Goal: Transaction & Acquisition: Book appointment/travel/reservation

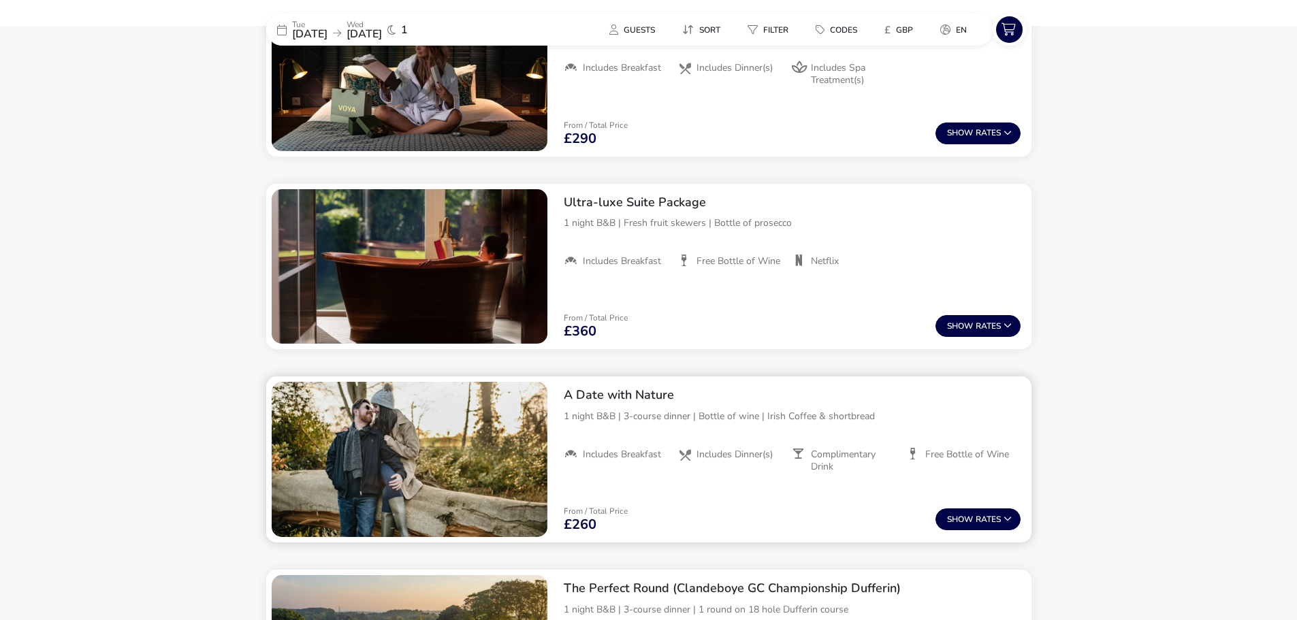
scroll to position [1204, 0]
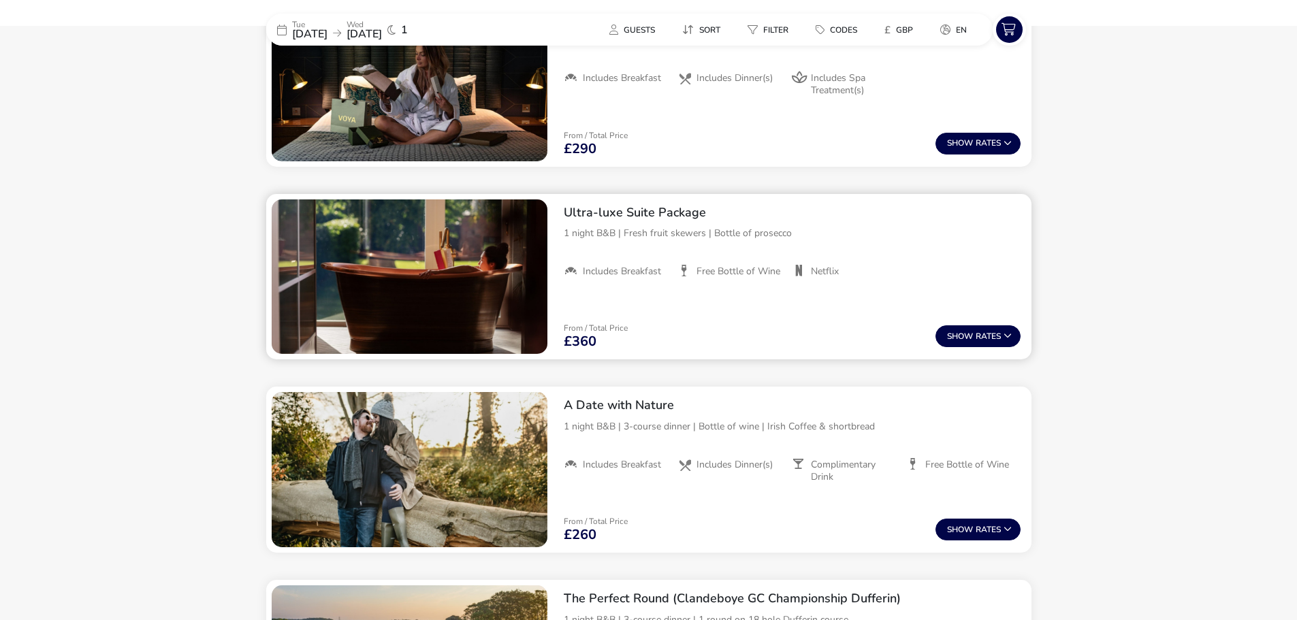
click at [607, 216] on h2 "Ultra-luxe Suite Package" at bounding box center [792, 213] width 457 height 16
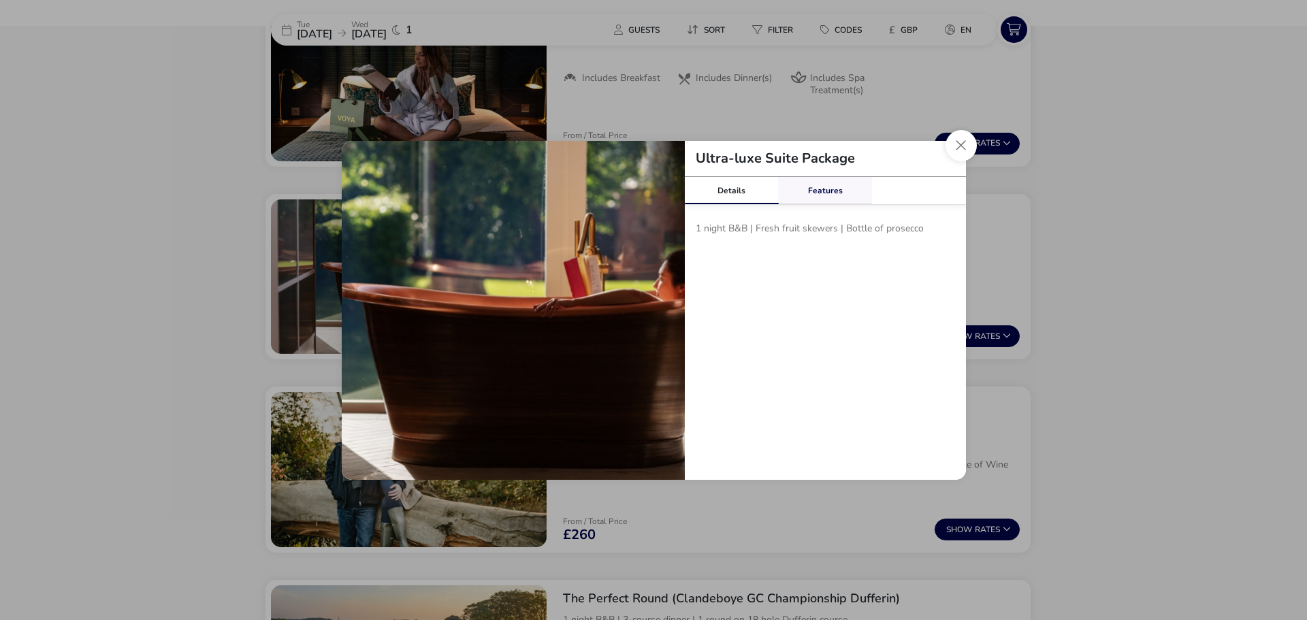
click at [820, 197] on link "Features" at bounding box center [825, 190] width 94 height 27
click at [748, 189] on link "Details" at bounding box center [732, 190] width 94 height 27
click at [959, 153] on button "Close modal" at bounding box center [961, 145] width 31 height 31
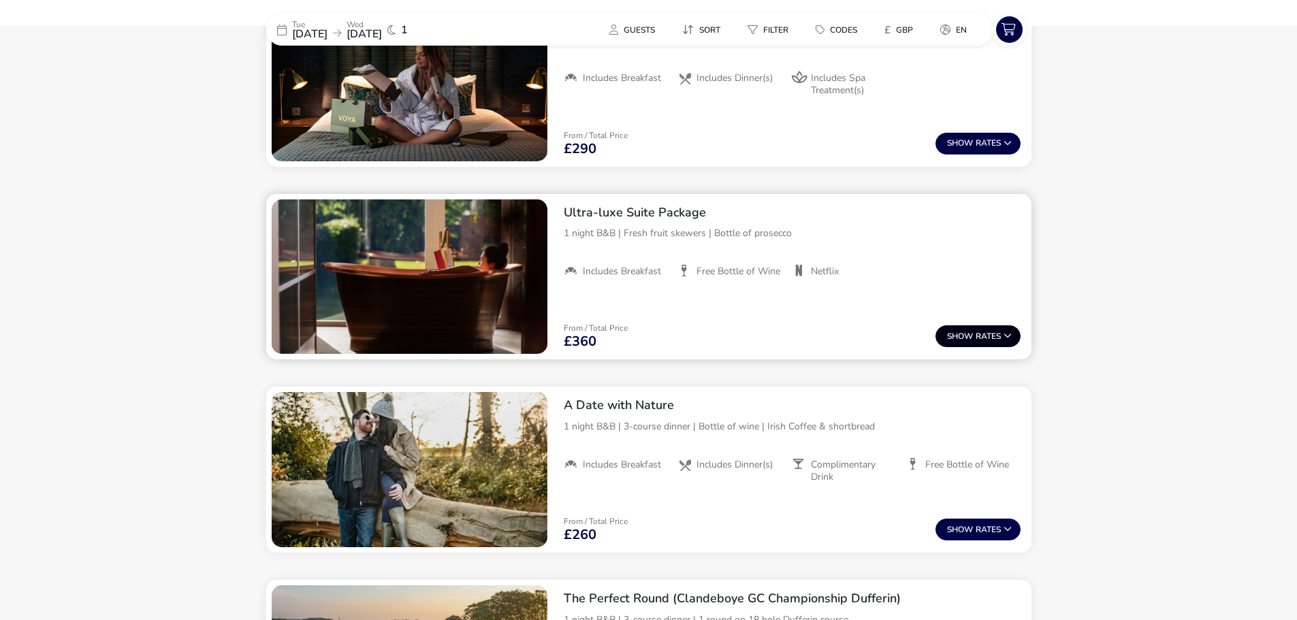
click at [968, 335] on span "Show" at bounding box center [961, 336] width 29 height 9
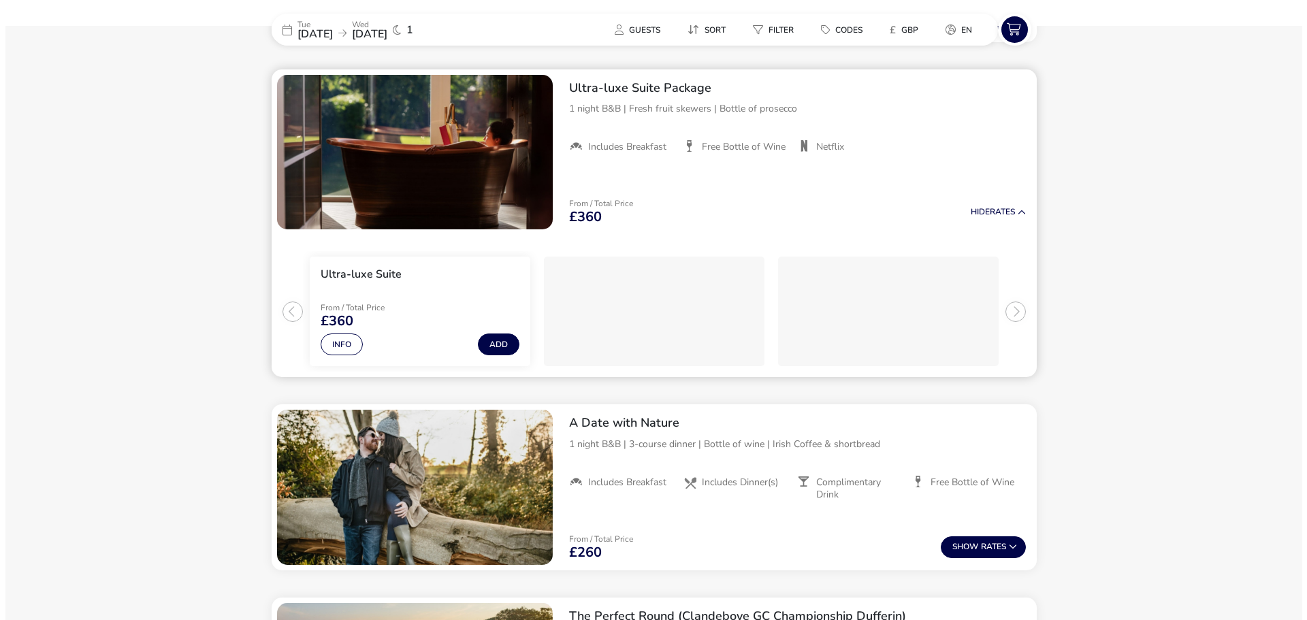
scroll to position [1330, 0]
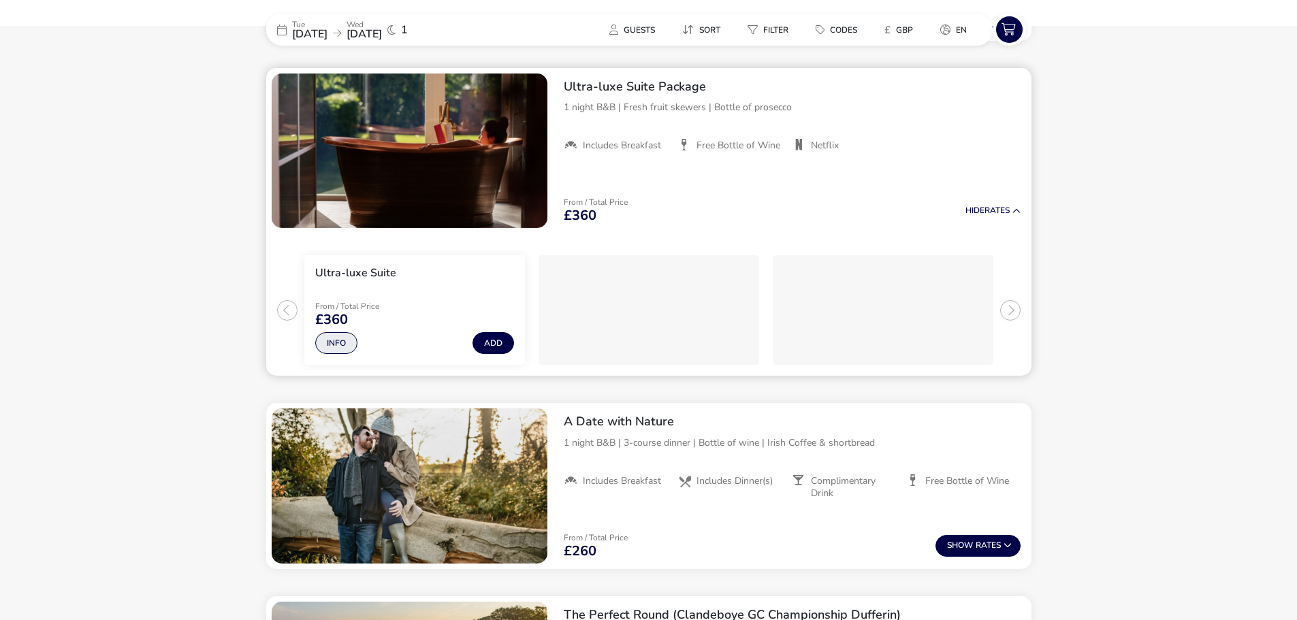
click at [336, 346] on button "Info" at bounding box center [336, 343] width 42 height 22
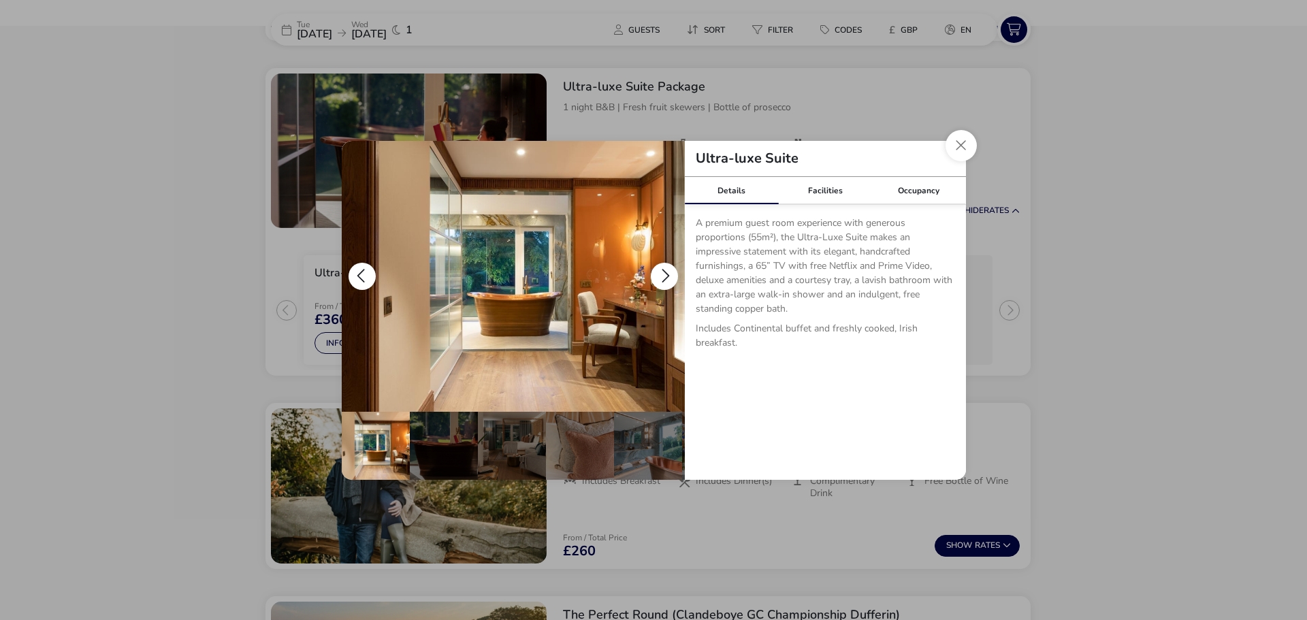
click at [663, 274] on button "details" at bounding box center [664, 276] width 27 height 27
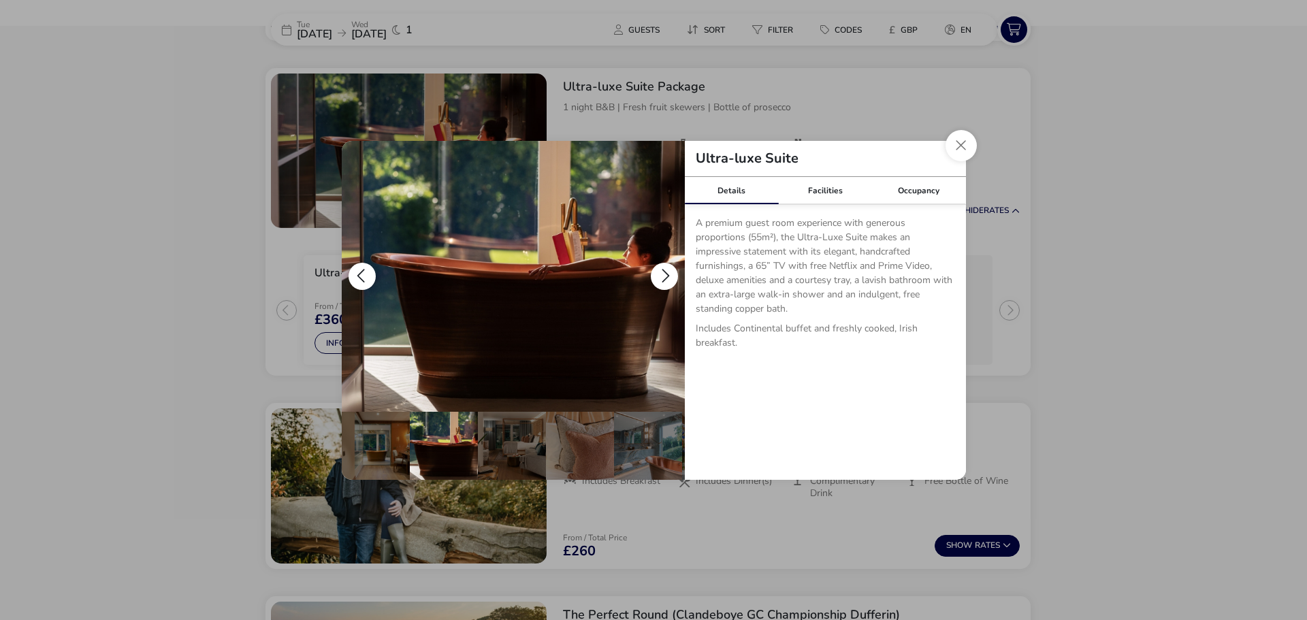
click at [663, 274] on button "details" at bounding box center [664, 276] width 27 height 27
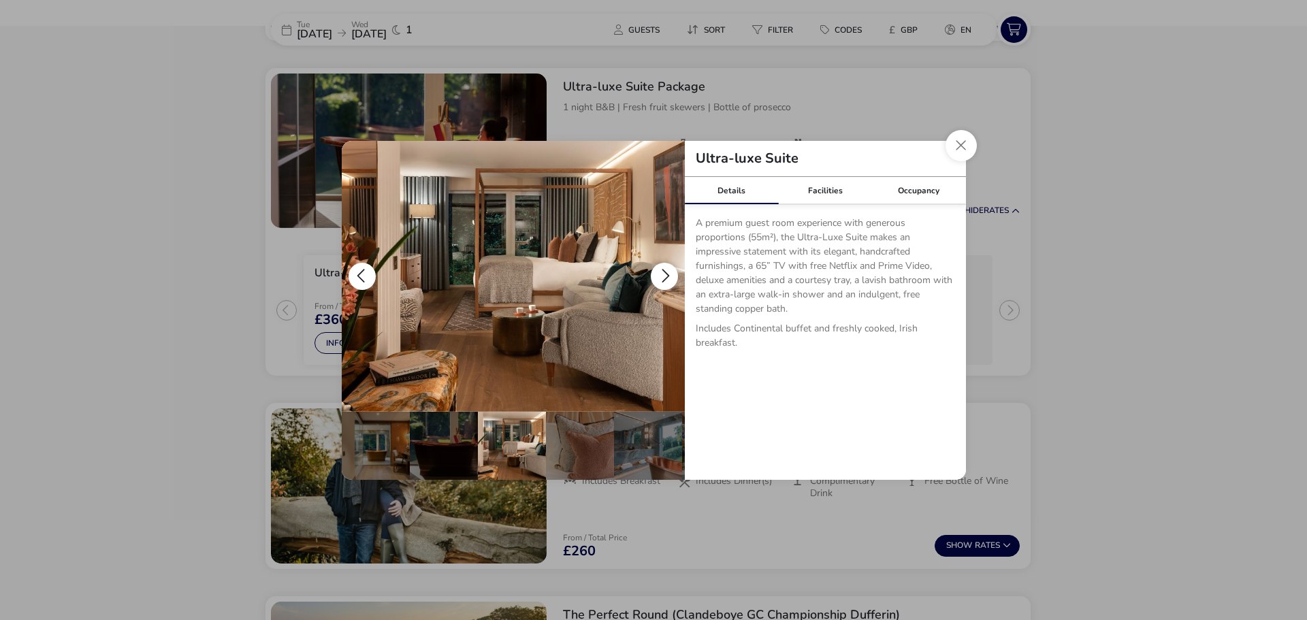
scroll to position [0, 68]
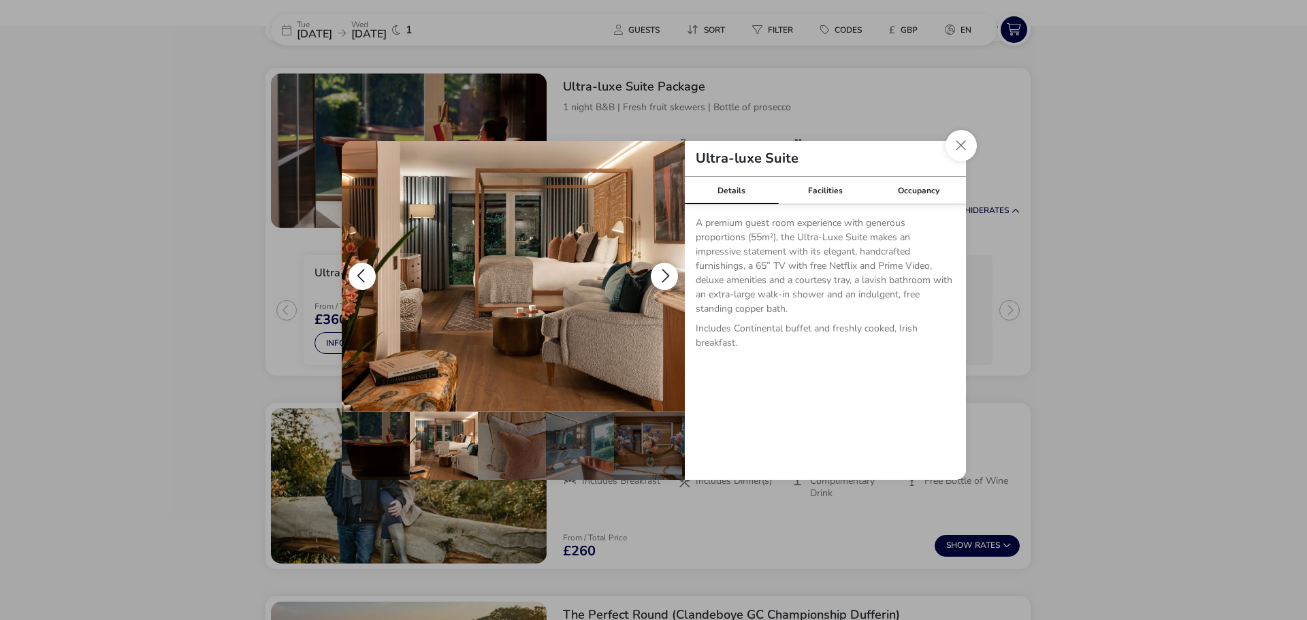
click at [663, 274] on button "details" at bounding box center [664, 276] width 27 height 27
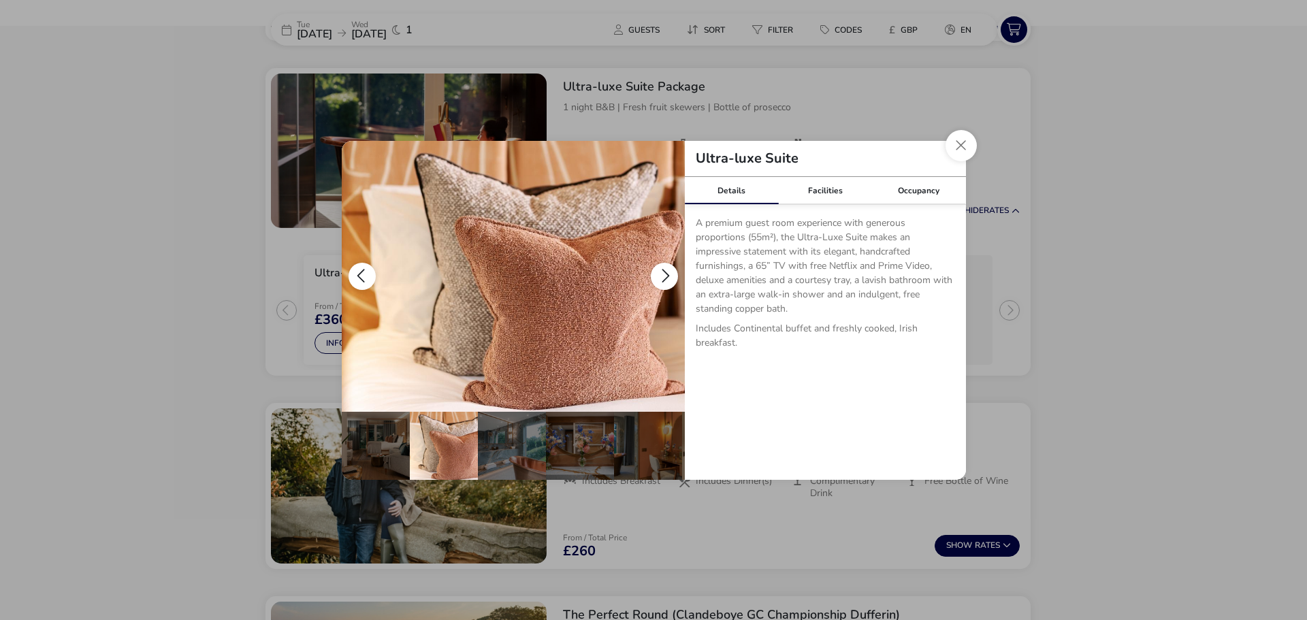
click at [663, 274] on button "details" at bounding box center [664, 276] width 27 height 27
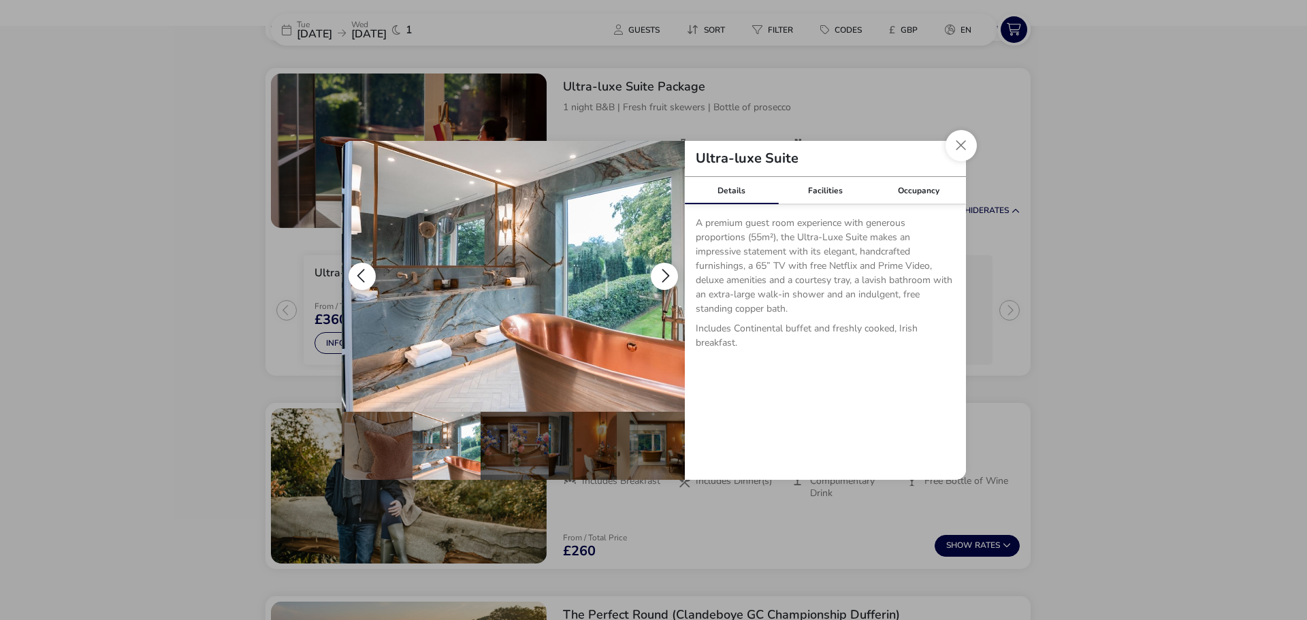
click at [664, 272] on button "details" at bounding box center [664, 276] width 27 height 27
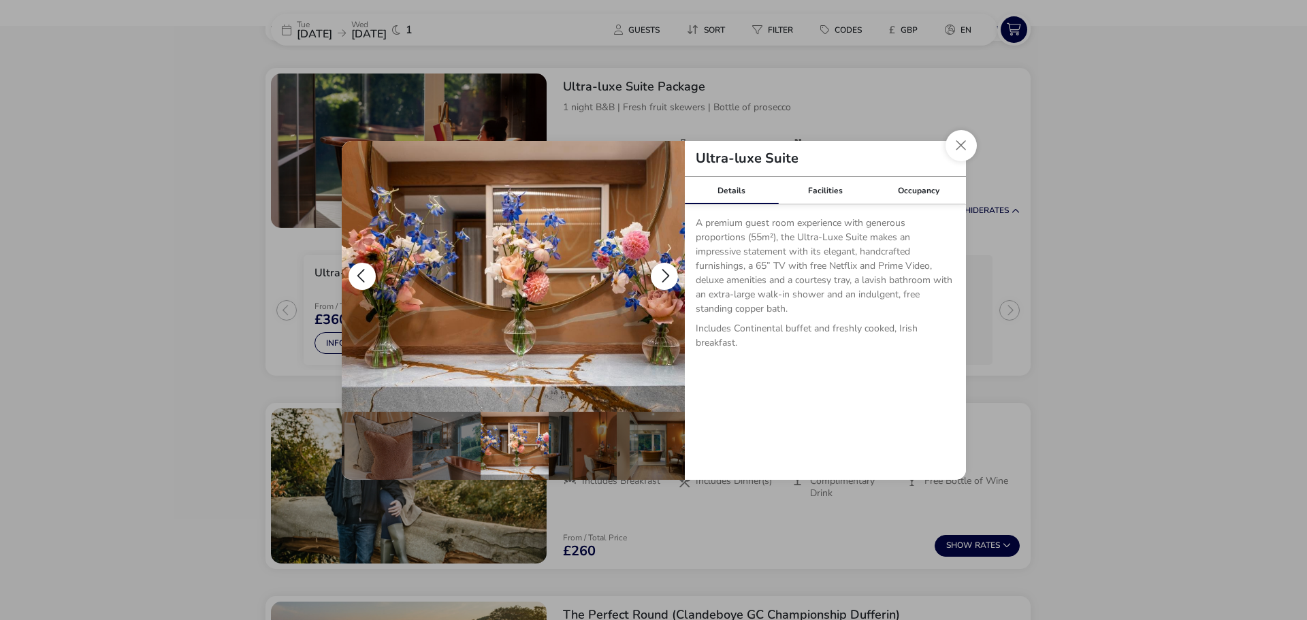
click at [663, 273] on button "details" at bounding box center [664, 276] width 27 height 27
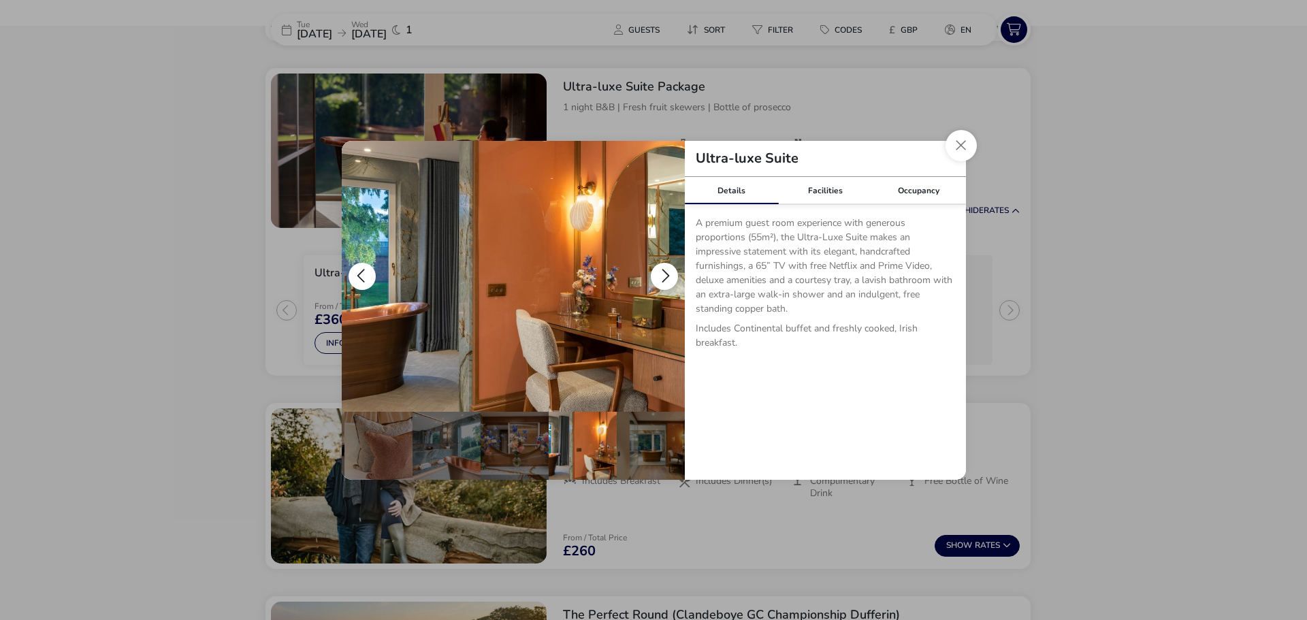
click at [663, 273] on button "details" at bounding box center [664, 276] width 27 height 27
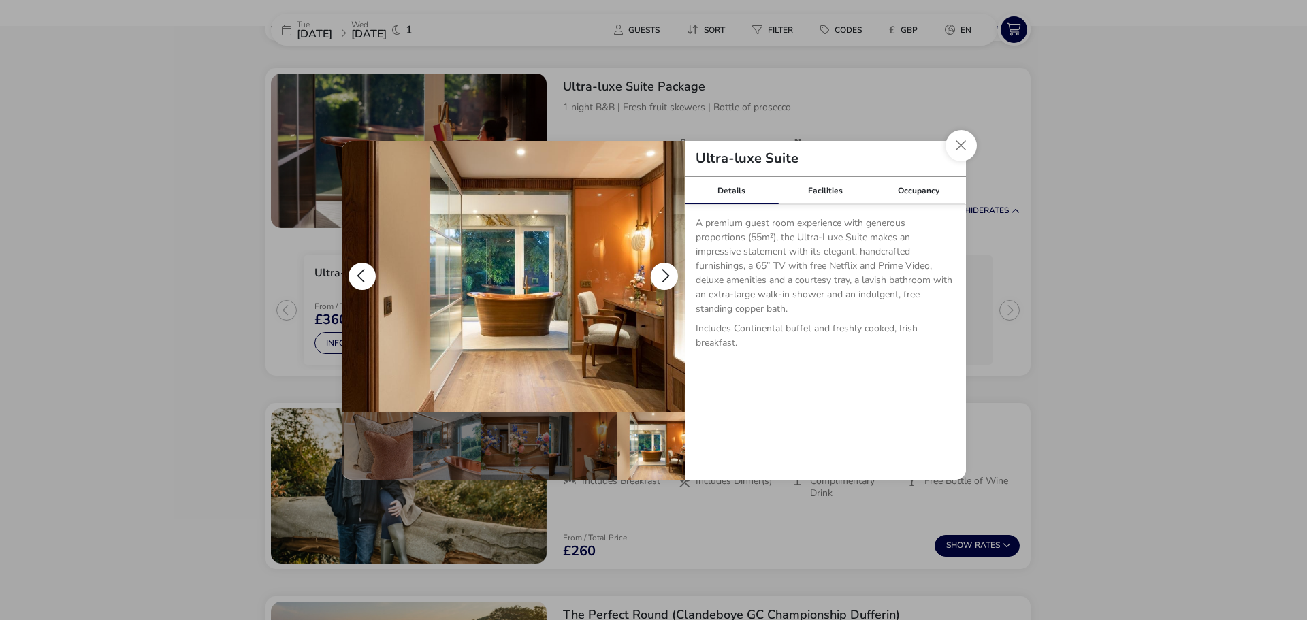
click at [663, 273] on button "details" at bounding box center [664, 276] width 27 height 27
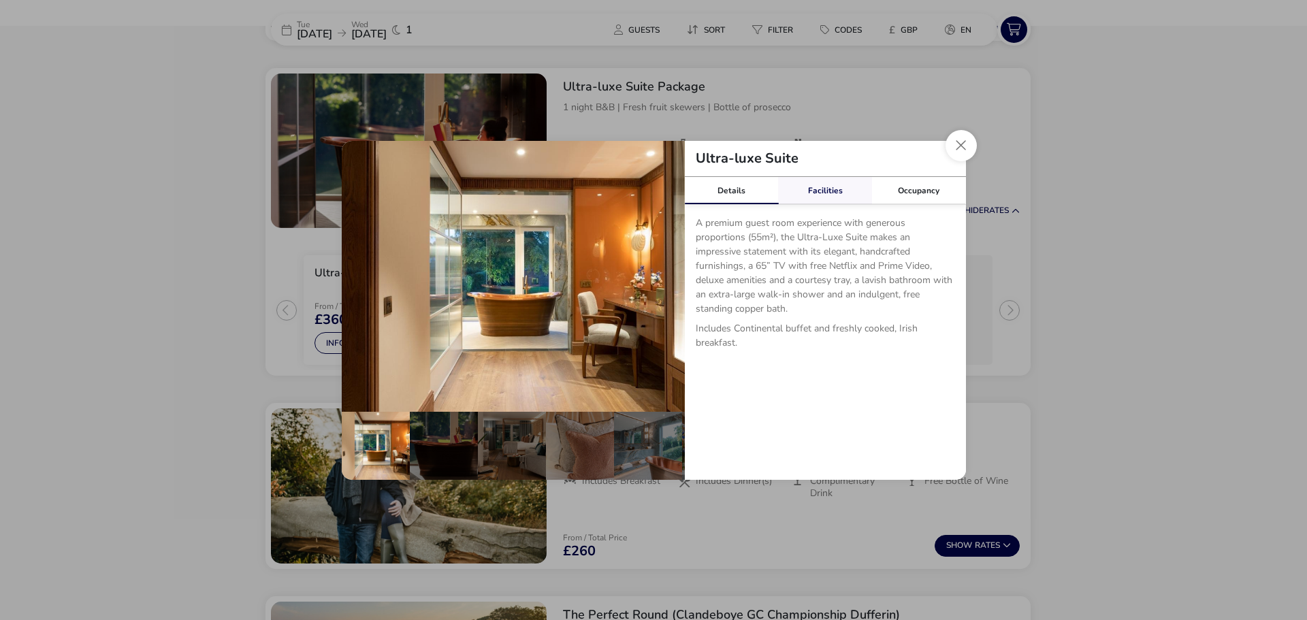
click at [820, 193] on link "Facilities" at bounding box center [825, 190] width 94 height 27
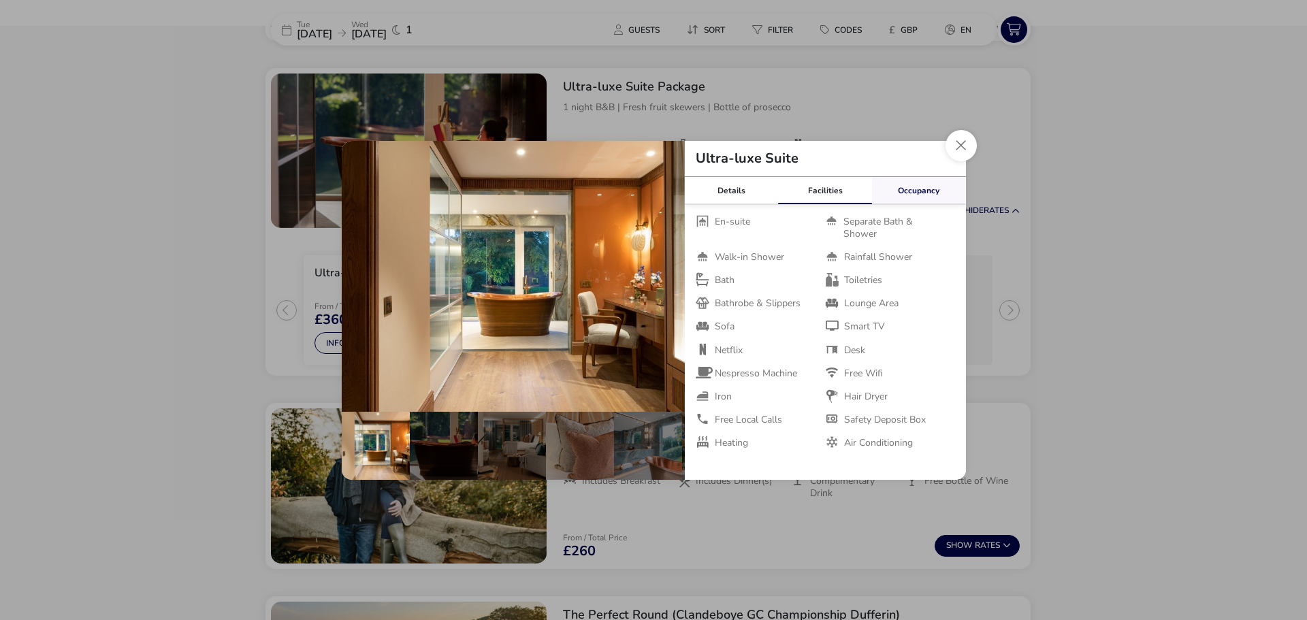
click at [917, 191] on link "Occupancy" at bounding box center [919, 190] width 94 height 27
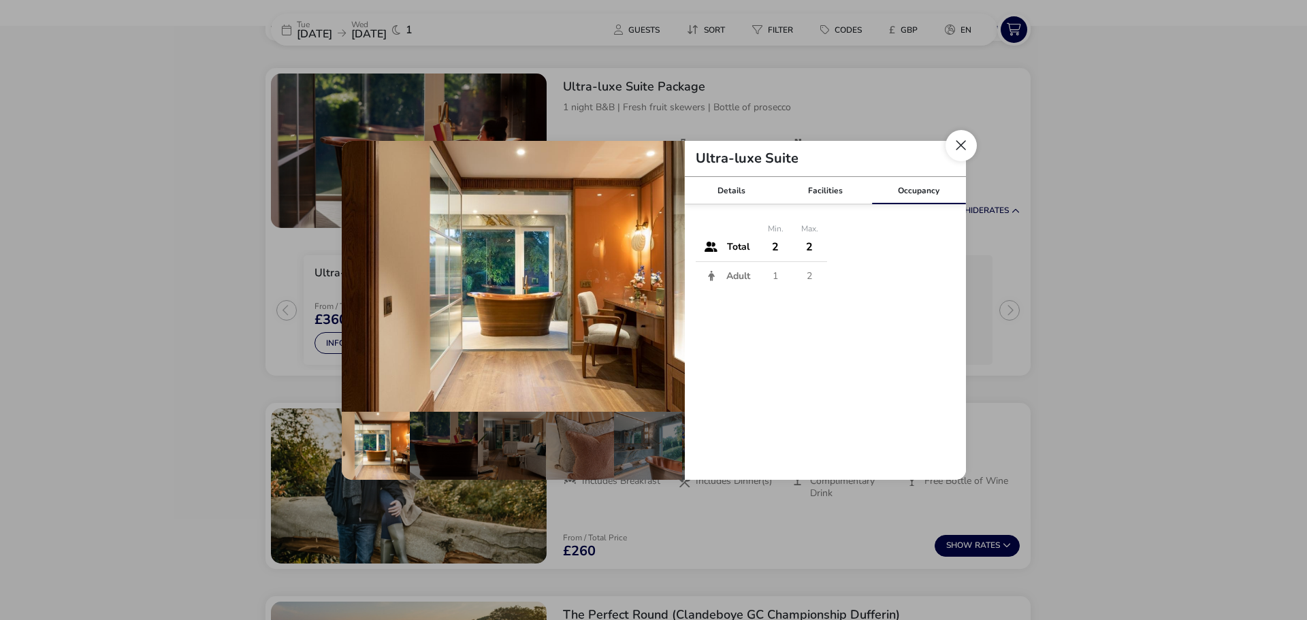
click at [965, 153] on button "Close dialog" at bounding box center [961, 145] width 31 height 31
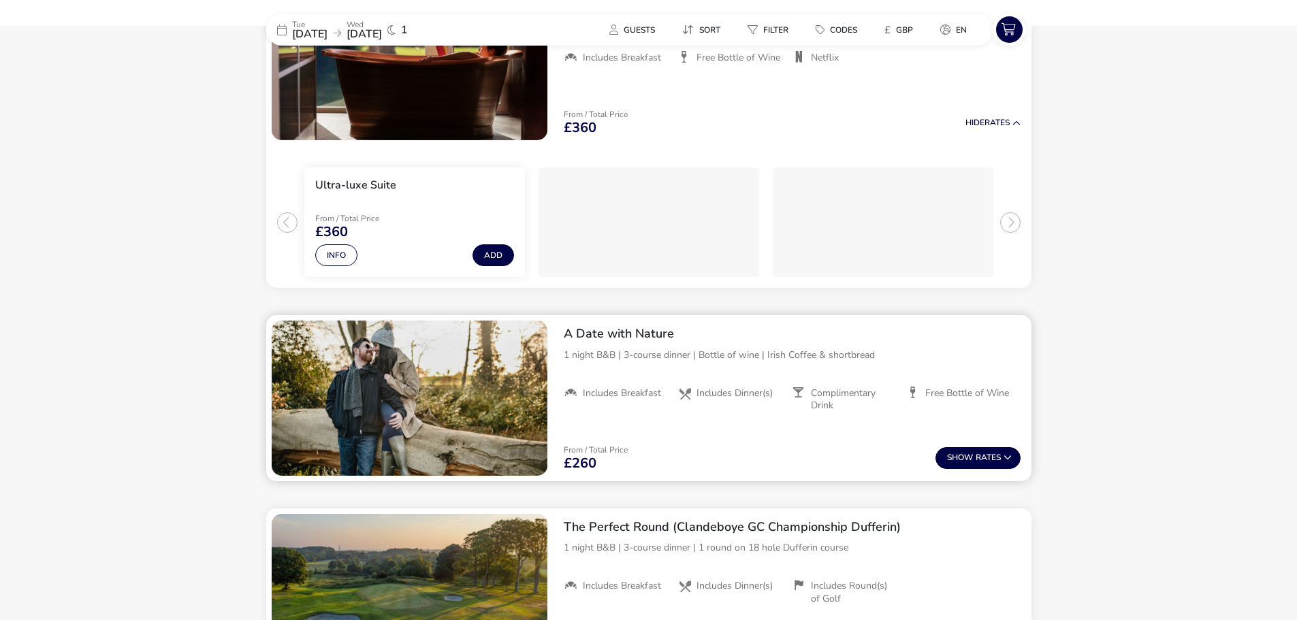
scroll to position [1534, 0]
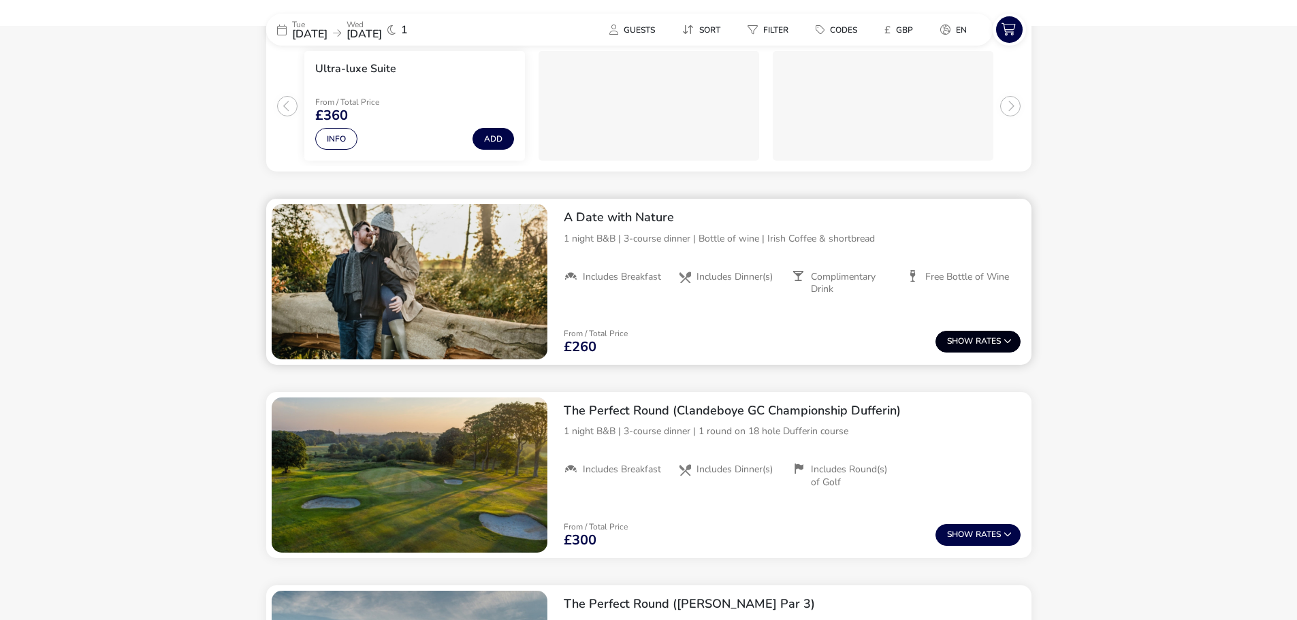
click at [977, 340] on button "Show Rates" at bounding box center [978, 342] width 85 height 22
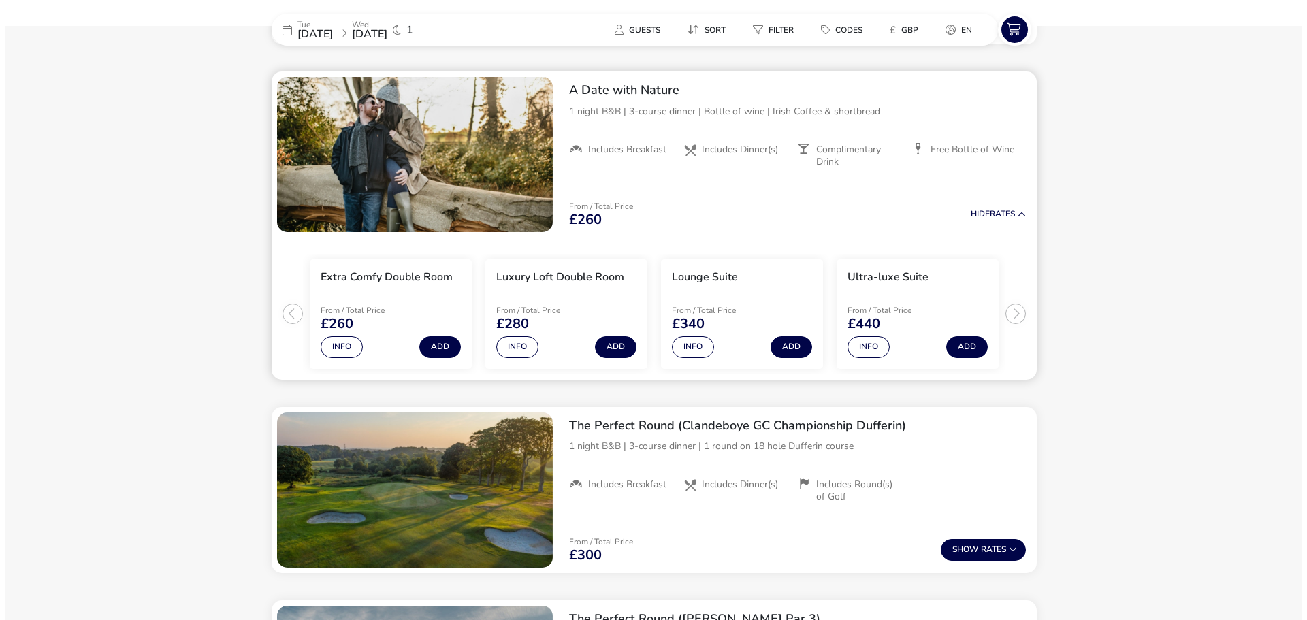
scroll to position [1665, 0]
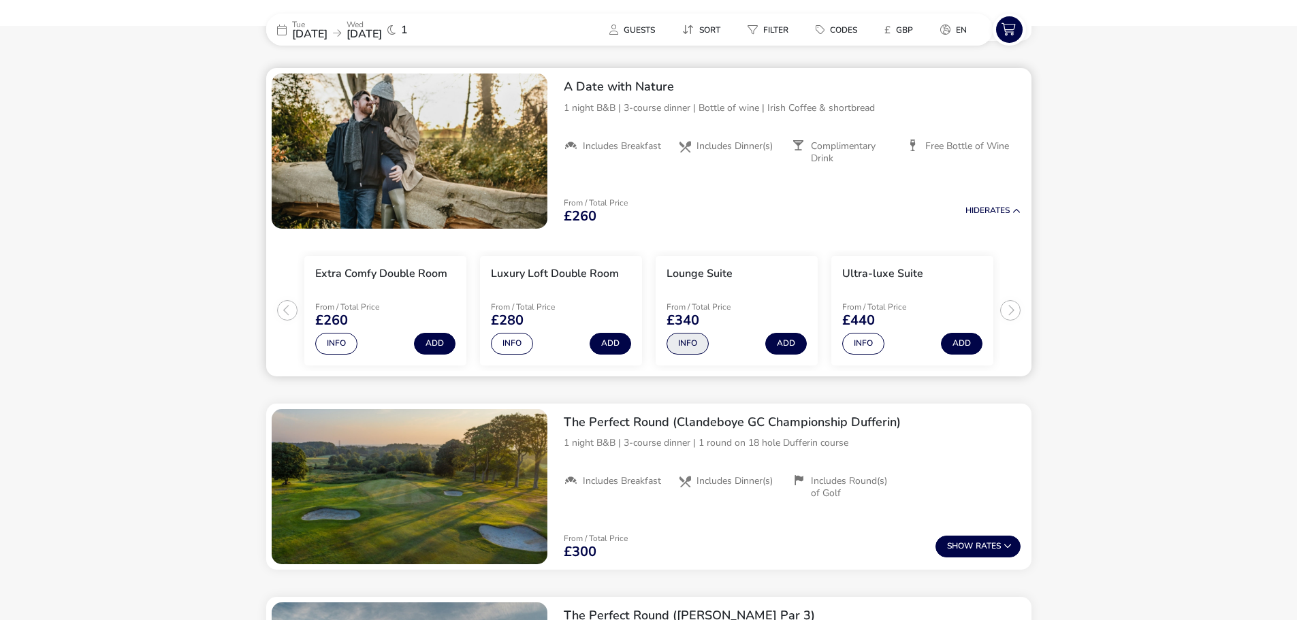
click at [688, 342] on button "Info" at bounding box center [688, 344] width 42 height 22
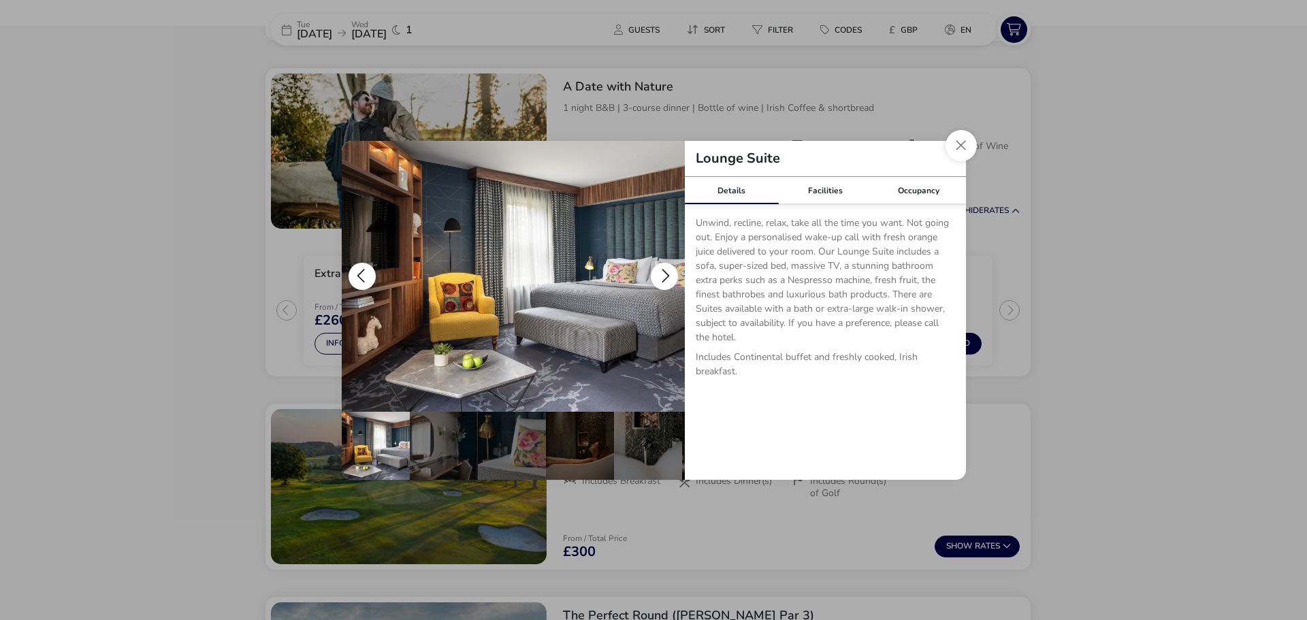
click at [664, 271] on button "details" at bounding box center [664, 276] width 27 height 27
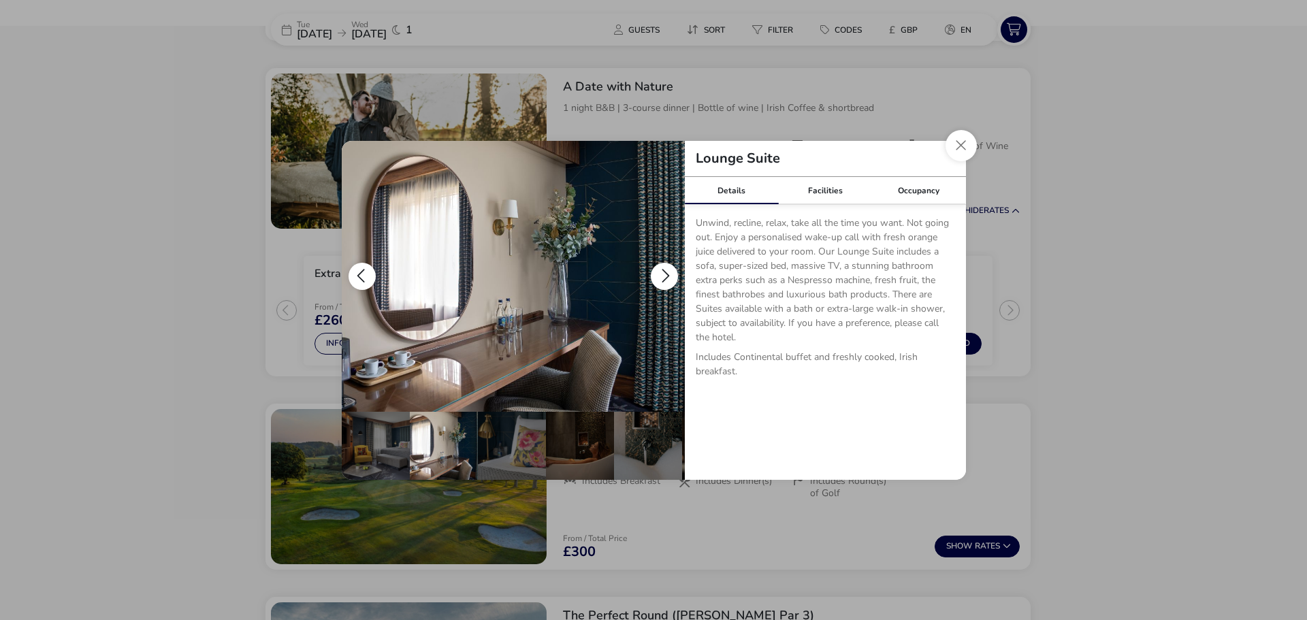
click at [664, 275] on button "details" at bounding box center [664, 276] width 27 height 27
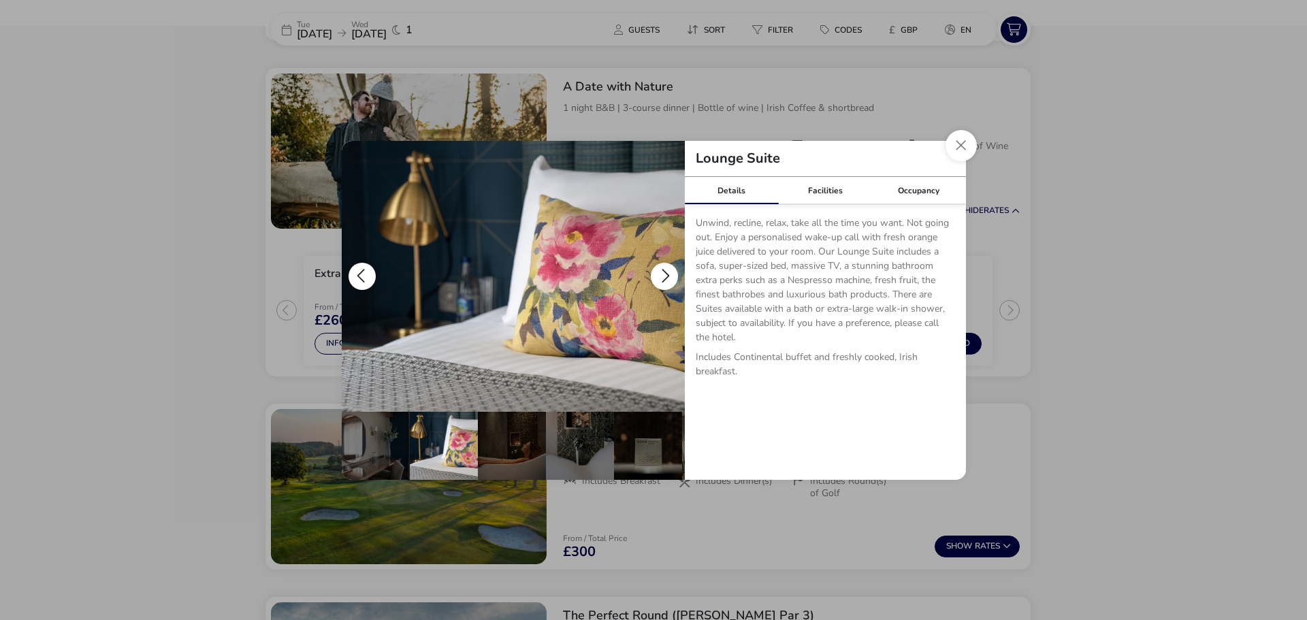
click at [664, 275] on button "details" at bounding box center [664, 276] width 27 height 27
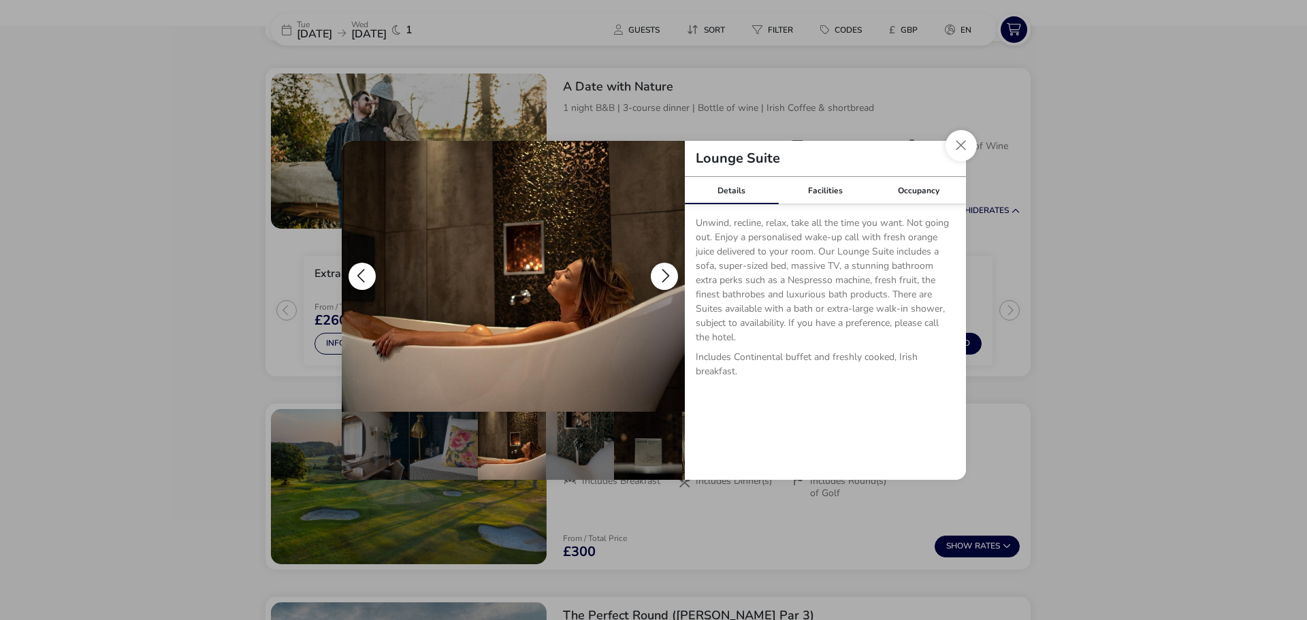
scroll to position [0, 136]
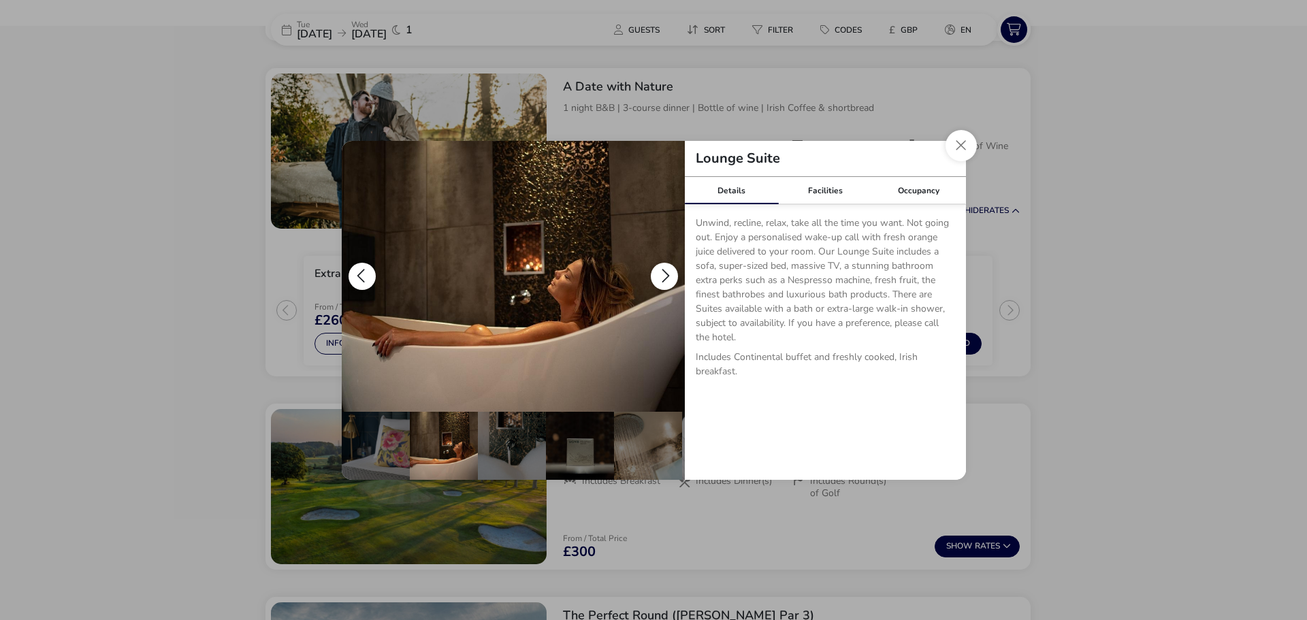
click at [664, 275] on button "details" at bounding box center [664, 276] width 27 height 27
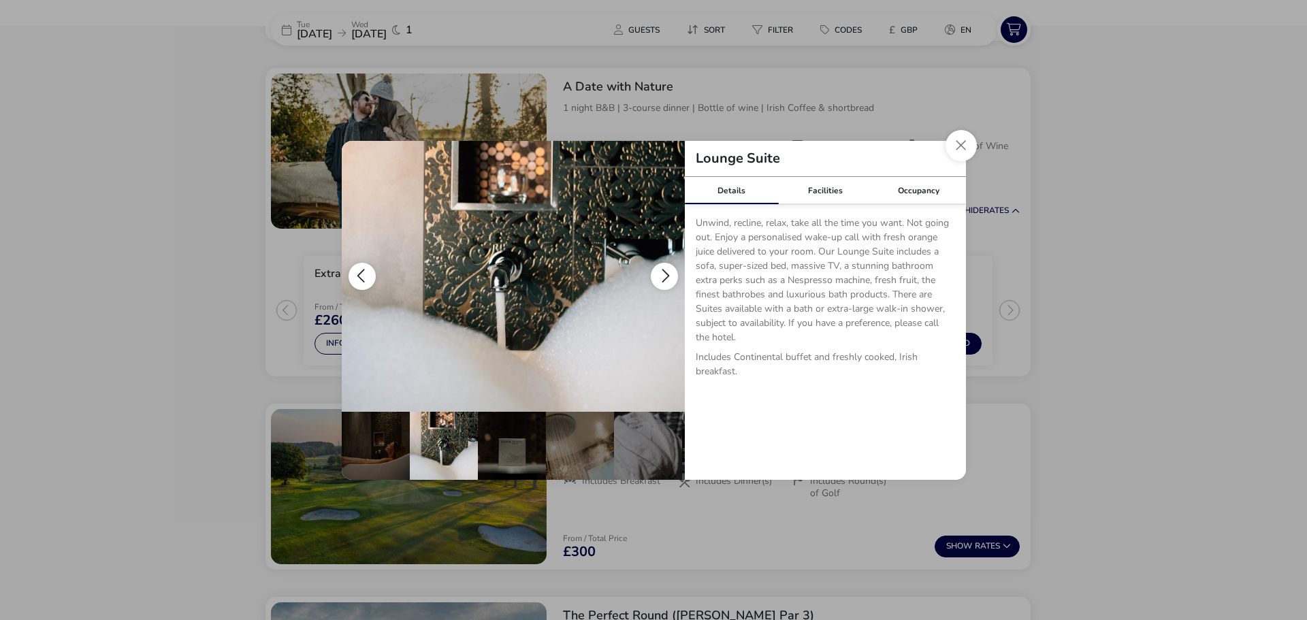
click at [664, 275] on button "details" at bounding box center [664, 276] width 27 height 27
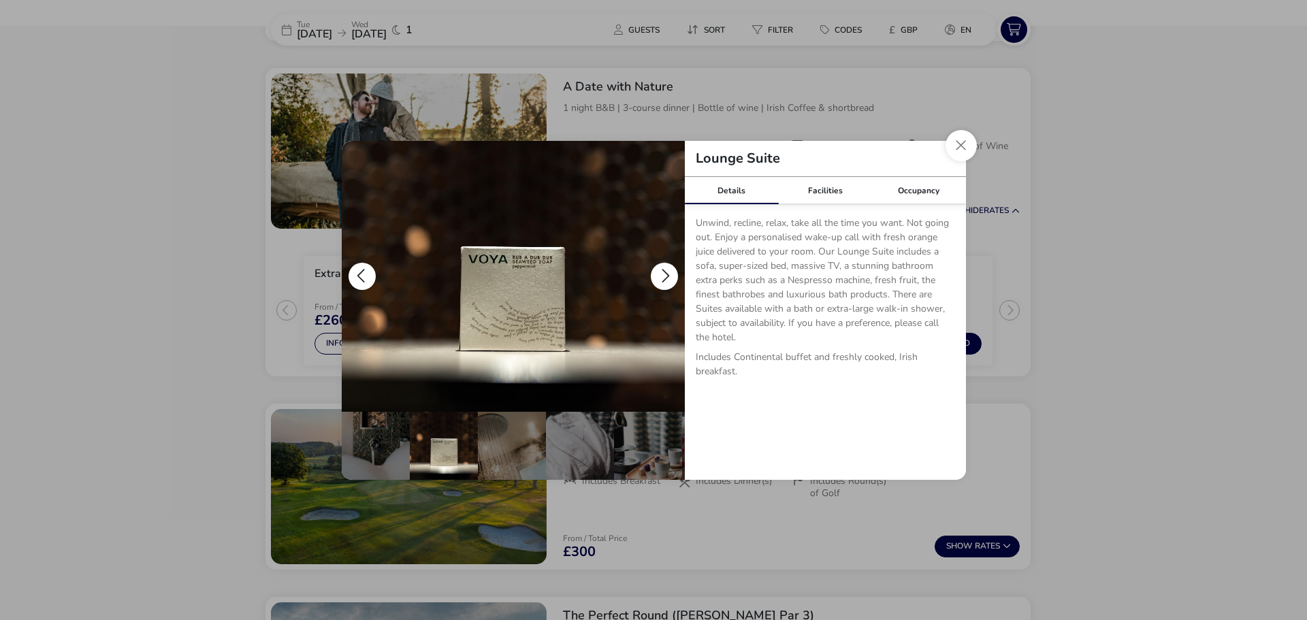
click at [664, 275] on button "details" at bounding box center [664, 276] width 27 height 27
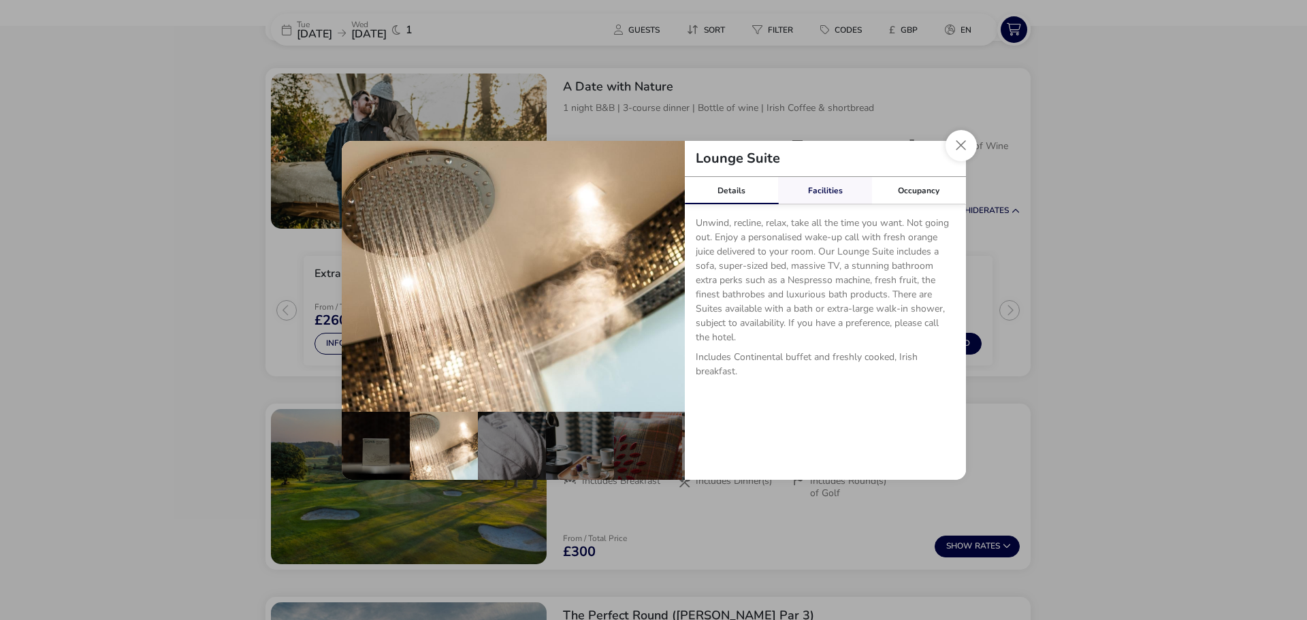
click at [822, 191] on link "Facilities" at bounding box center [825, 190] width 94 height 27
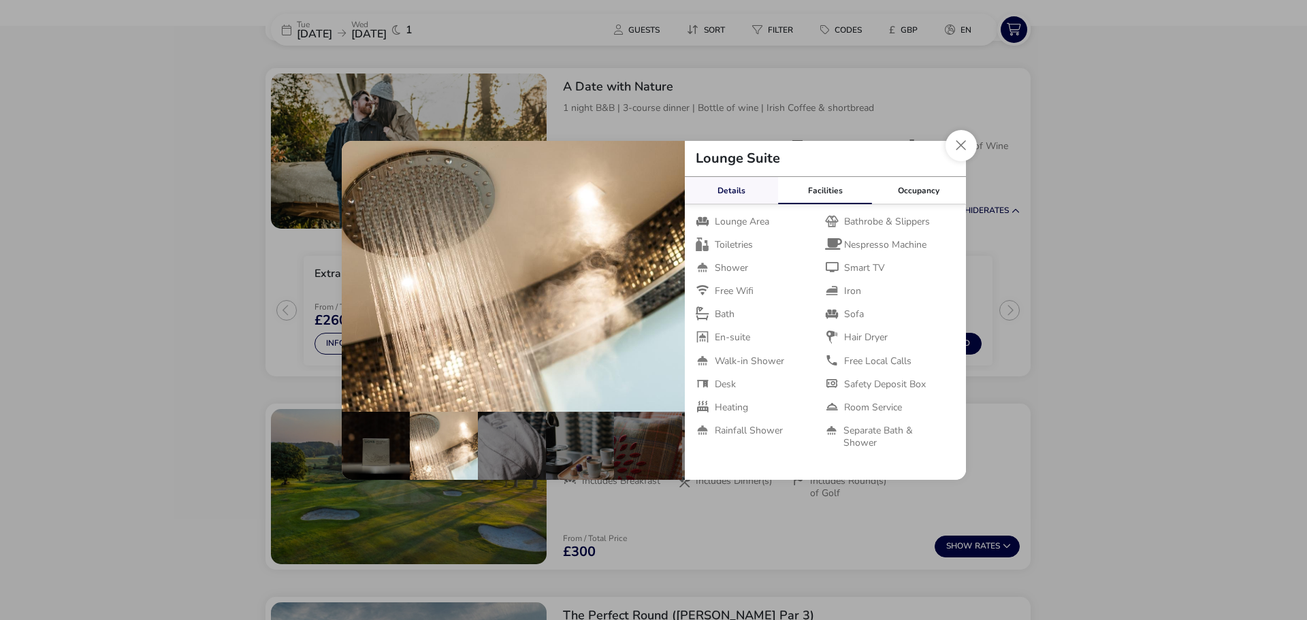
click at [716, 191] on link "Details" at bounding box center [732, 190] width 94 height 27
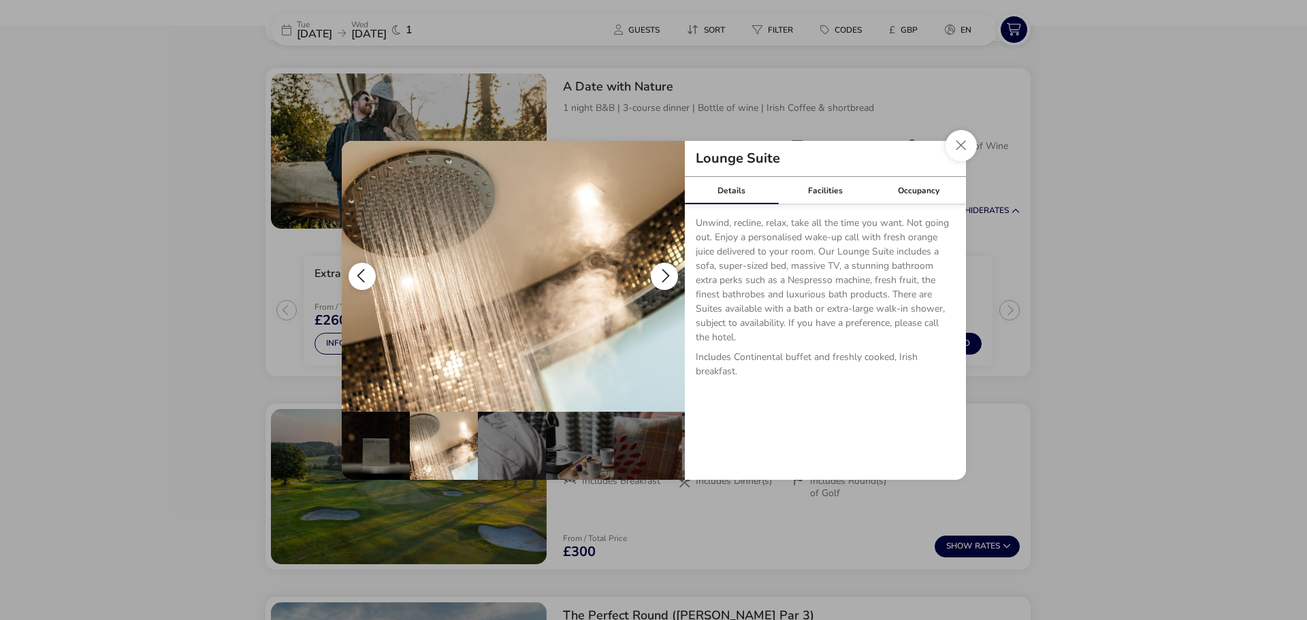
click at [666, 272] on button "details" at bounding box center [664, 276] width 27 height 27
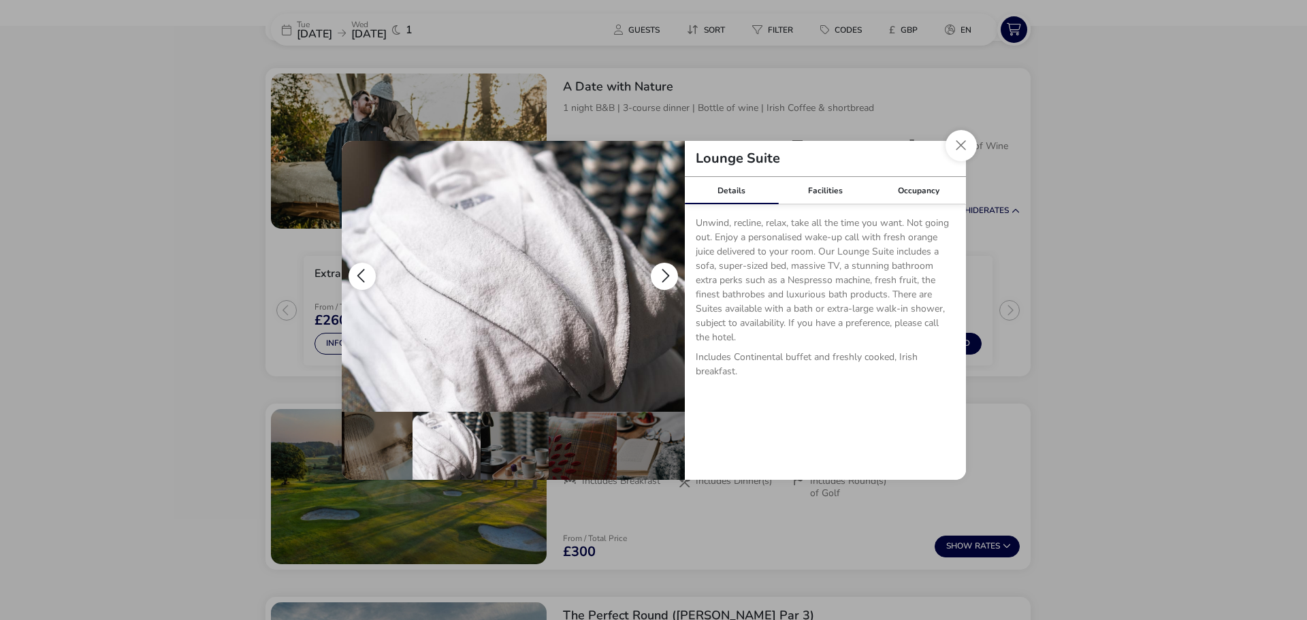
click at [666, 272] on button "details" at bounding box center [664, 276] width 27 height 27
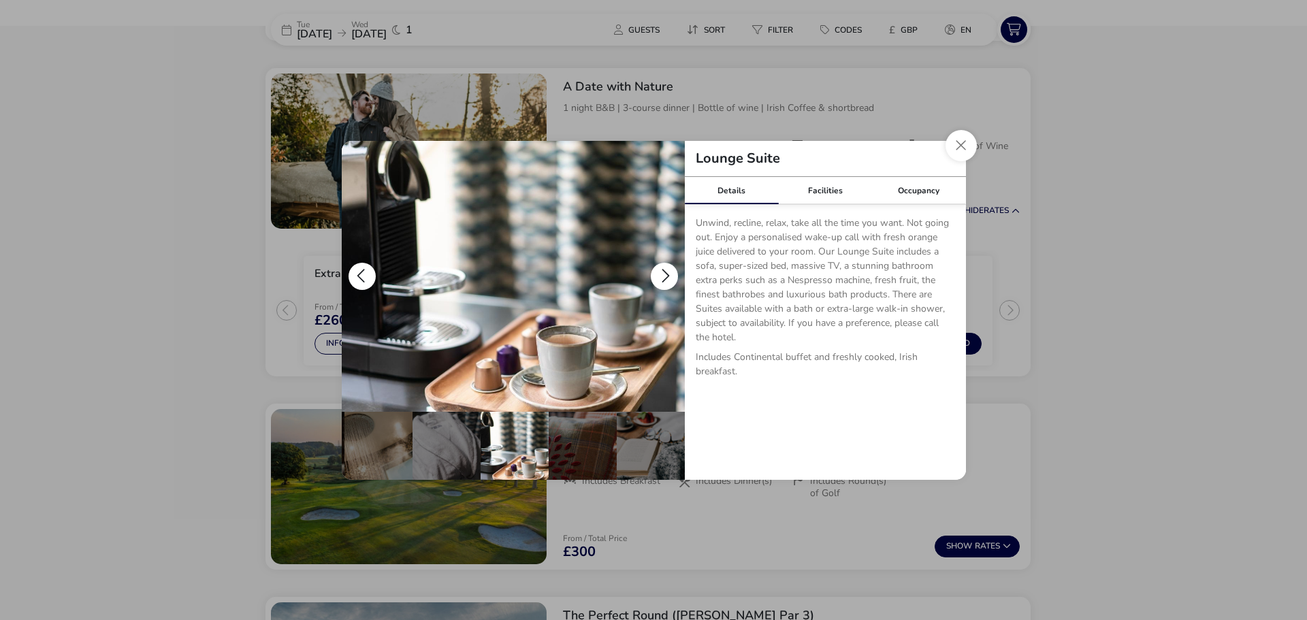
click at [666, 272] on button "details" at bounding box center [664, 276] width 27 height 27
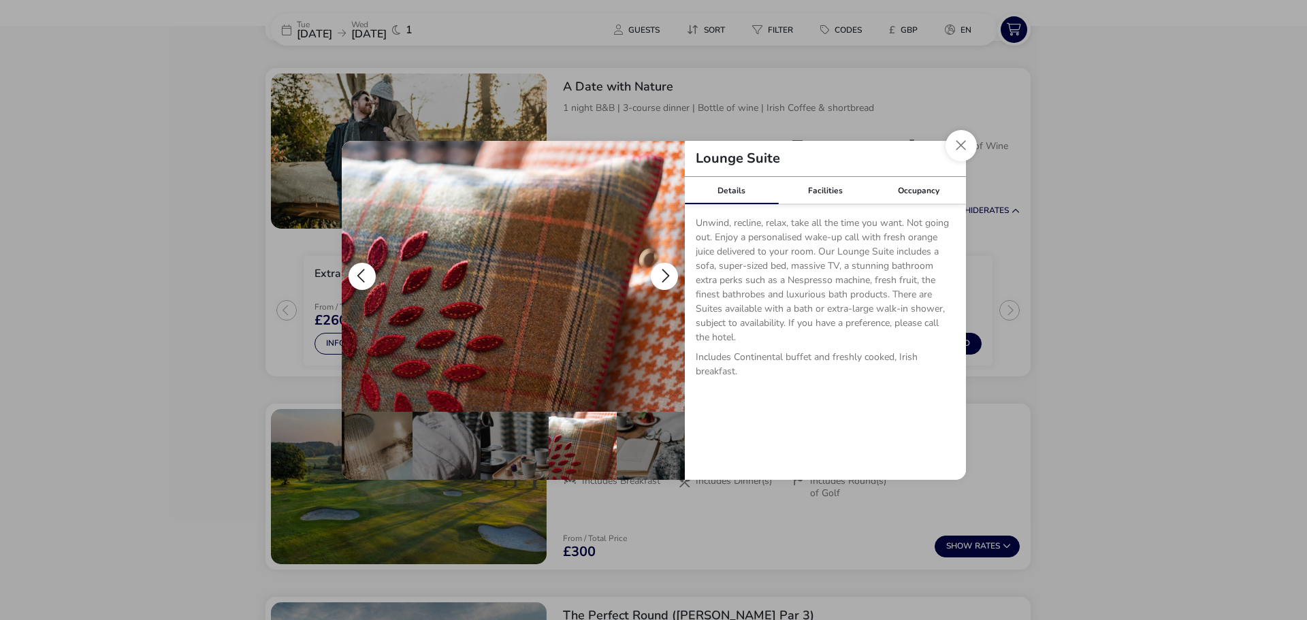
click at [666, 272] on button "details" at bounding box center [664, 276] width 27 height 27
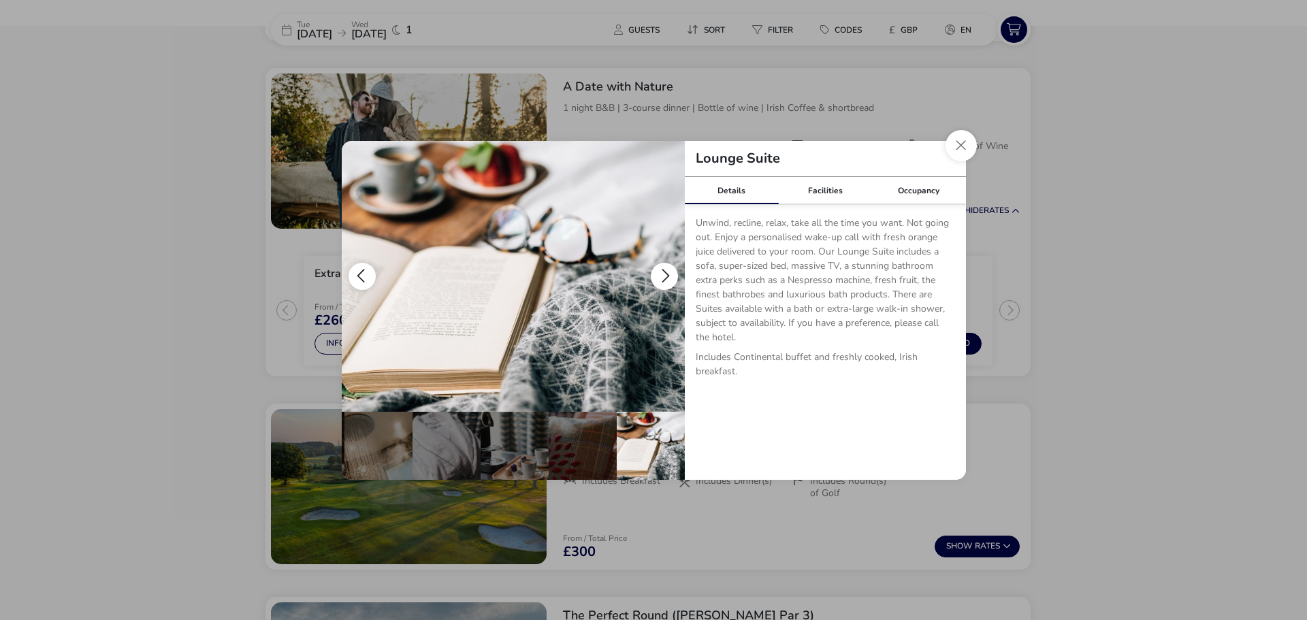
click at [666, 272] on button "details" at bounding box center [664, 276] width 27 height 27
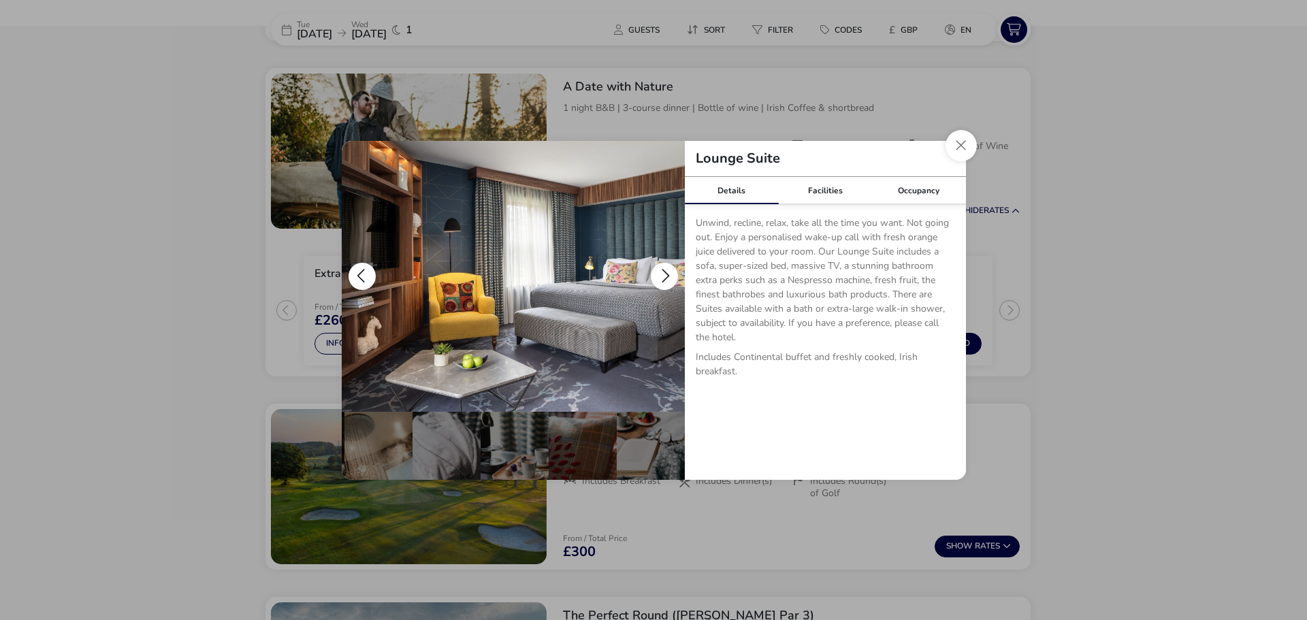
scroll to position [0, 0]
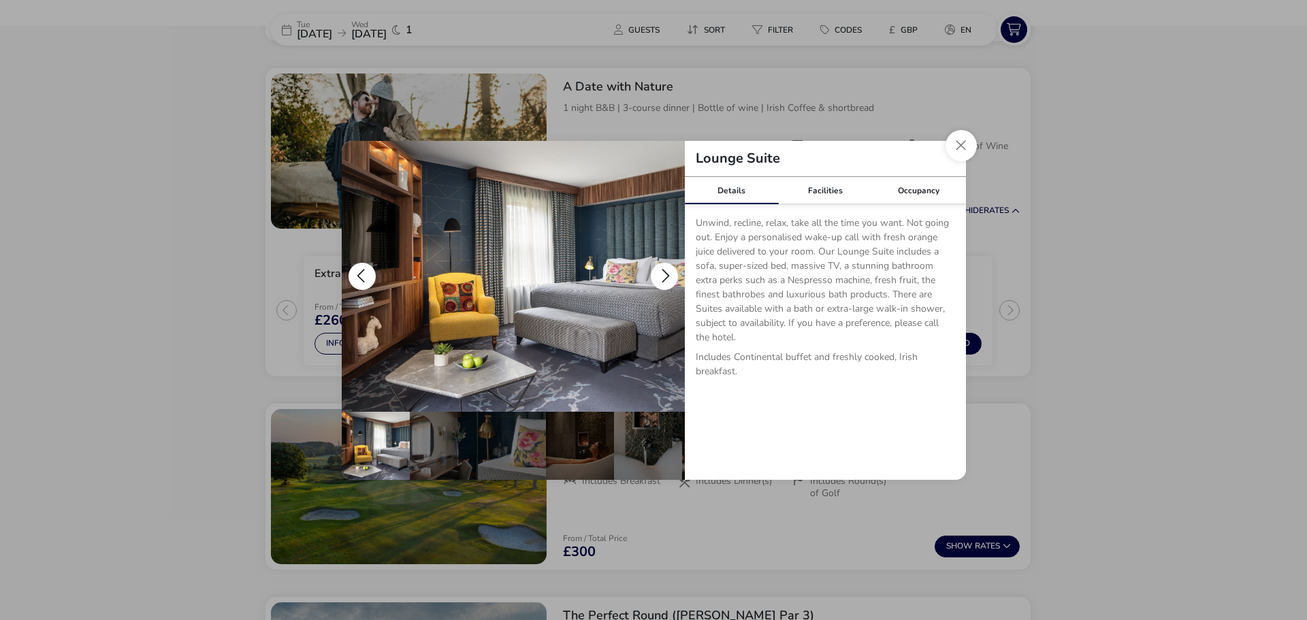
click at [666, 272] on button "details" at bounding box center [664, 276] width 27 height 27
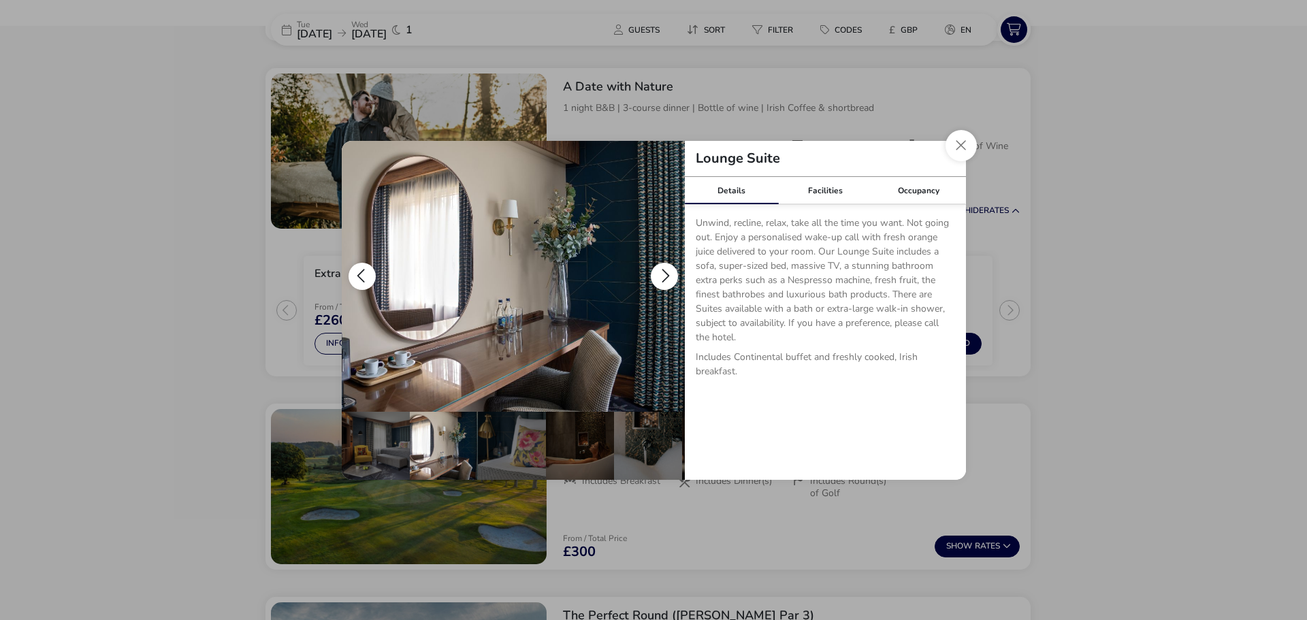
click at [666, 272] on button "details" at bounding box center [664, 276] width 27 height 27
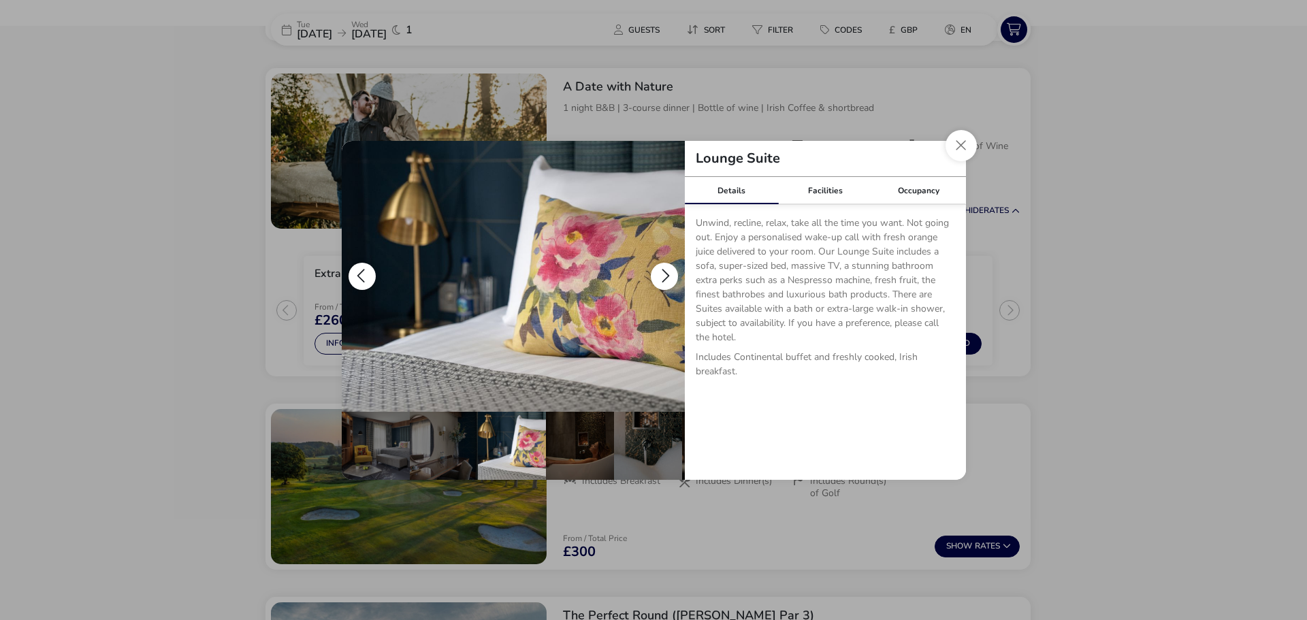
scroll to position [0, 68]
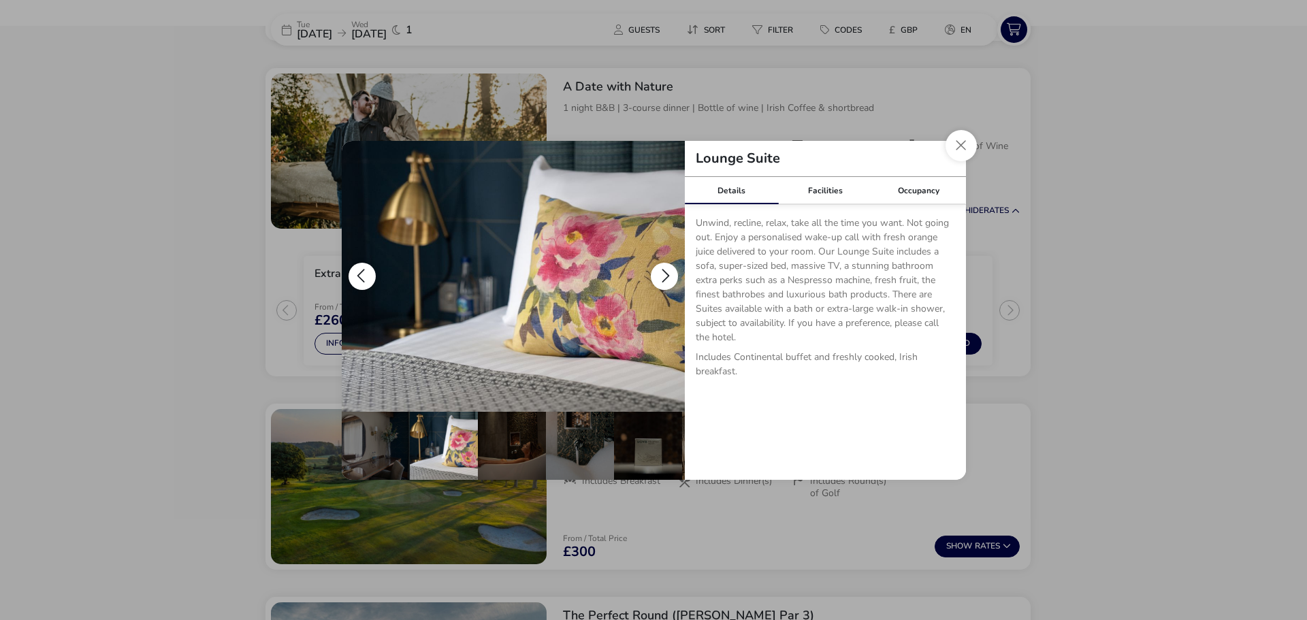
click at [666, 272] on button "details" at bounding box center [664, 276] width 27 height 27
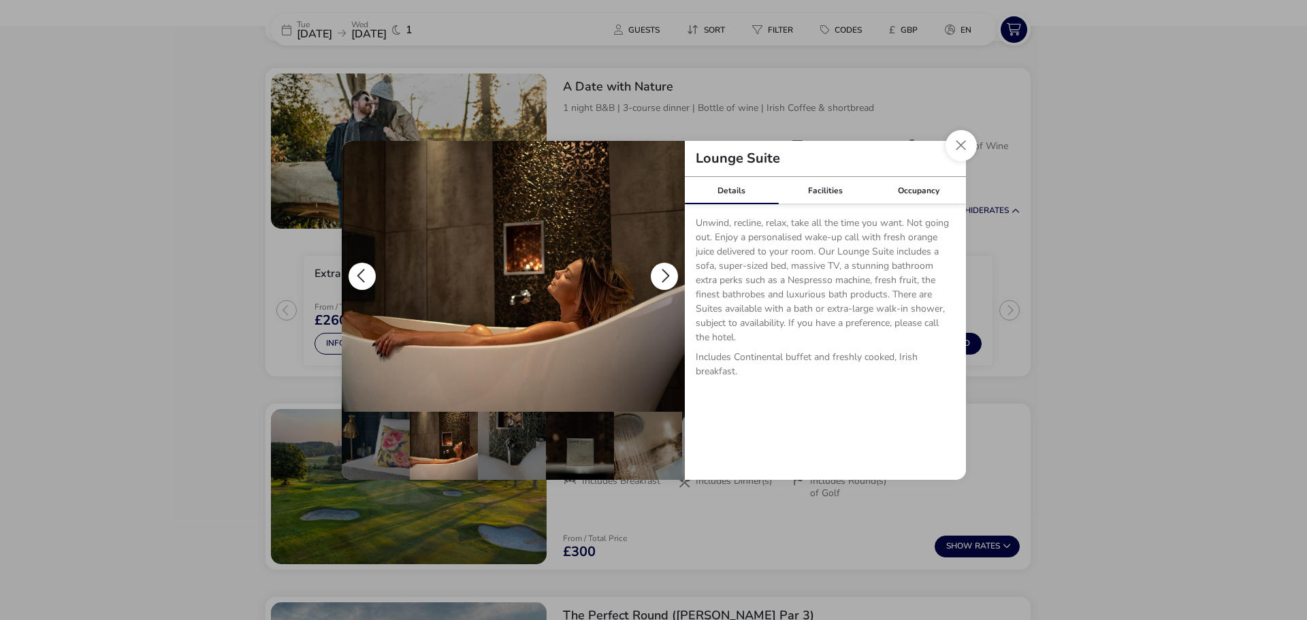
click at [666, 272] on button "details" at bounding box center [664, 276] width 27 height 27
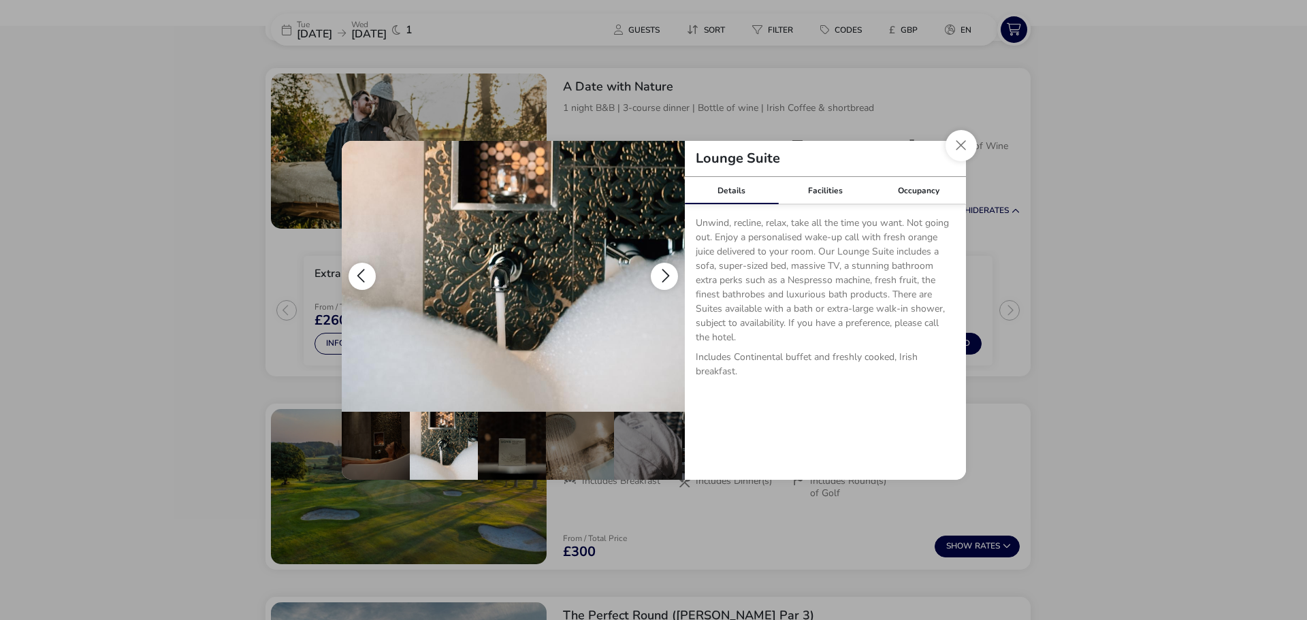
click at [666, 272] on button "details" at bounding box center [664, 276] width 27 height 27
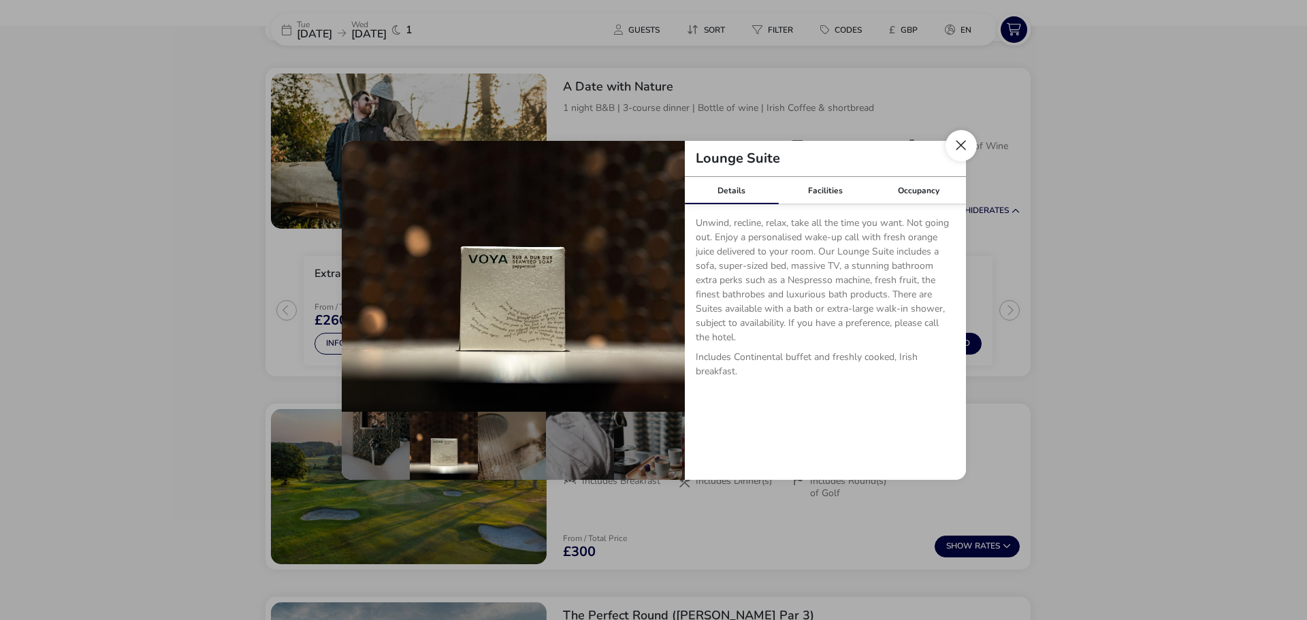
click at [957, 146] on button "Close dialog" at bounding box center [961, 145] width 31 height 31
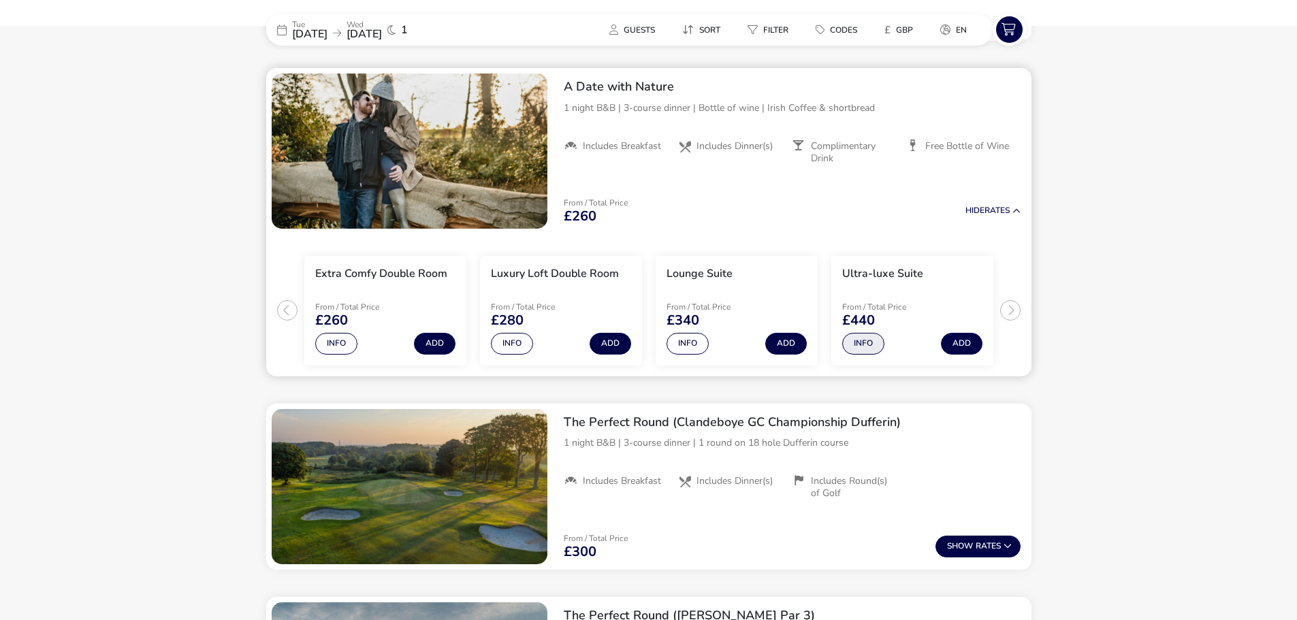
click at [863, 347] on button "Info" at bounding box center [863, 344] width 42 height 22
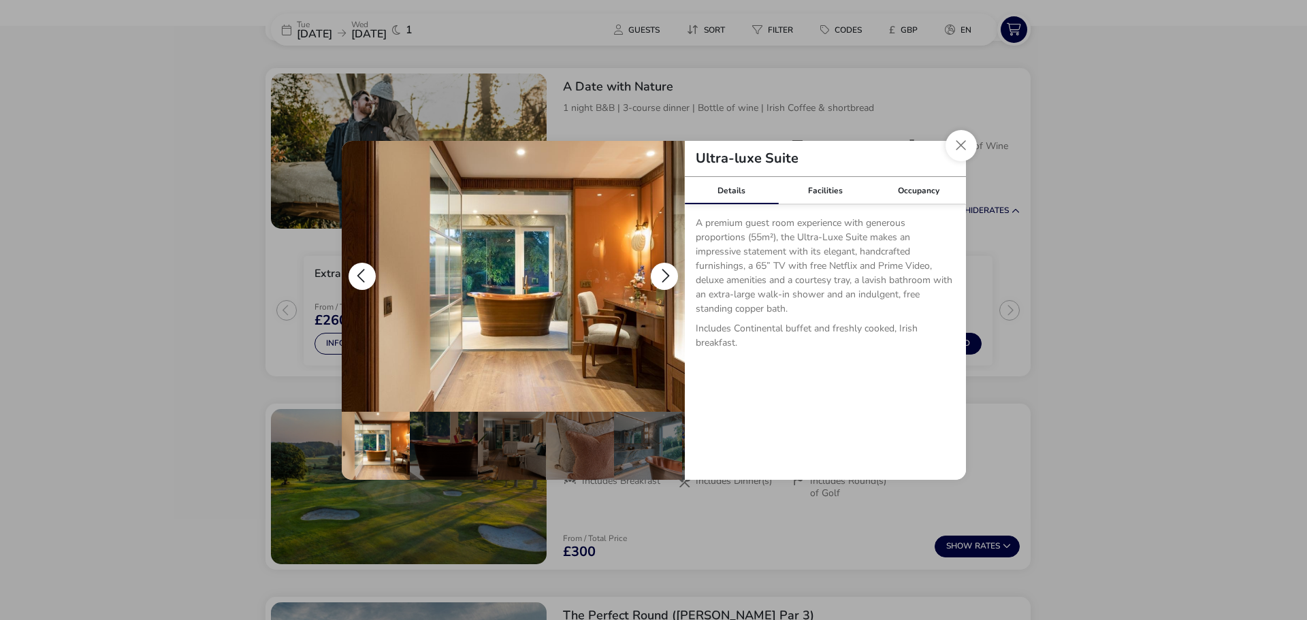
click at [665, 270] on button "details" at bounding box center [664, 276] width 27 height 27
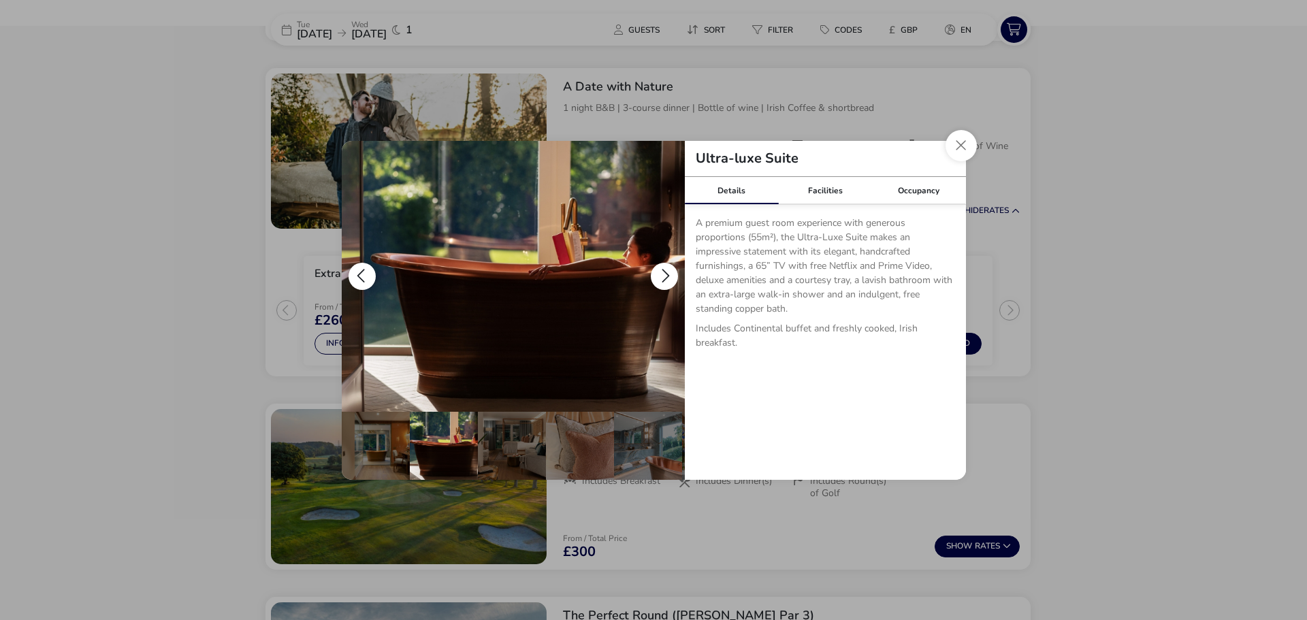
click at [665, 270] on button "details" at bounding box center [664, 276] width 27 height 27
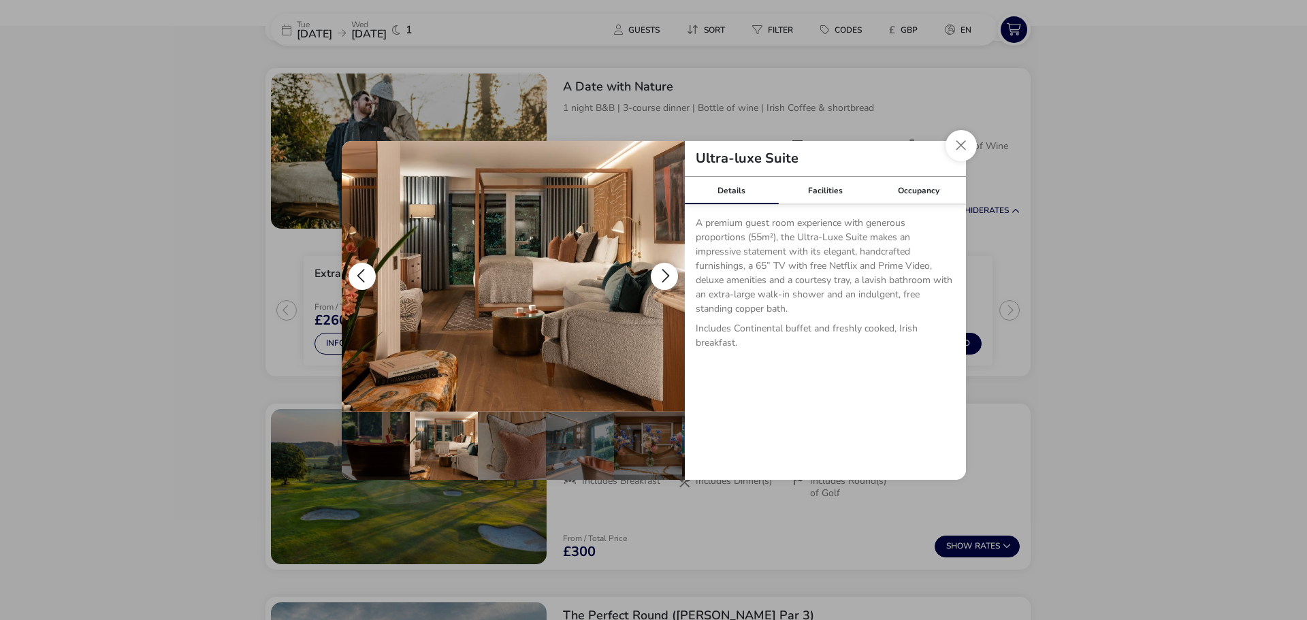
click at [665, 270] on button "details" at bounding box center [664, 276] width 27 height 27
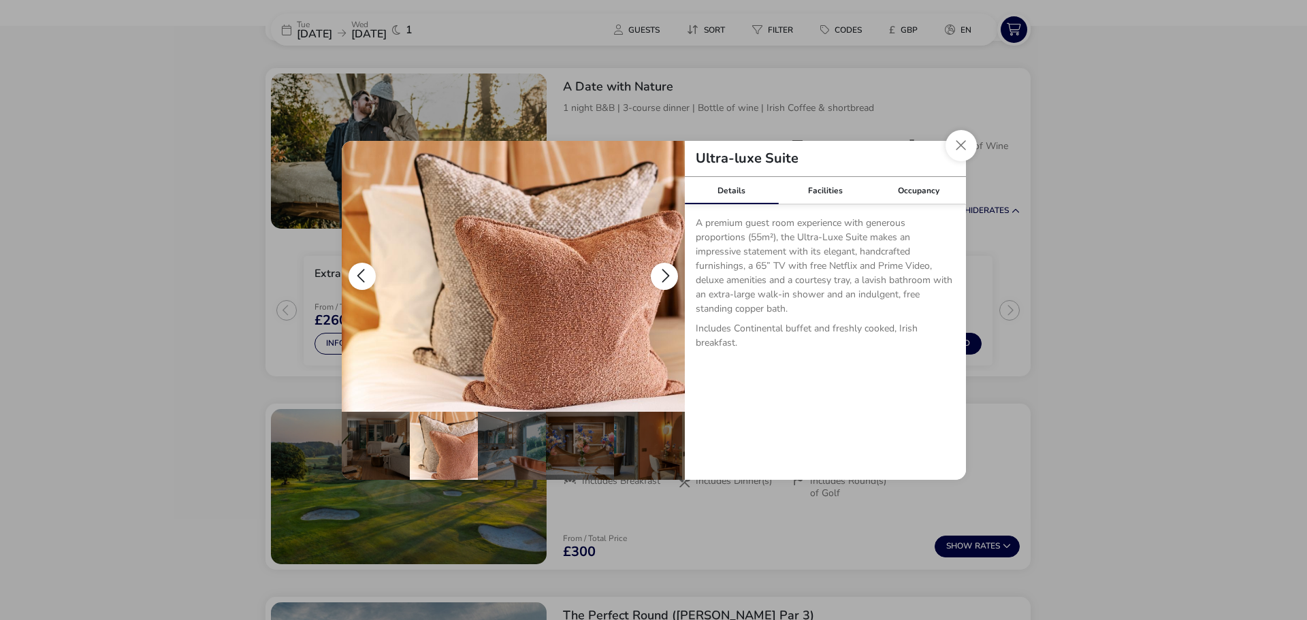
click at [665, 270] on button "details" at bounding box center [664, 276] width 27 height 27
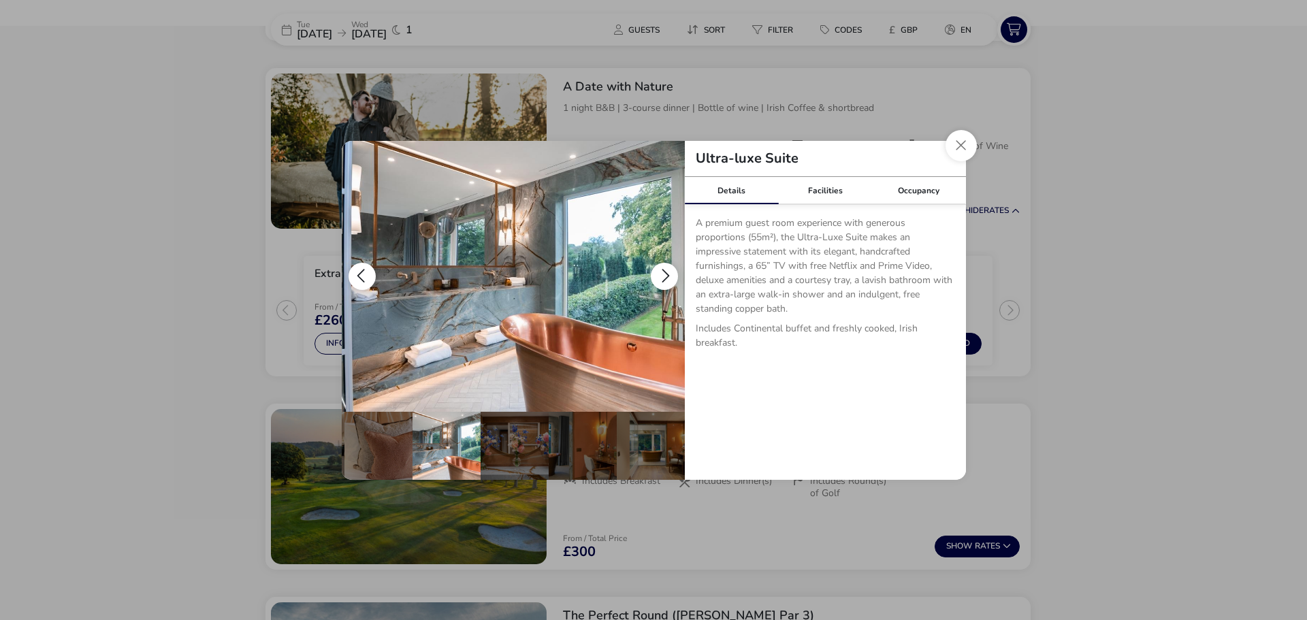
click at [665, 270] on button "details" at bounding box center [664, 276] width 27 height 27
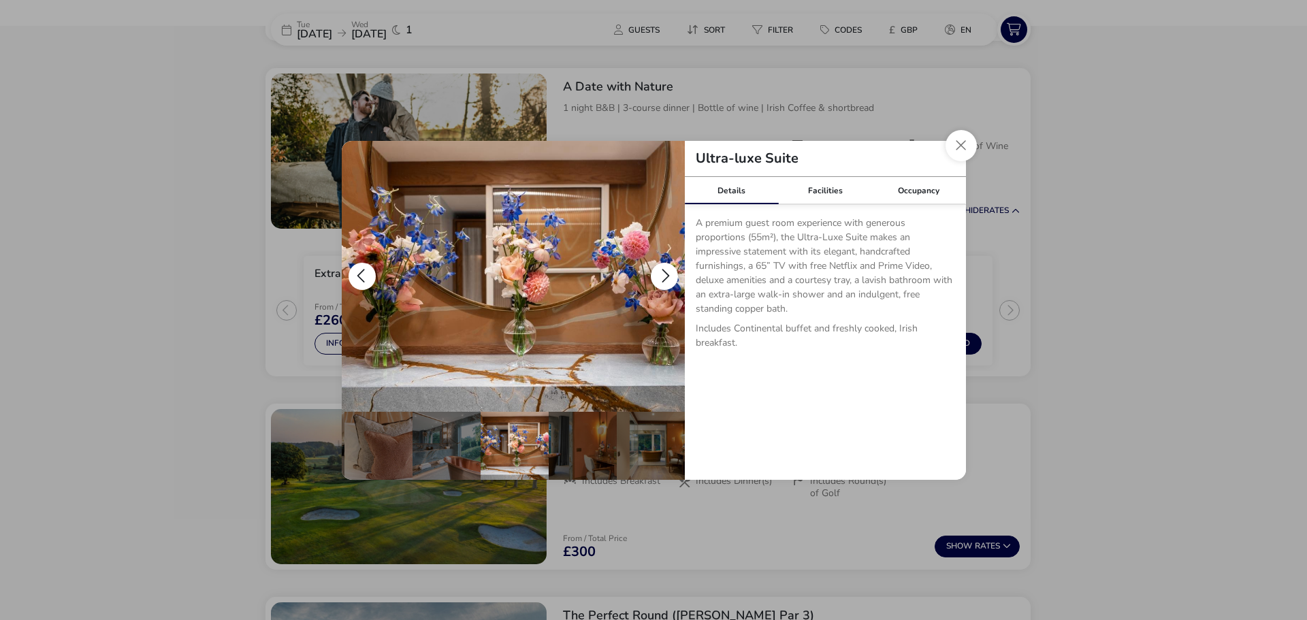
click at [665, 270] on button "details" at bounding box center [664, 276] width 27 height 27
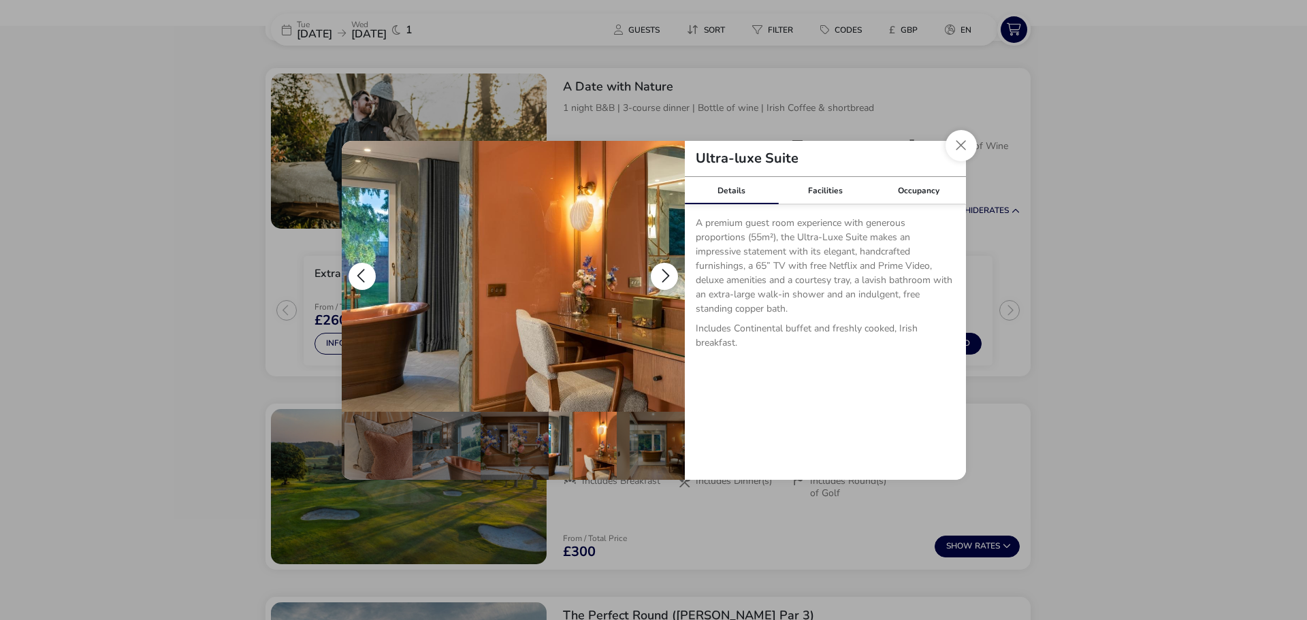
click at [665, 270] on button "details" at bounding box center [664, 276] width 27 height 27
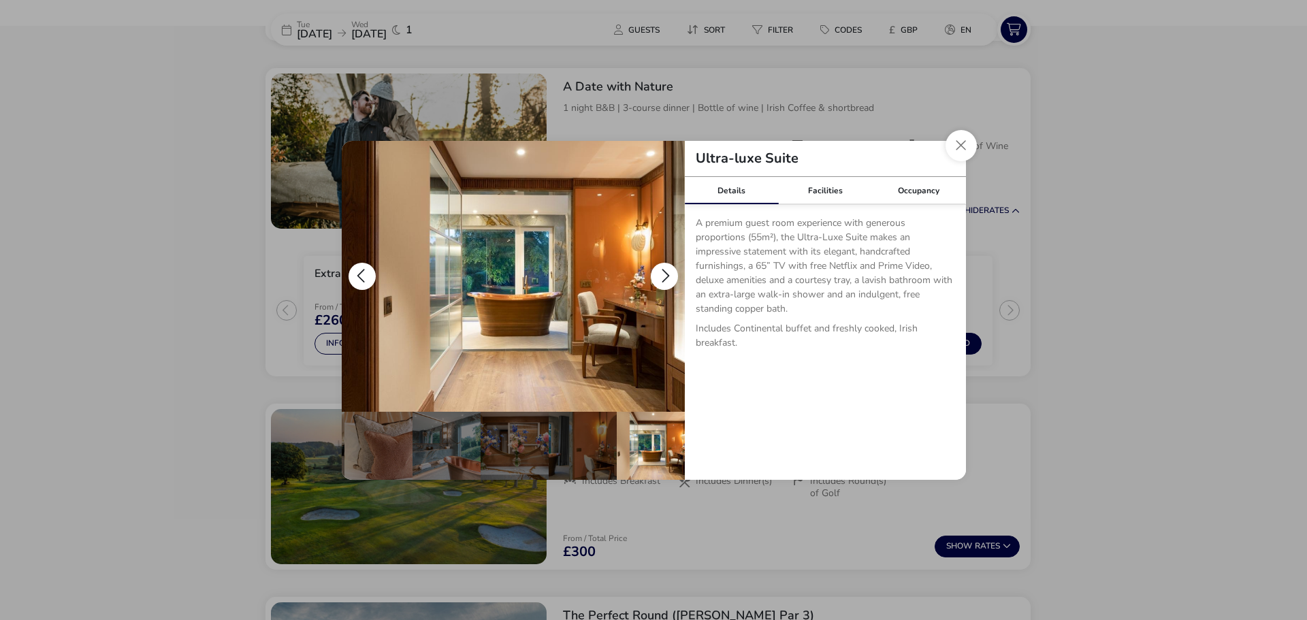
click at [665, 270] on button "details" at bounding box center [664, 276] width 27 height 27
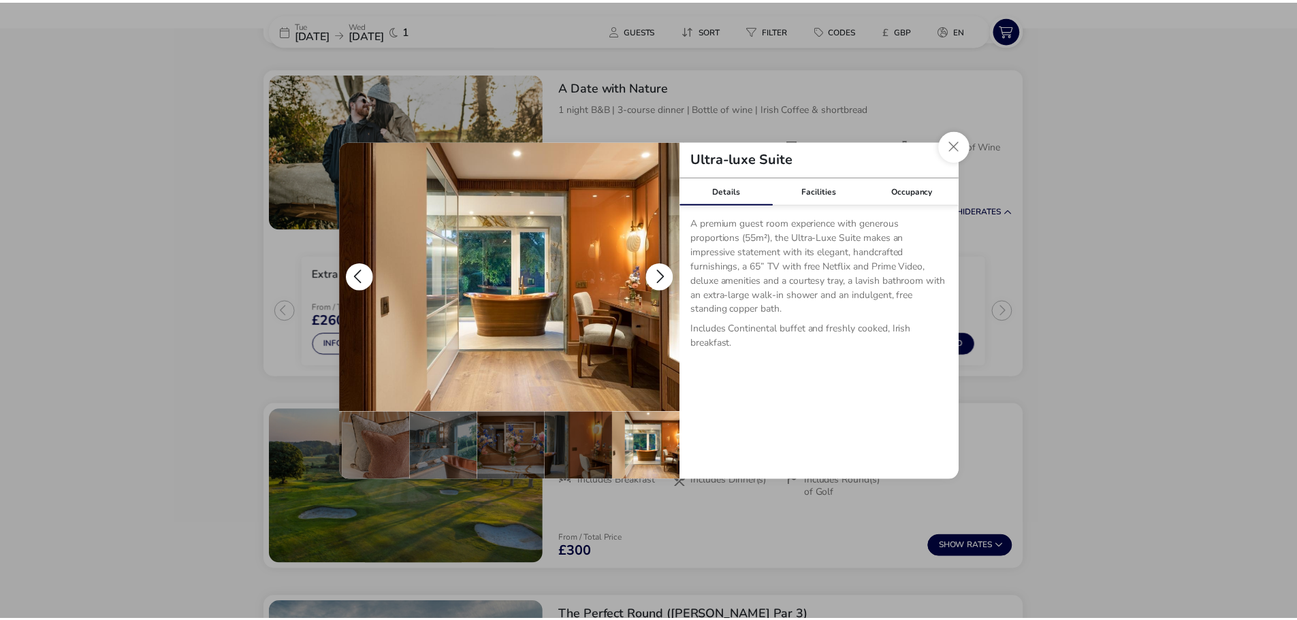
scroll to position [0, 0]
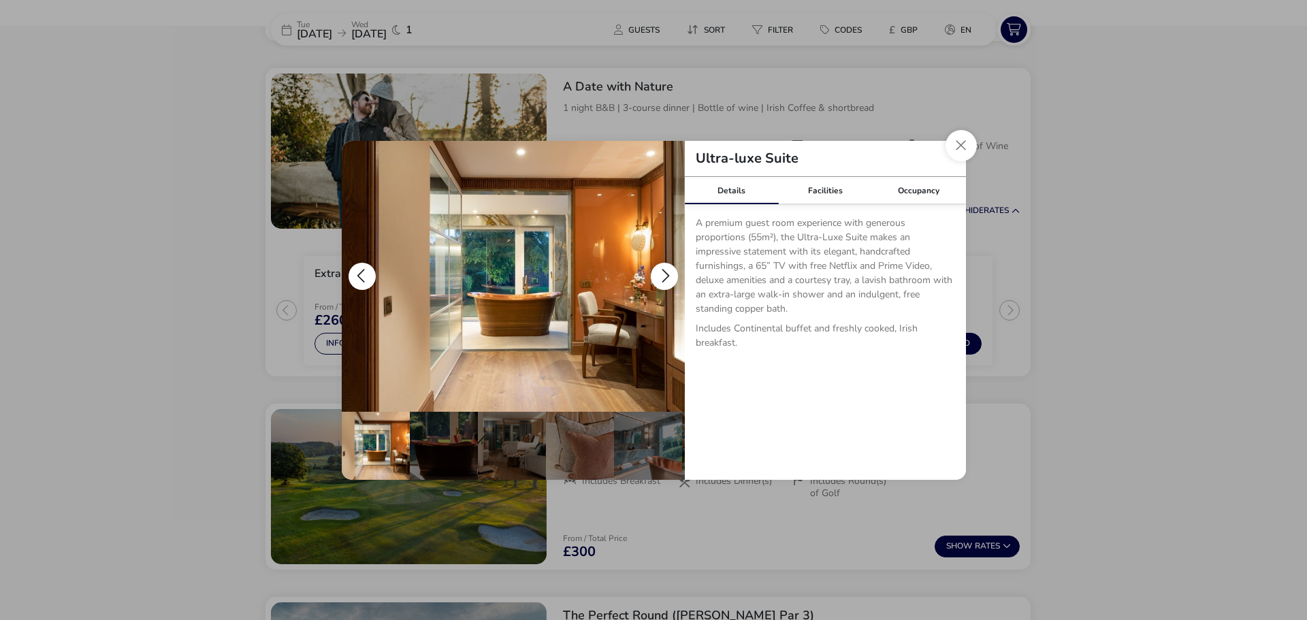
click at [665, 270] on button "details" at bounding box center [664, 276] width 27 height 27
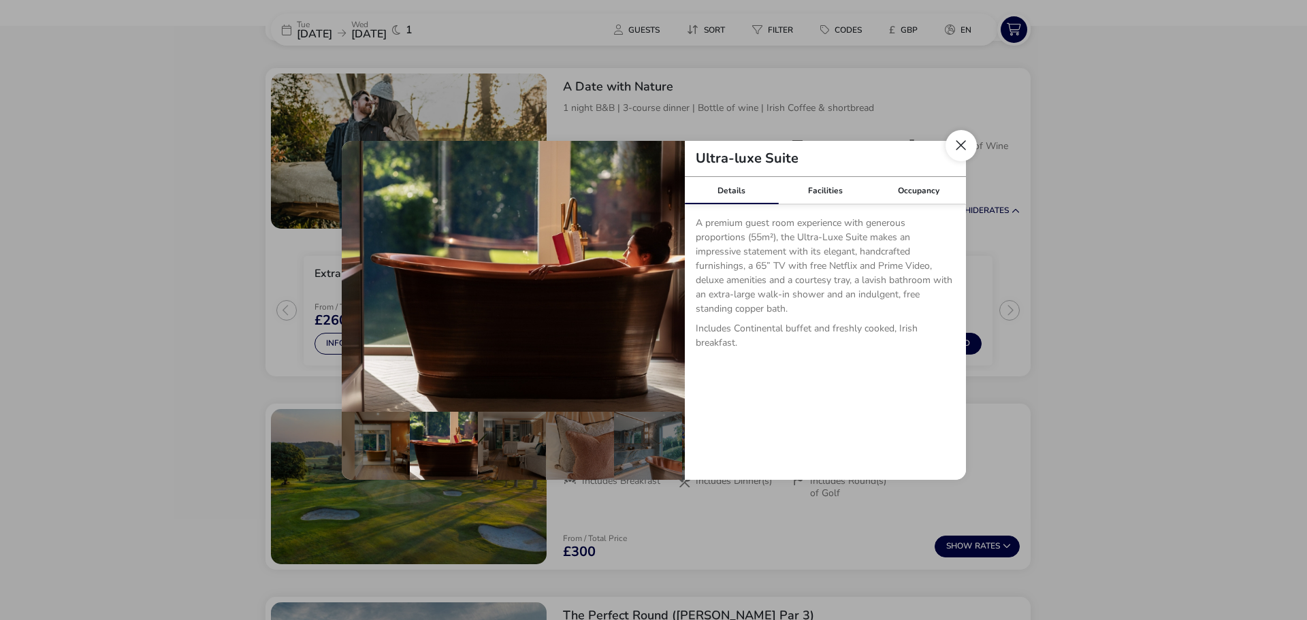
click at [961, 142] on button "Close dialog" at bounding box center [961, 145] width 31 height 31
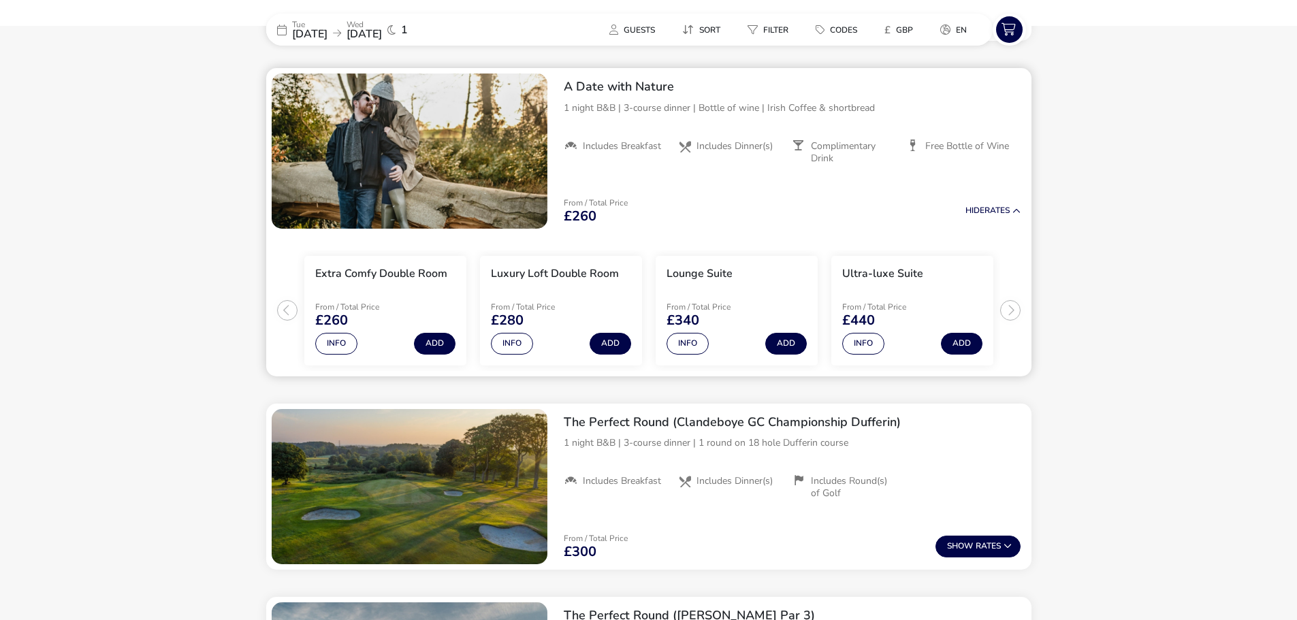
click at [730, 146] on span "Includes Dinner(s)" at bounding box center [735, 146] width 76 height 12
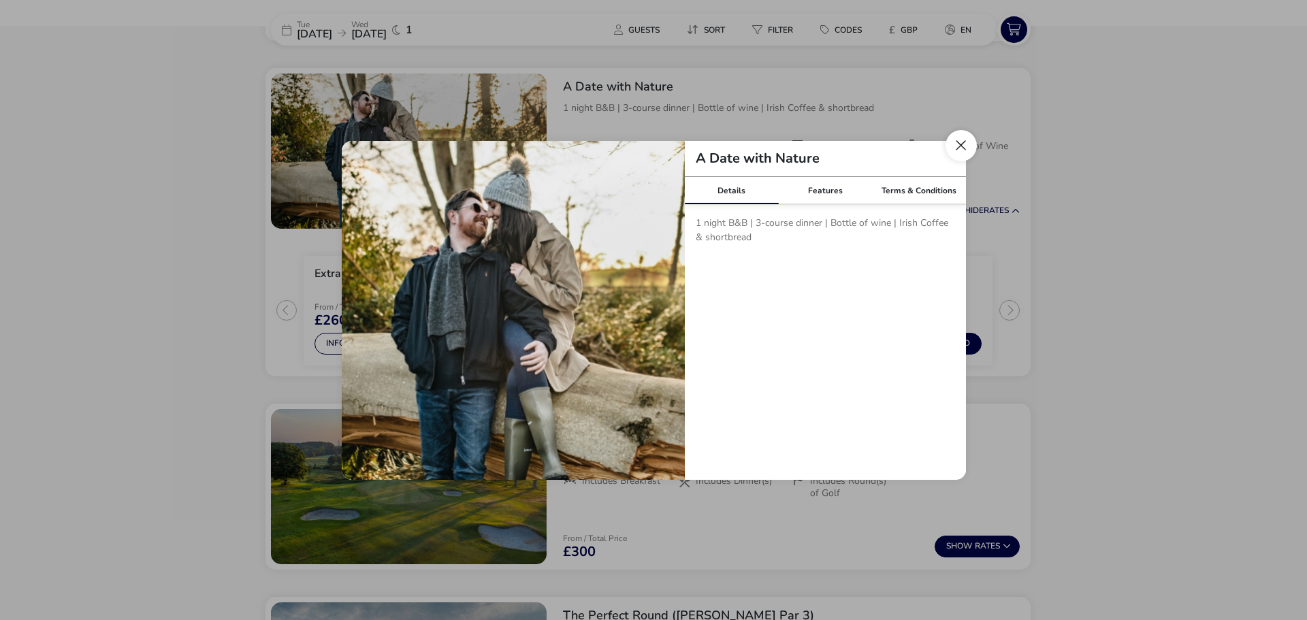
click at [967, 144] on button "Close modal" at bounding box center [961, 145] width 31 height 31
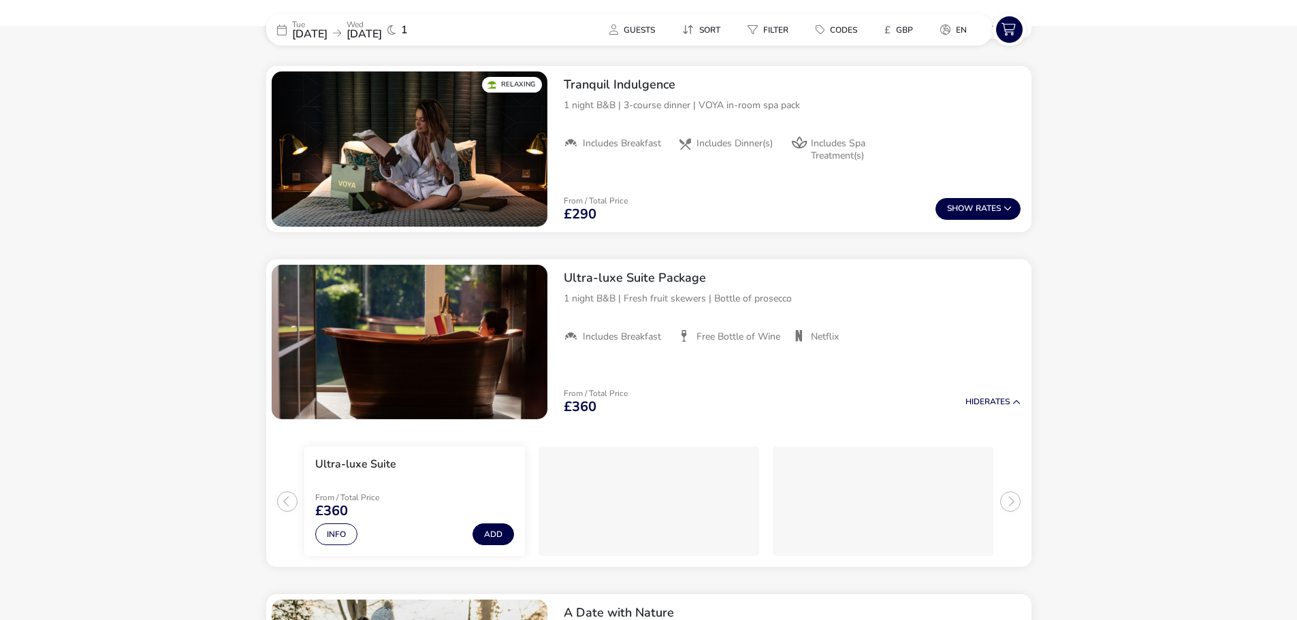
scroll to position [1120, 0]
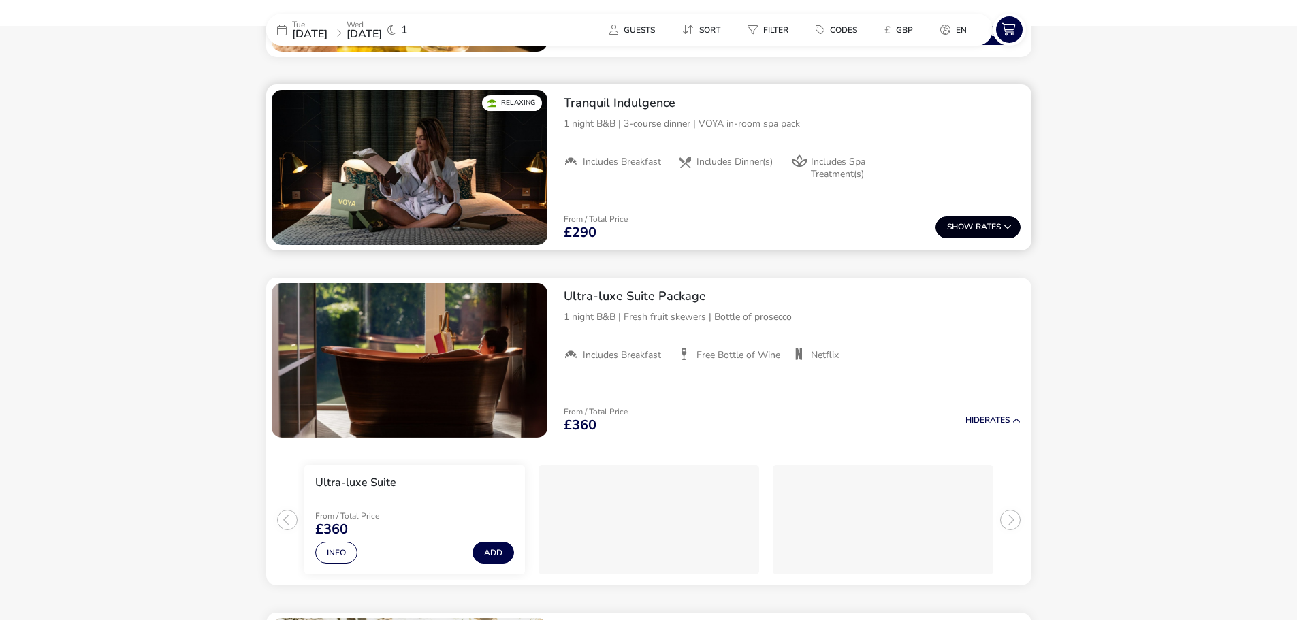
click at [966, 229] on span "Show" at bounding box center [961, 227] width 29 height 9
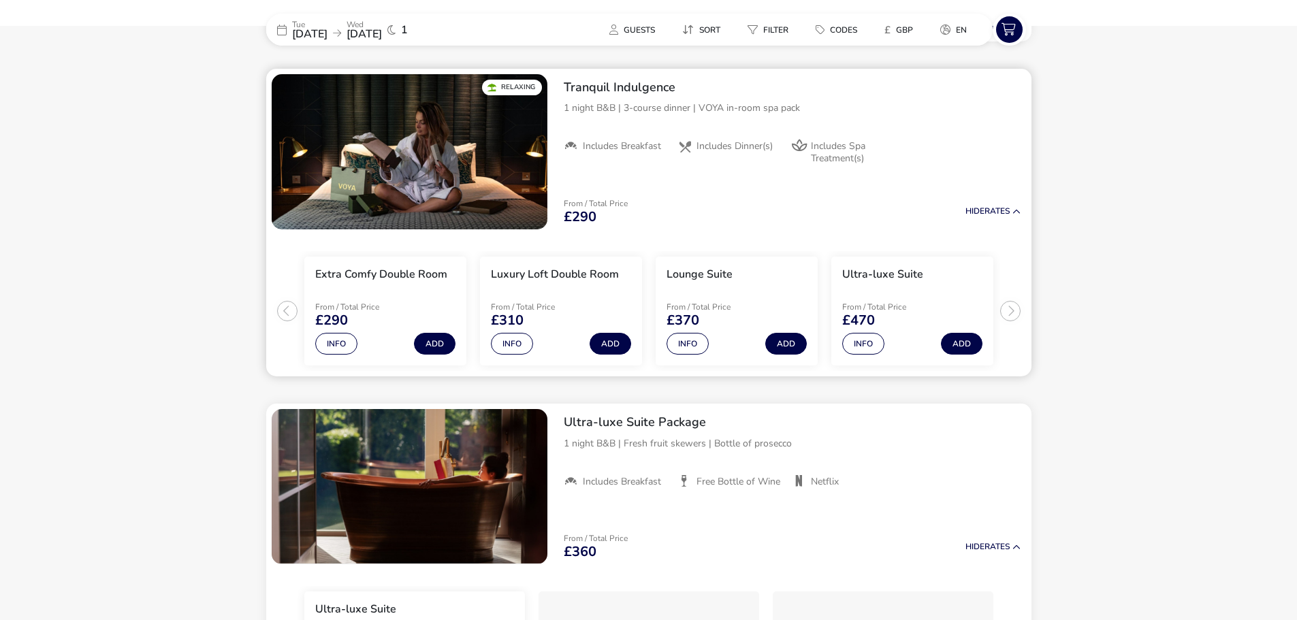
scroll to position [1136, 0]
click at [861, 344] on button "Info" at bounding box center [863, 343] width 42 height 22
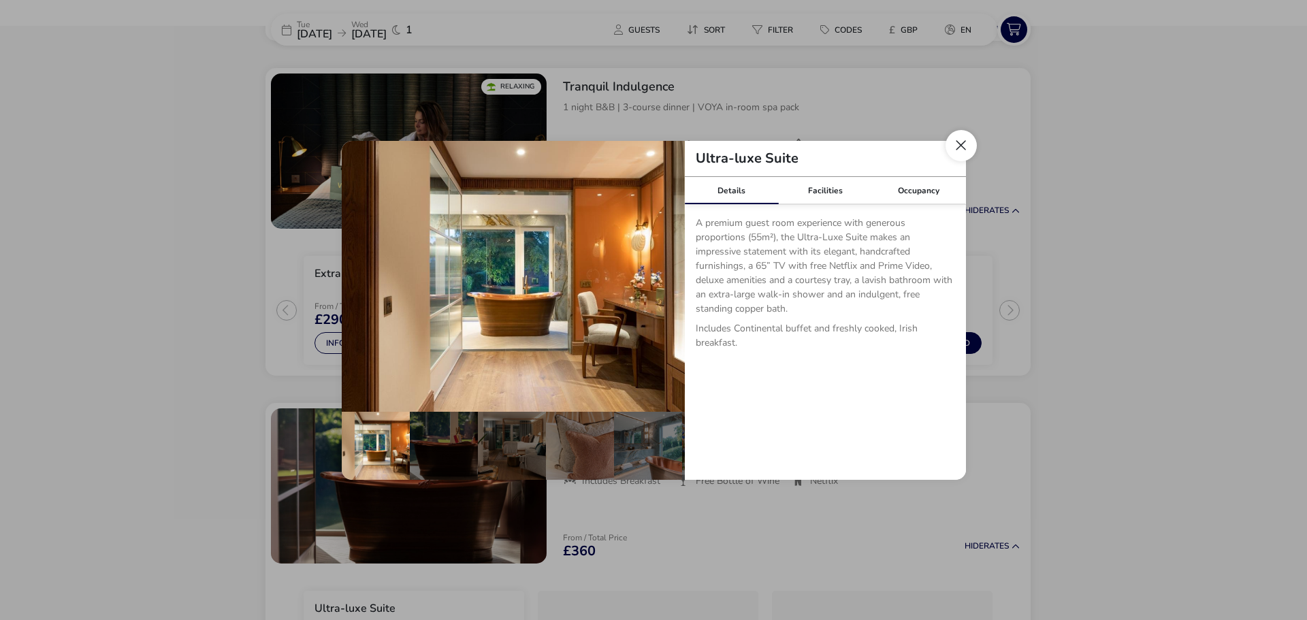
click at [963, 143] on button "Close dialog" at bounding box center [961, 145] width 31 height 31
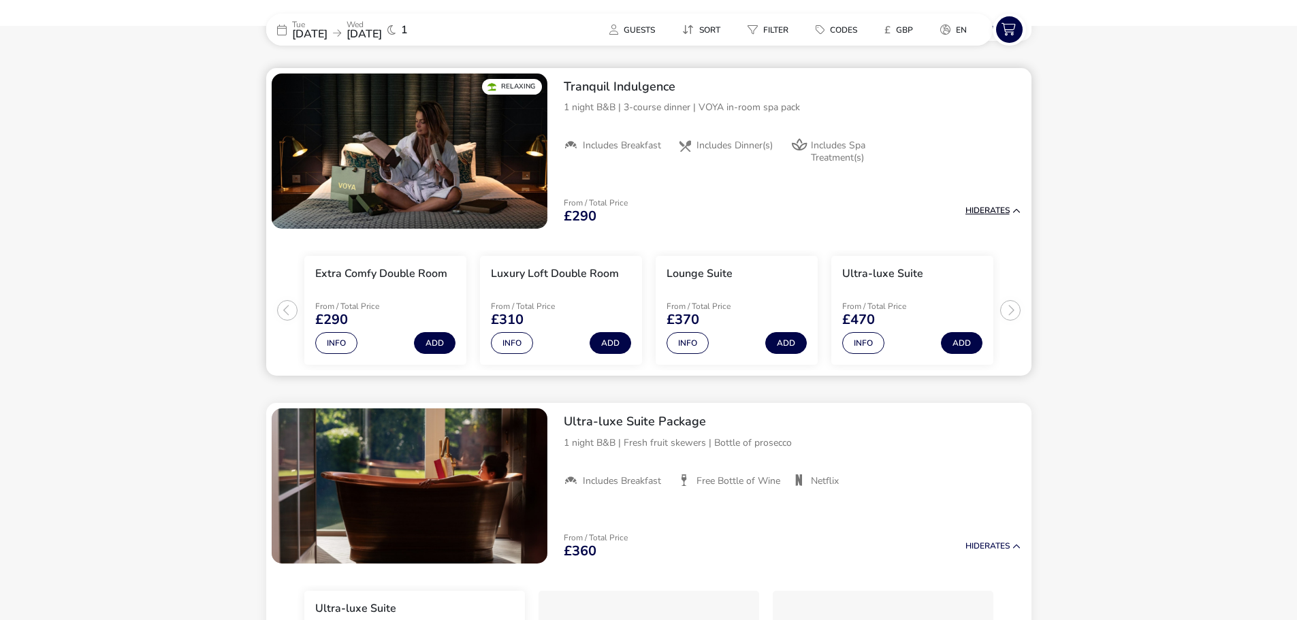
click at [1004, 210] on button "Hide Rates" at bounding box center [992, 210] width 55 height 9
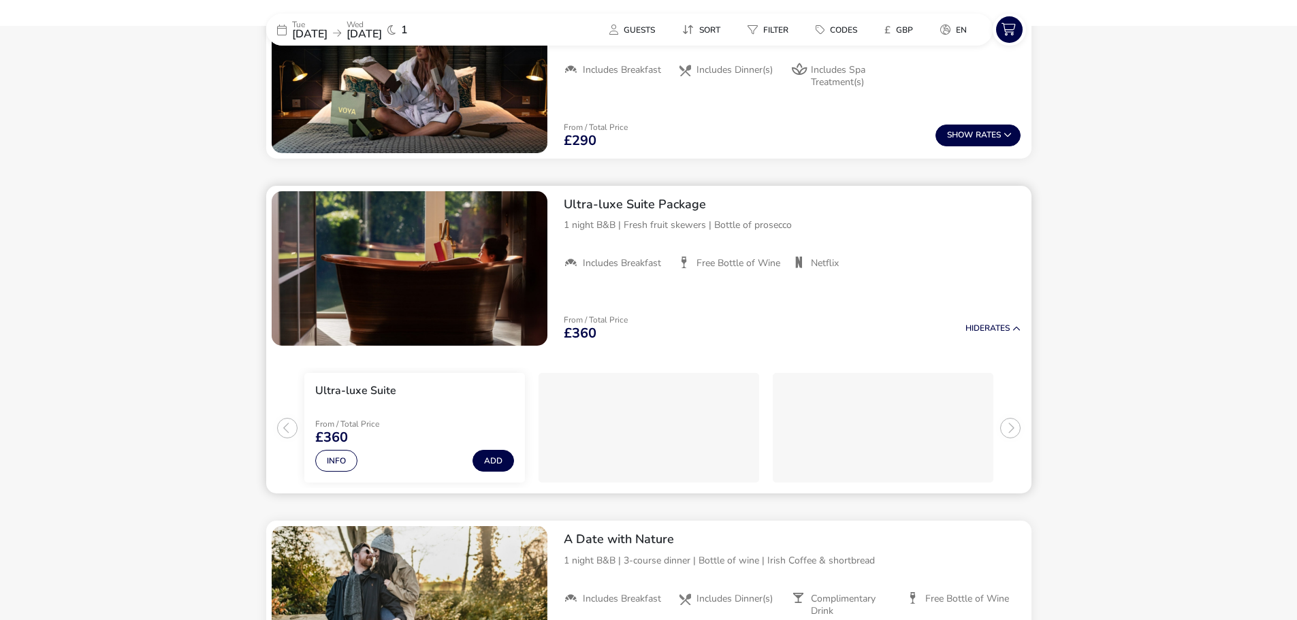
scroll to position [1409, 0]
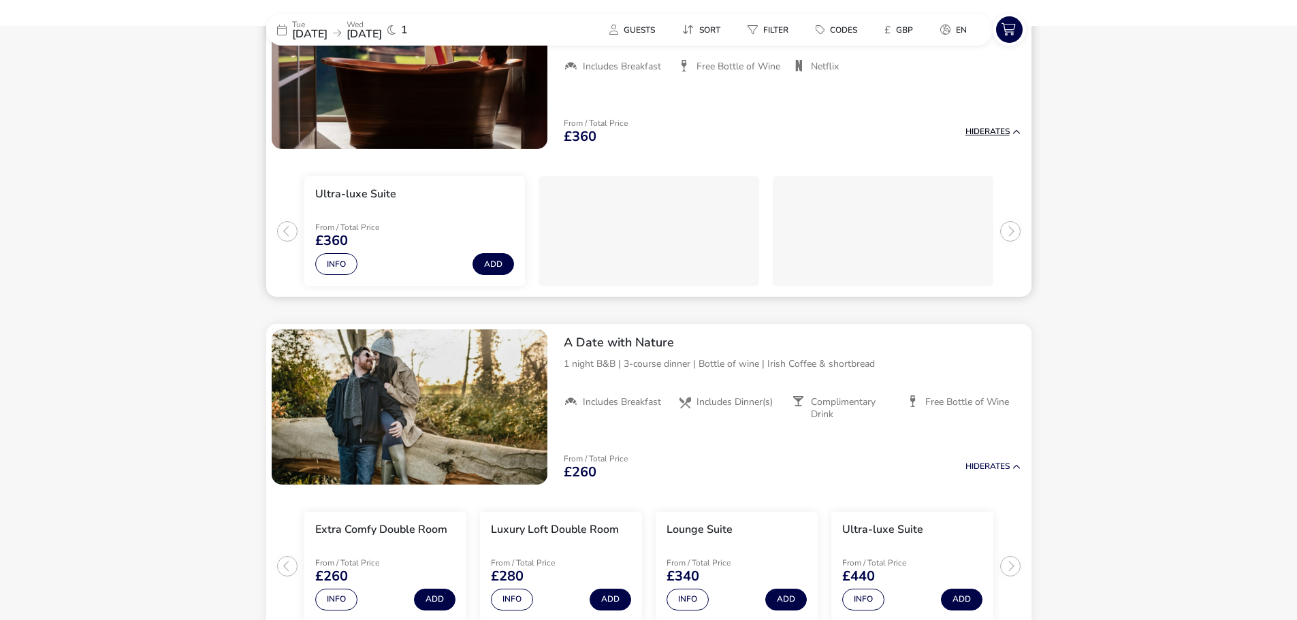
click at [983, 132] on button "Hide Rates" at bounding box center [992, 131] width 55 height 9
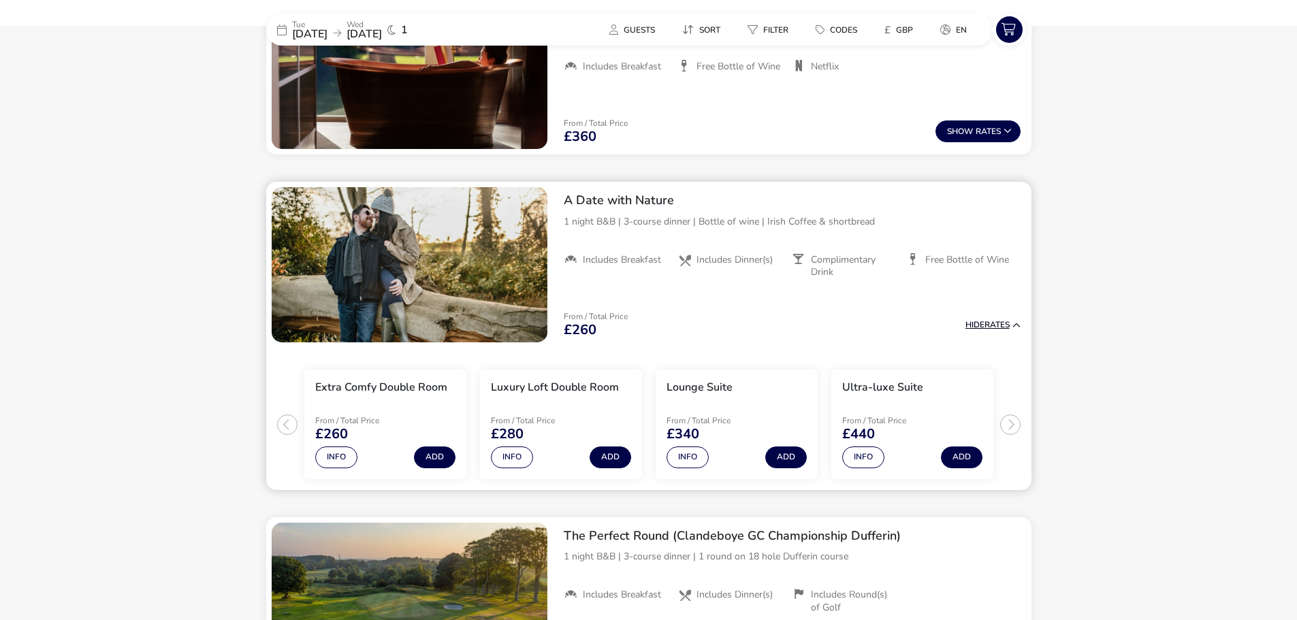
click at [976, 325] on span "Hide" at bounding box center [974, 324] width 19 height 11
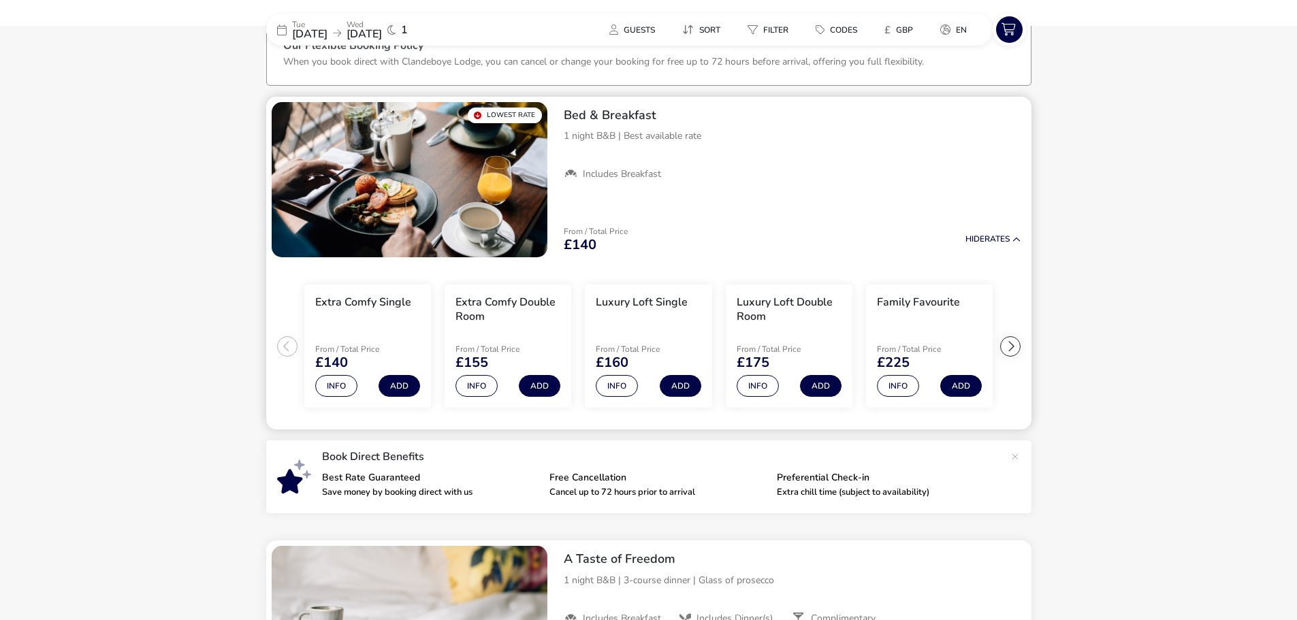
scroll to position [0, 0]
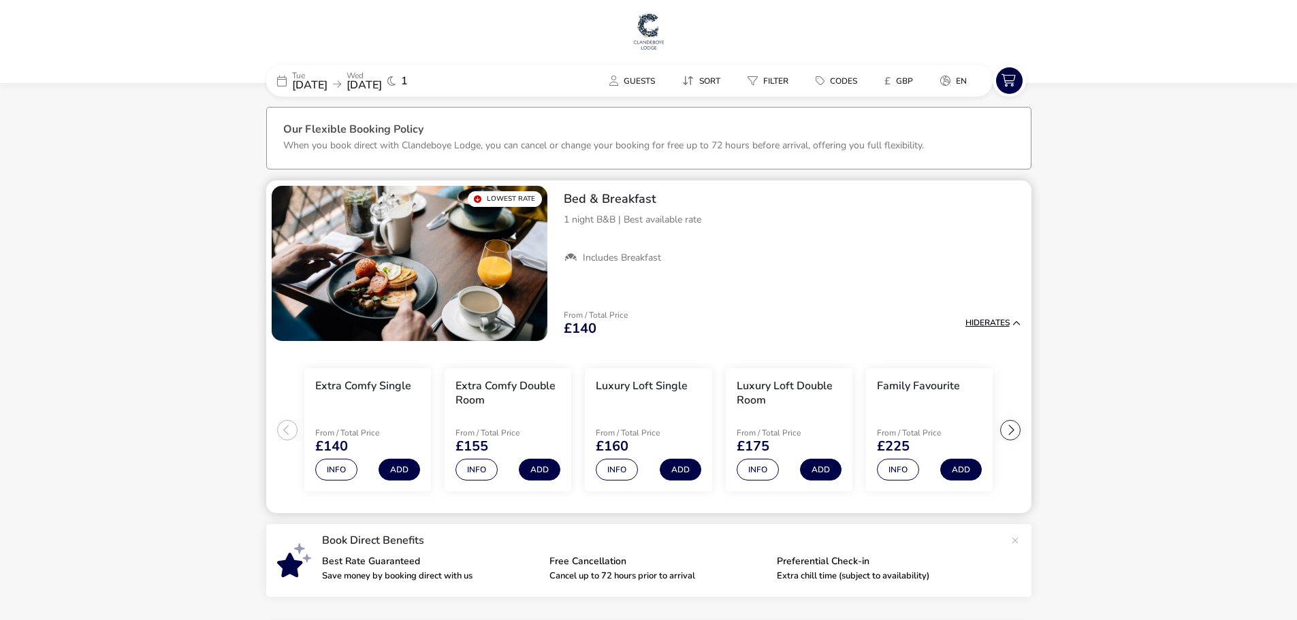
click at [996, 321] on button "Hide Rates" at bounding box center [992, 323] width 55 height 9
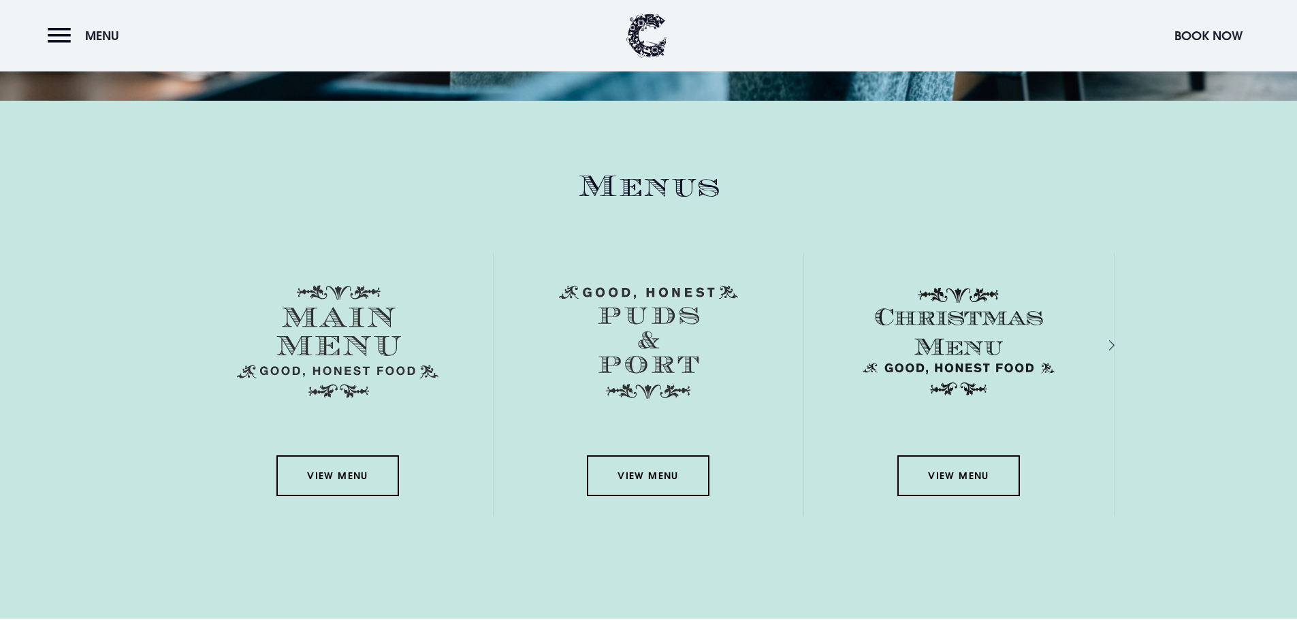
scroll to position [2043, 0]
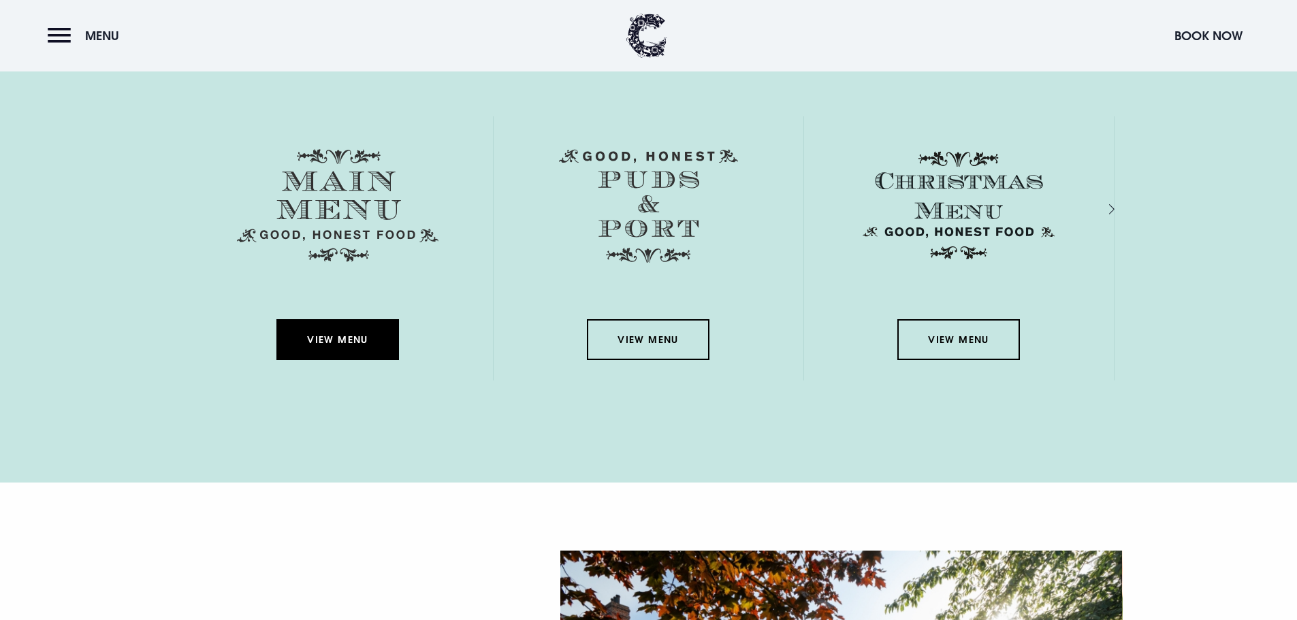
click at [317, 338] on link "View Menu" at bounding box center [337, 339] width 123 height 41
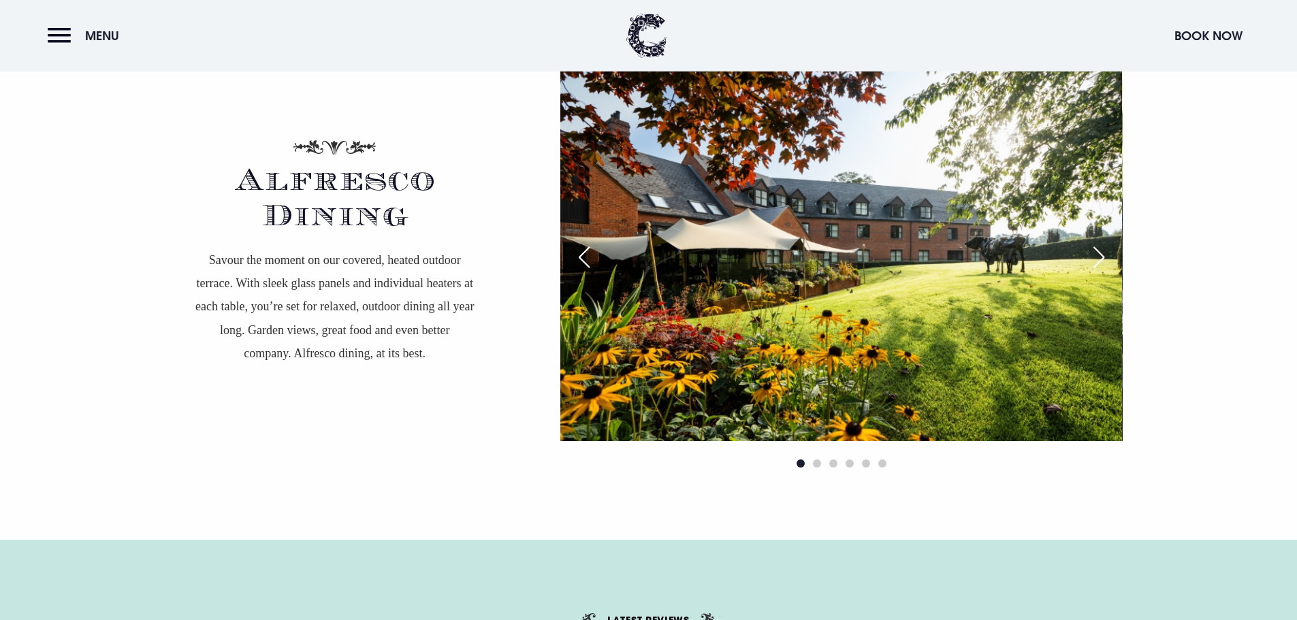
scroll to position [2519, 0]
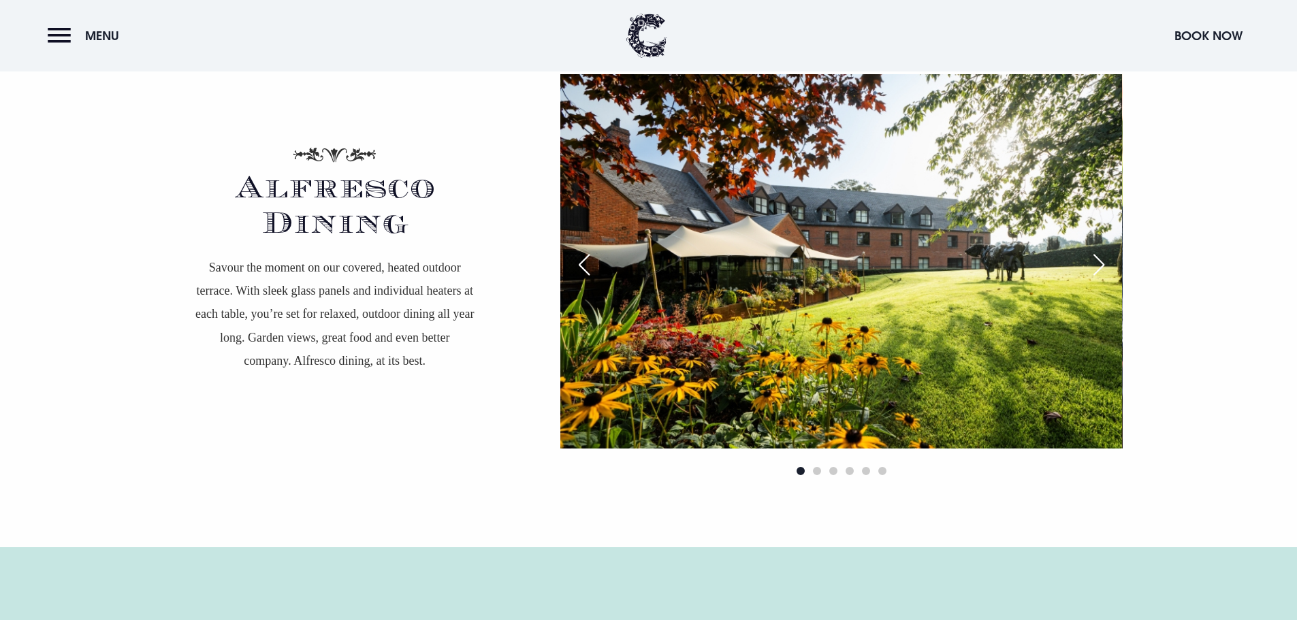
click at [1107, 267] on div "Next slide" at bounding box center [1099, 265] width 34 height 30
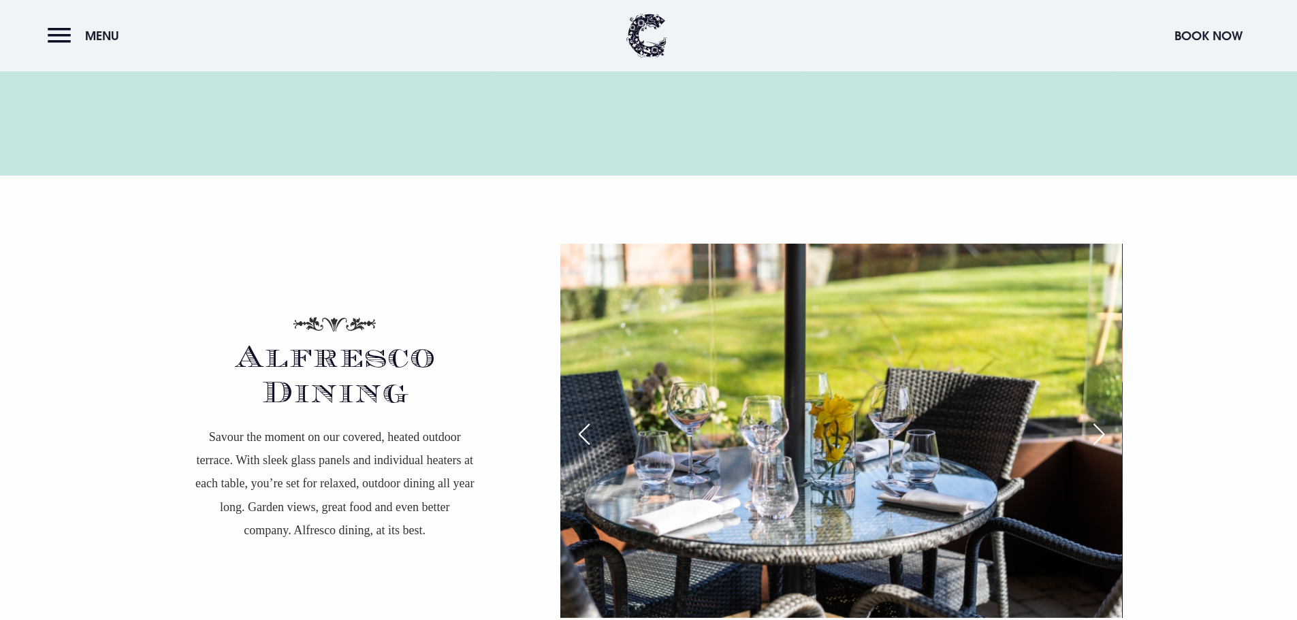
scroll to position [2451, 0]
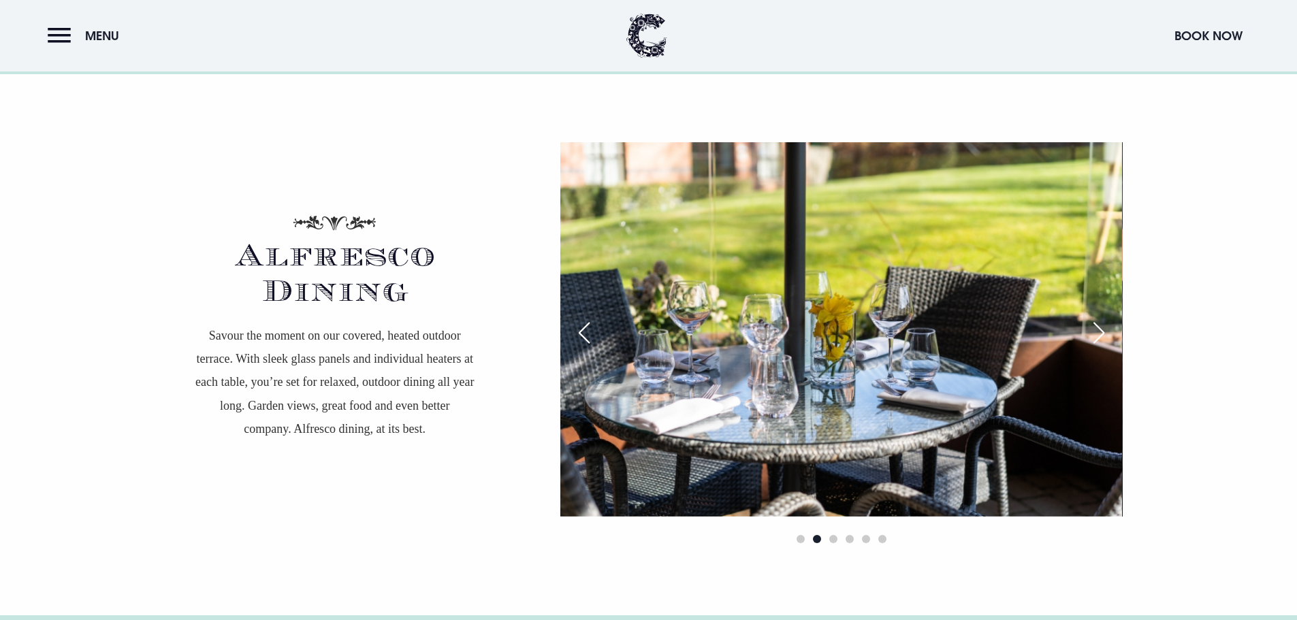
click at [1102, 331] on div "Next slide" at bounding box center [1099, 333] width 34 height 30
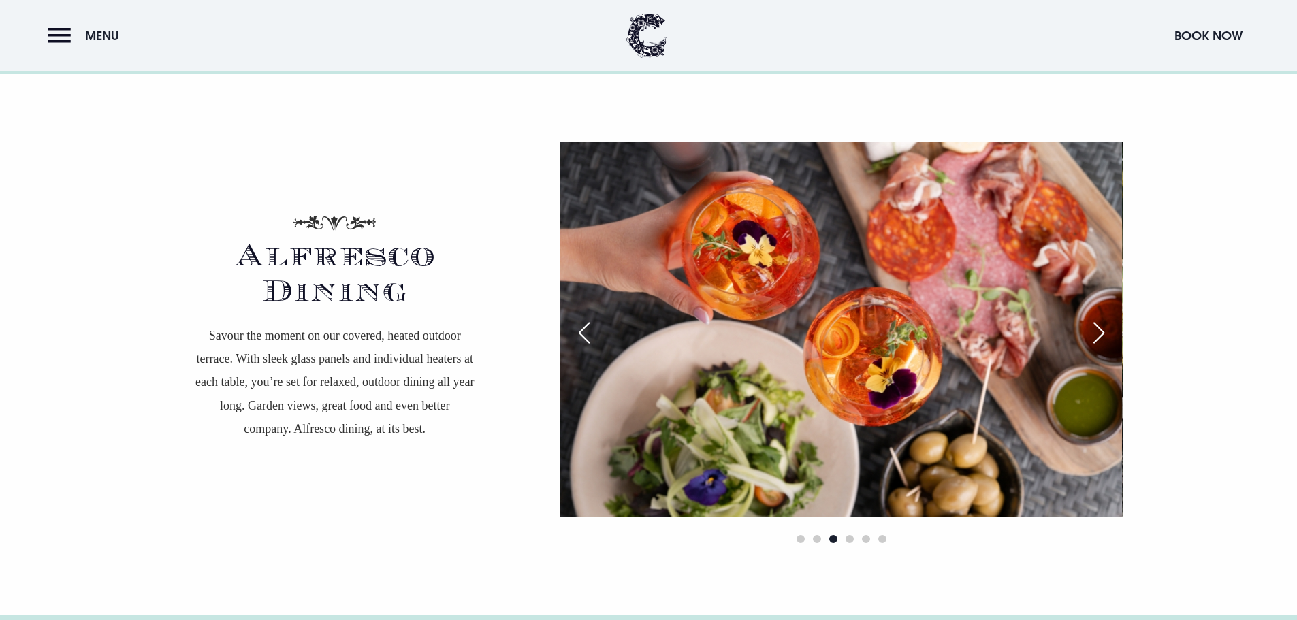
click at [1102, 331] on div "Next slide" at bounding box center [1099, 333] width 34 height 30
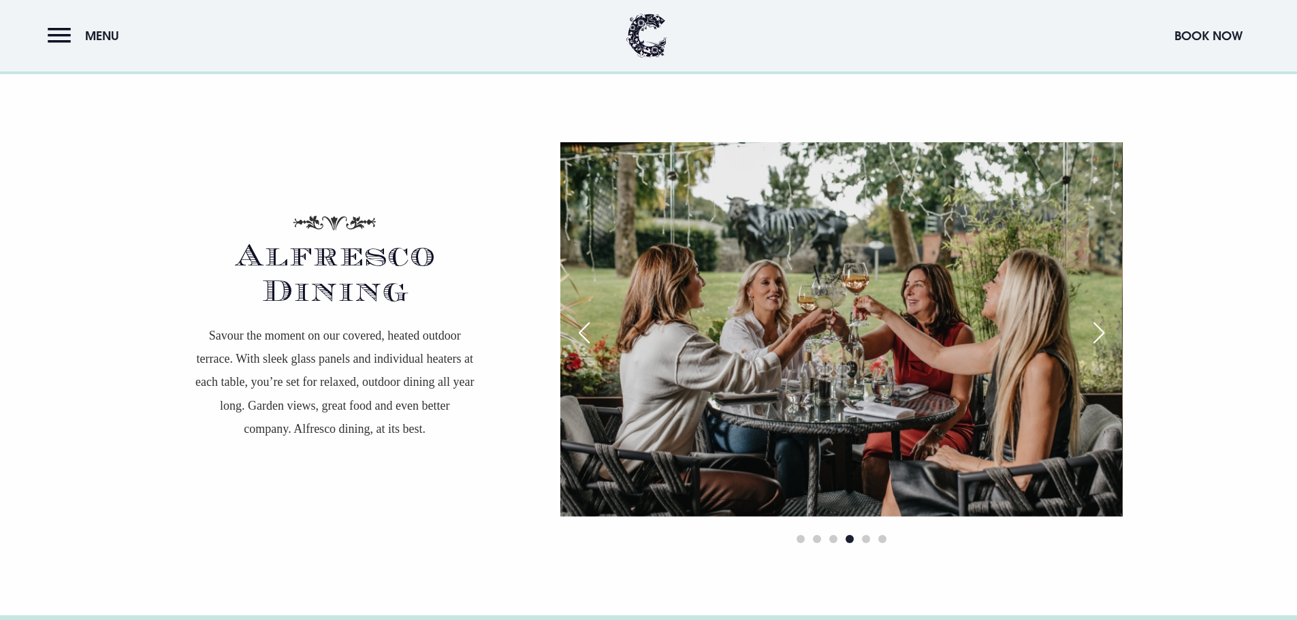
click at [1102, 331] on div "Next slide" at bounding box center [1099, 333] width 34 height 30
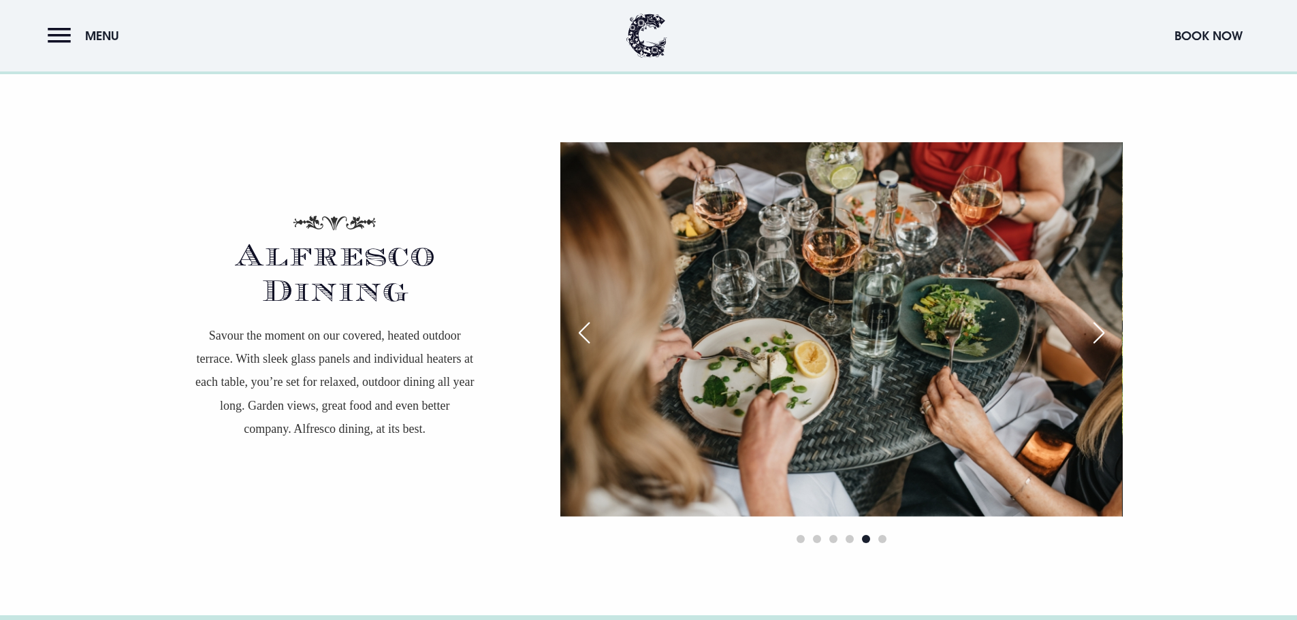
click at [1102, 331] on div "Next slide" at bounding box center [1099, 333] width 34 height 30
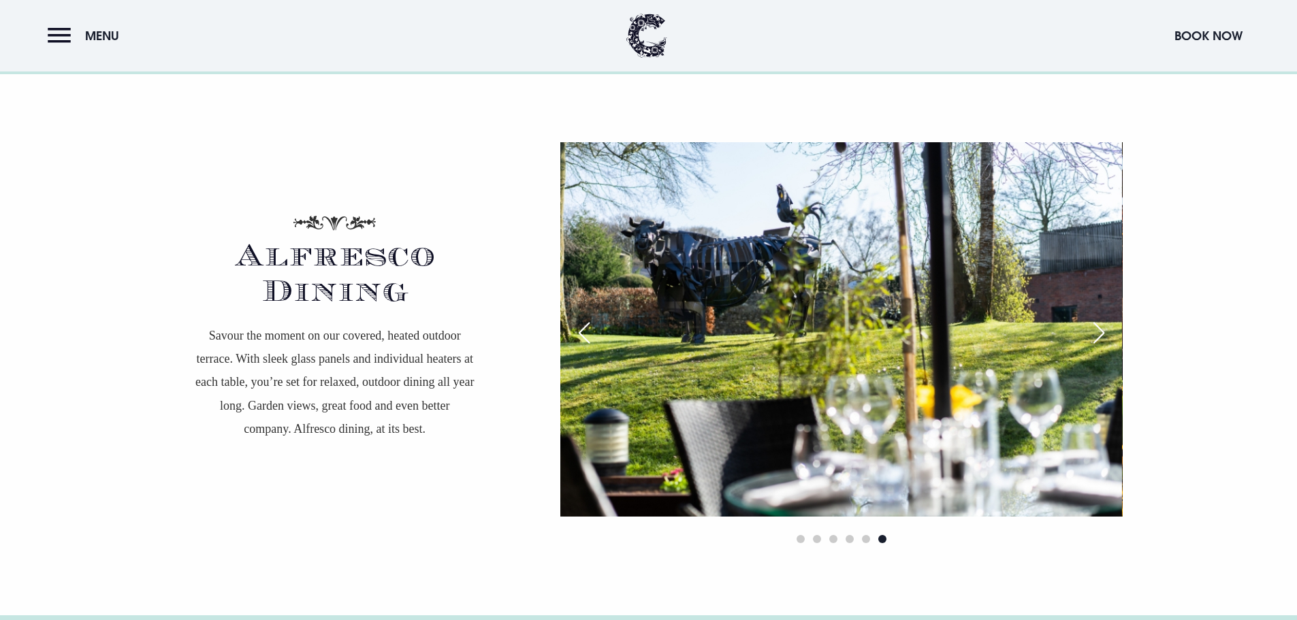
click at [1102, 331] on div "Next slide" at bounding box center [1099, 333] width 34 height 30
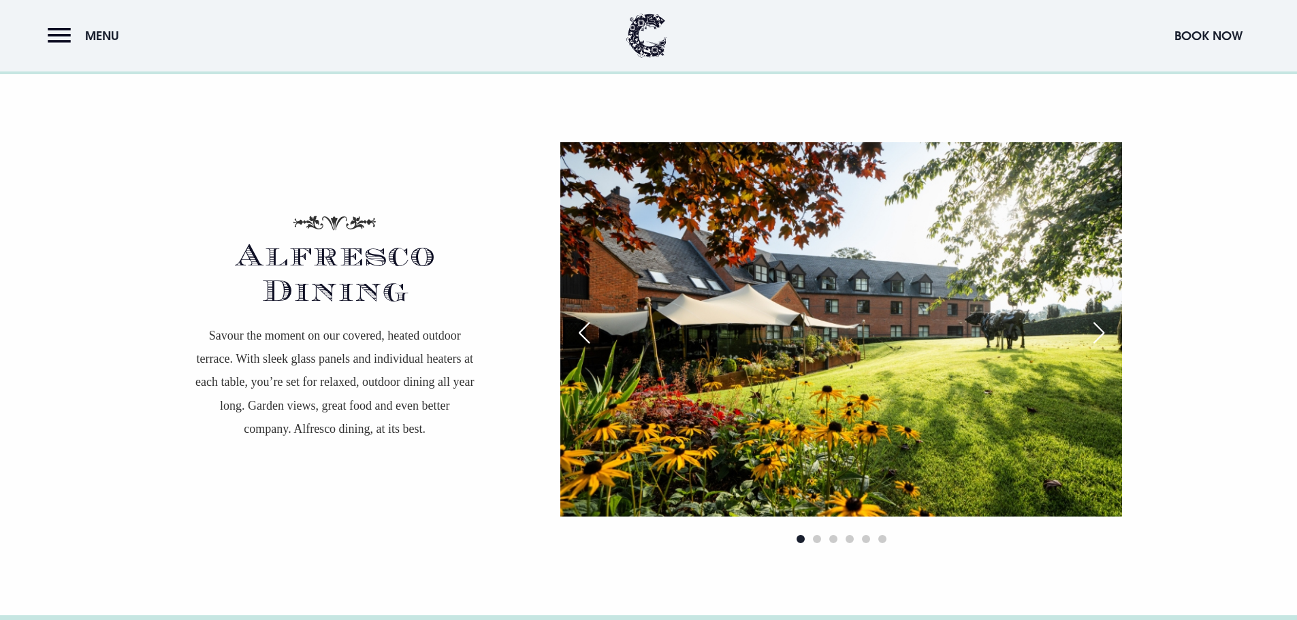
click at [1102, 331] on div "Next slide" at bounding box center [1099, 333] width 34 height 30
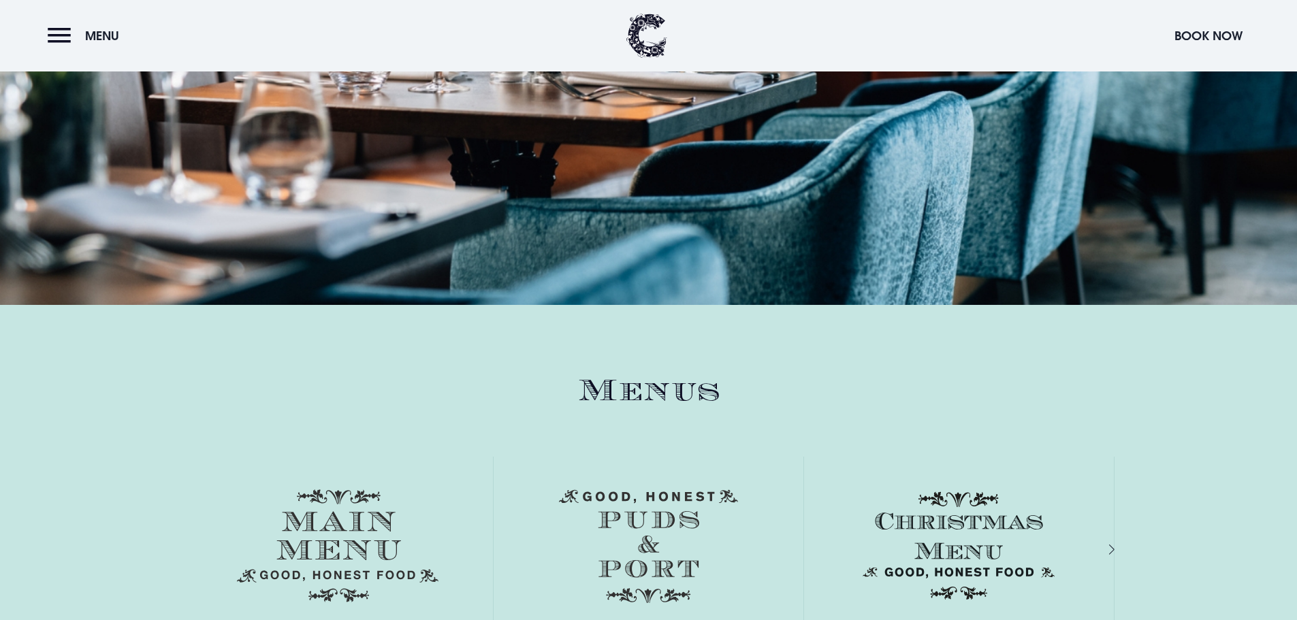
scroll to position [1906, 0]
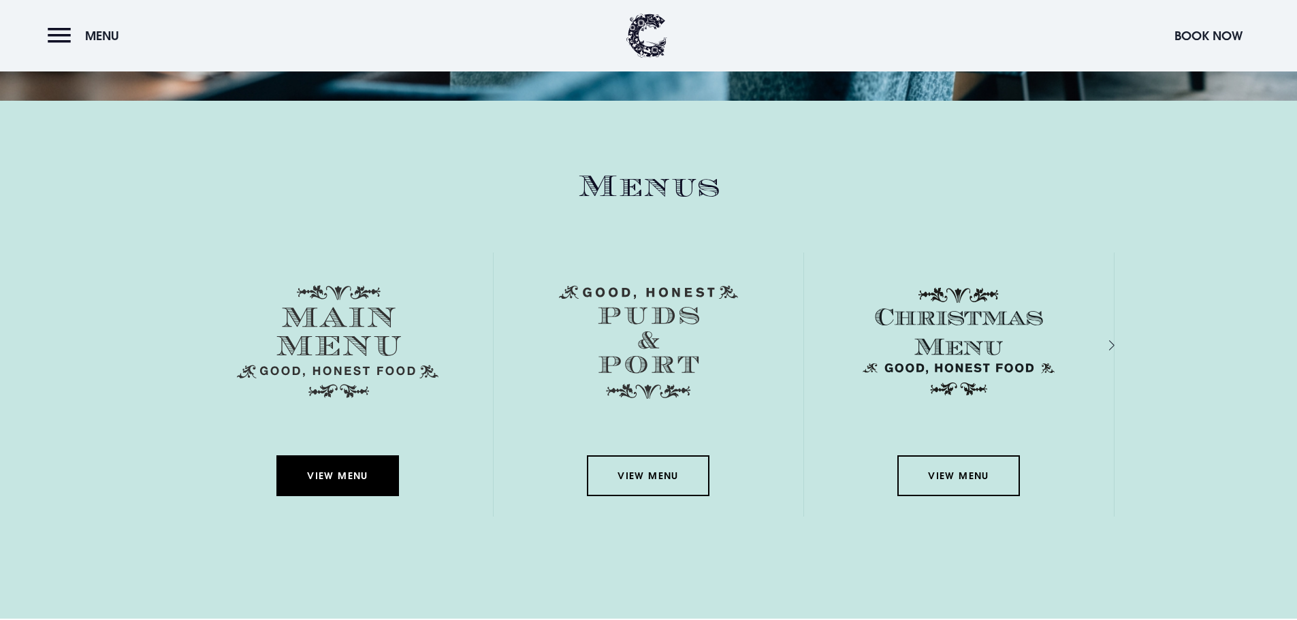
click at [326, 476] on link "View Menu" at bounding box center [337, 475] width 123 height 41
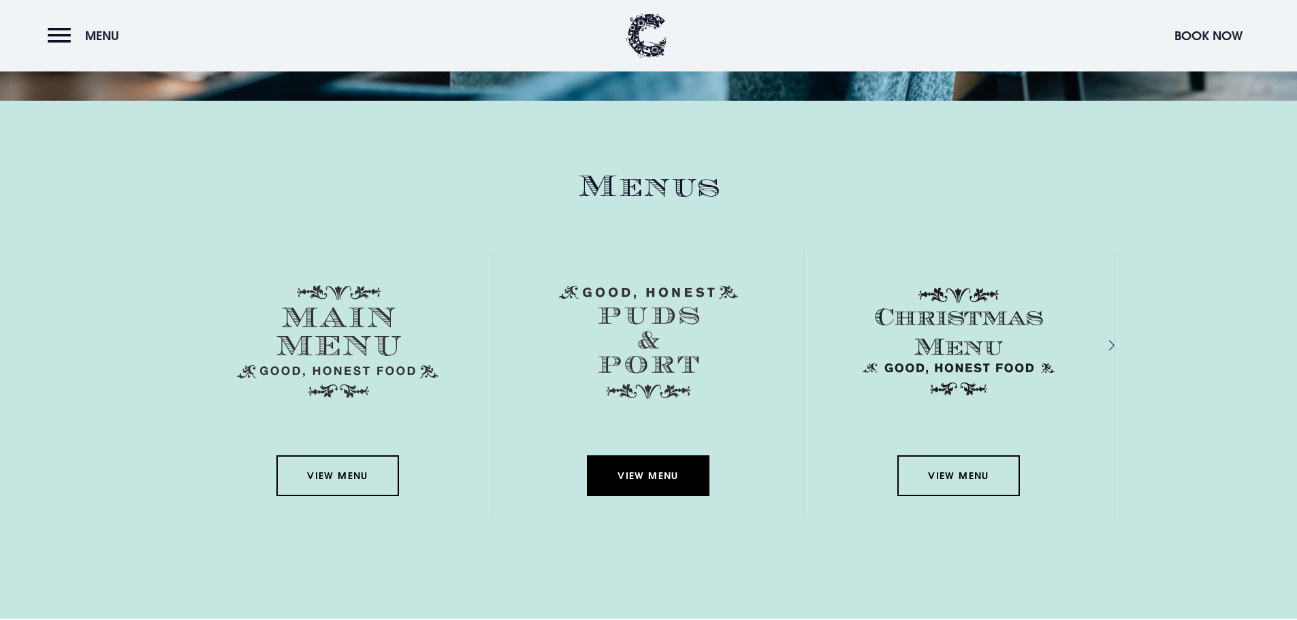
click at [646, 479] on link "View Menu" at bounding box center [648, 475] width 123 height 41
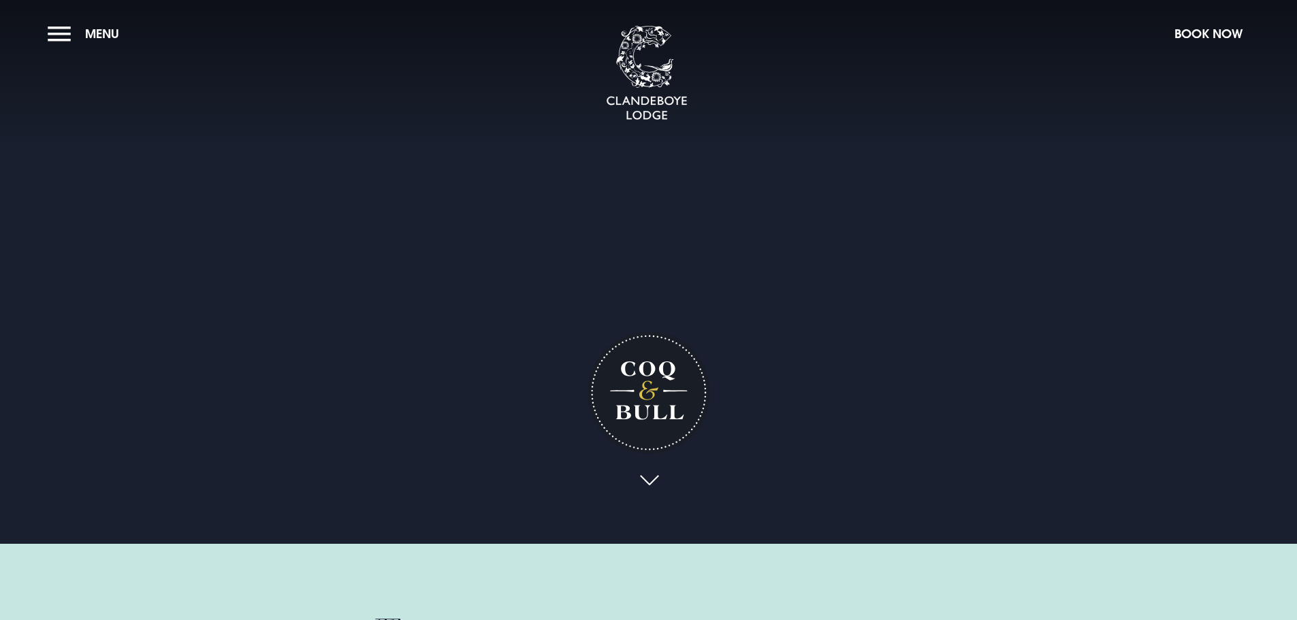
scroll to position [0, 0]
click at [62, 33] on button "Menu" at bounding box center [87, 34] width 78 height 29
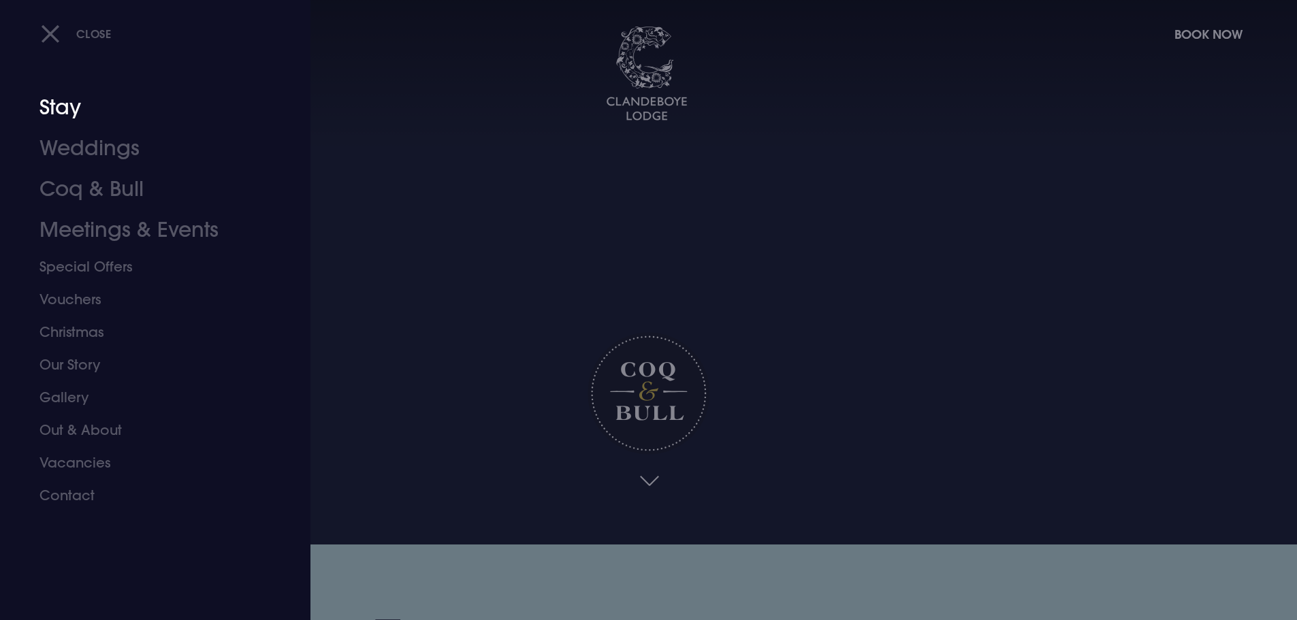
click at [72, 111] on link "Stay" at bounding box center [146, 107] width 215 height 41
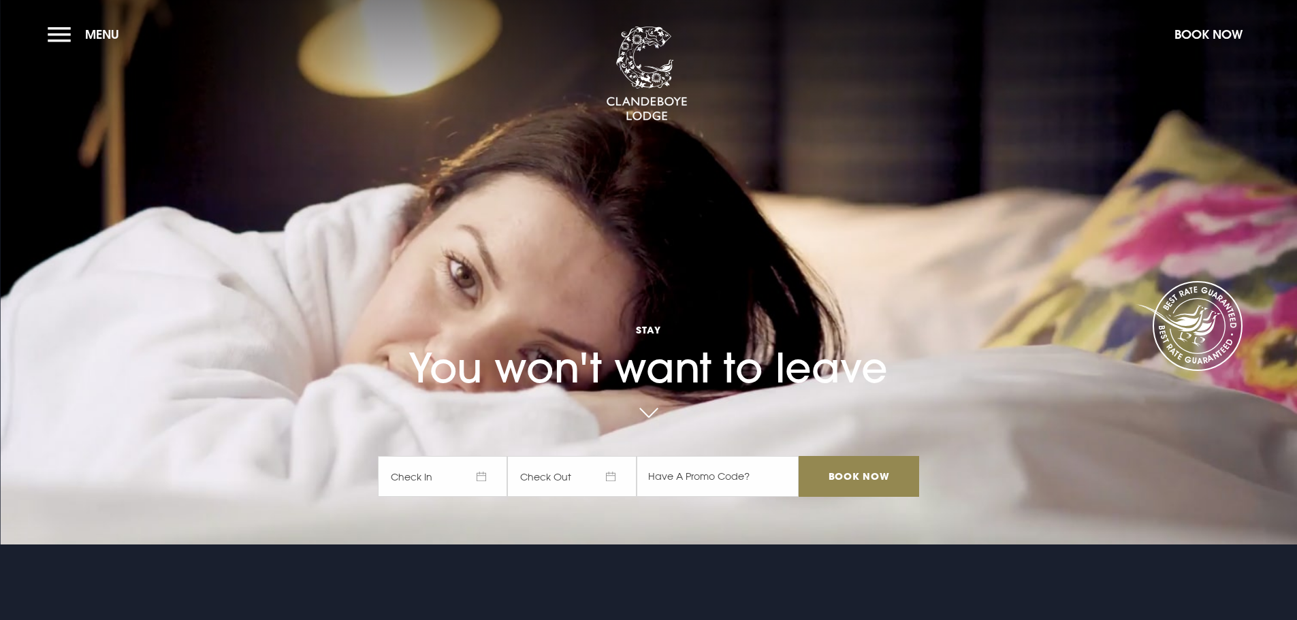
click at [487, 479] on span "Check In" at bounding box center [442, 476] width 129 height 41
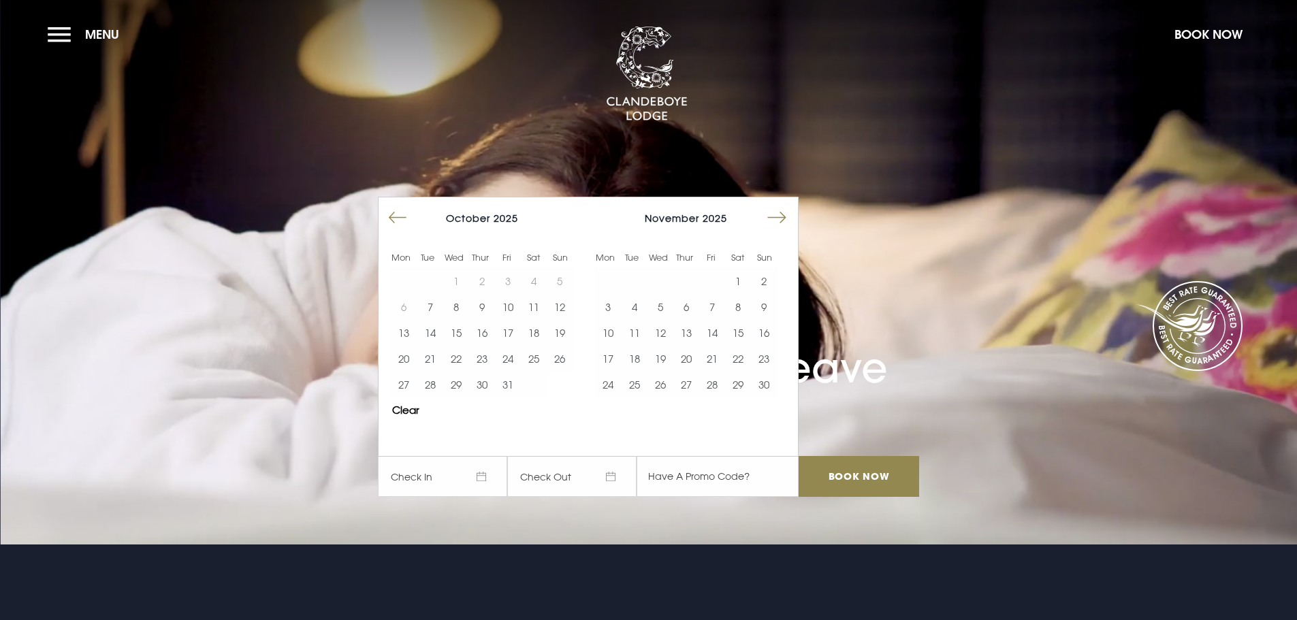
click at [789, 222] on button "Move forward to switch to the next month." at bounding box center [777, 218] width 26 height 26
click at [638, 303] on button "9" at bounding box center [634, 307] width 26 height 26
click at [658, 304] on button "10" at bounding box center [660, 307] width 26 height 26
click at [853, 468] on input "Book Now" at bounding box center [859, 476] width 120 height 41
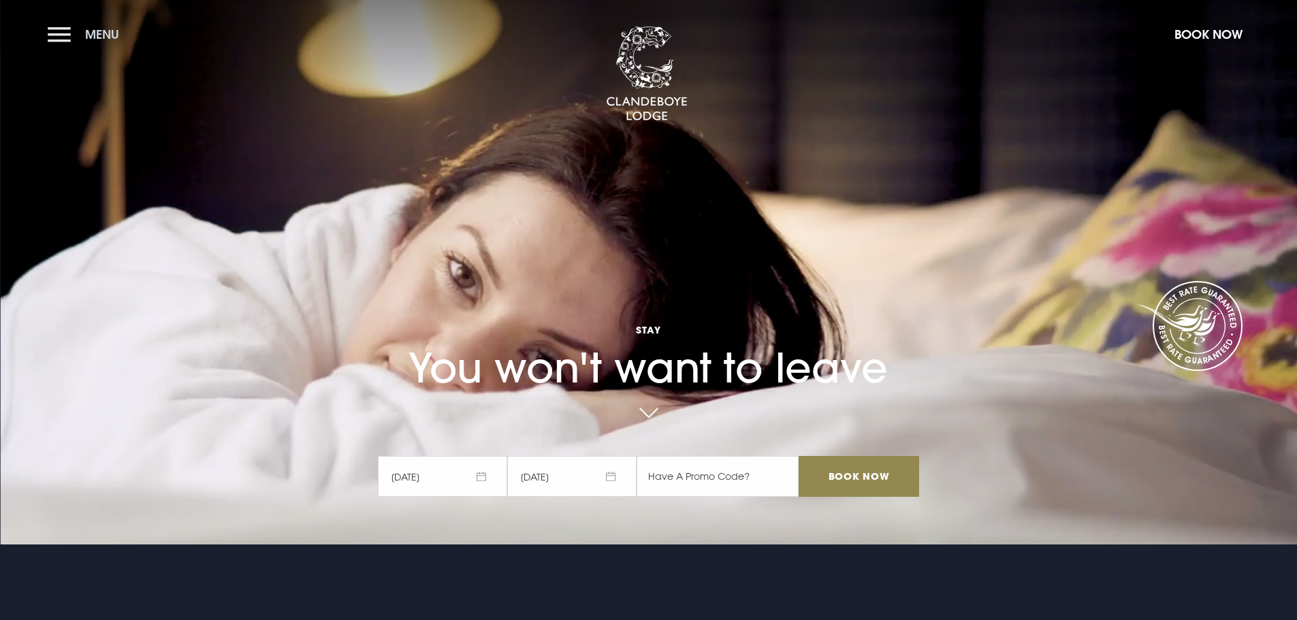
click at [54, 40] on button "Menu" at bounding box center [87, 34] width 78 height 29
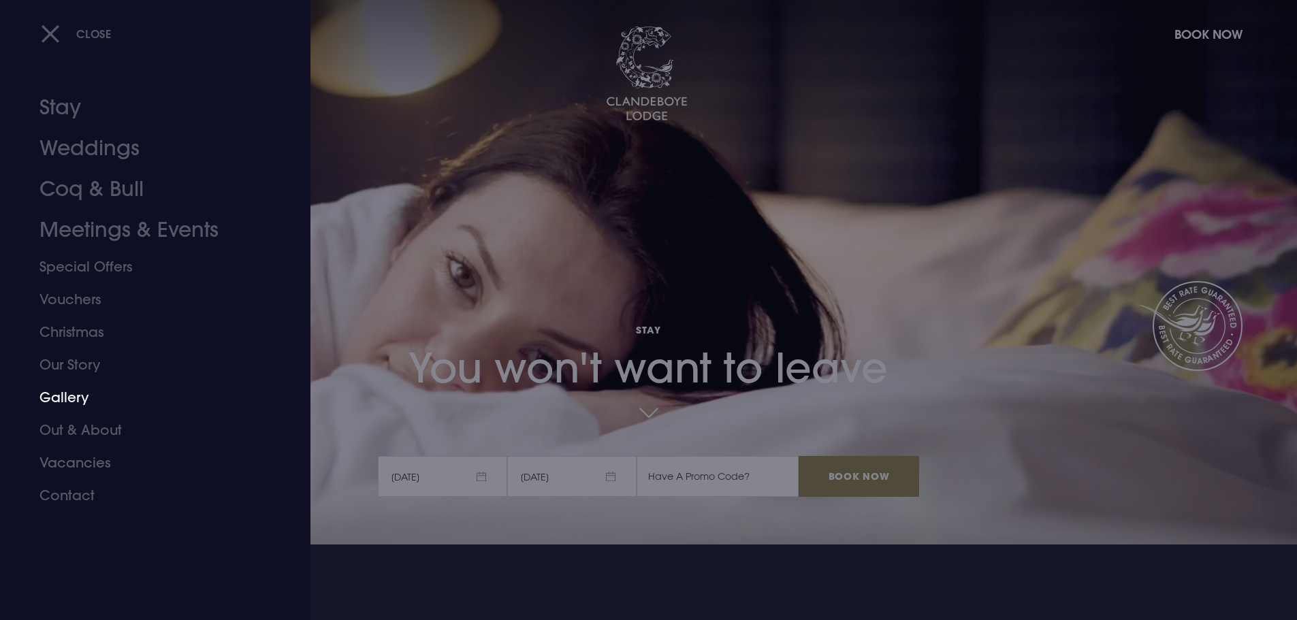
click at [71, 402] on link "Gallery" at bounding box center [146, 397] width 215 height 33
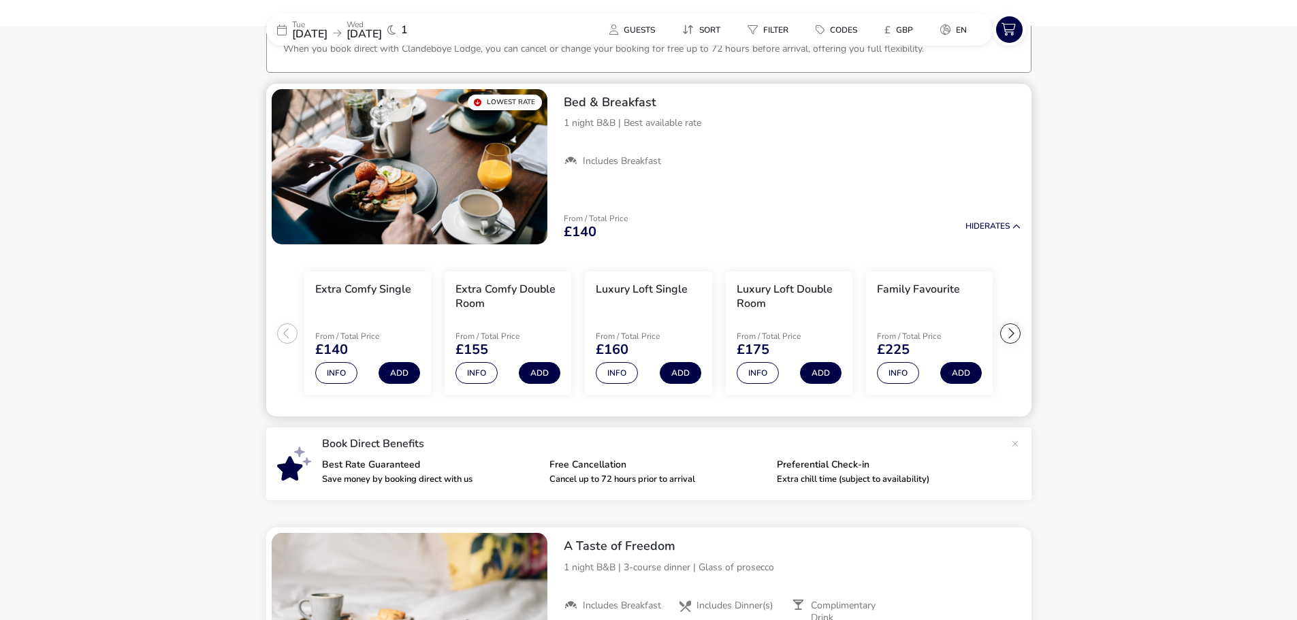
scroll to position [98, 0]
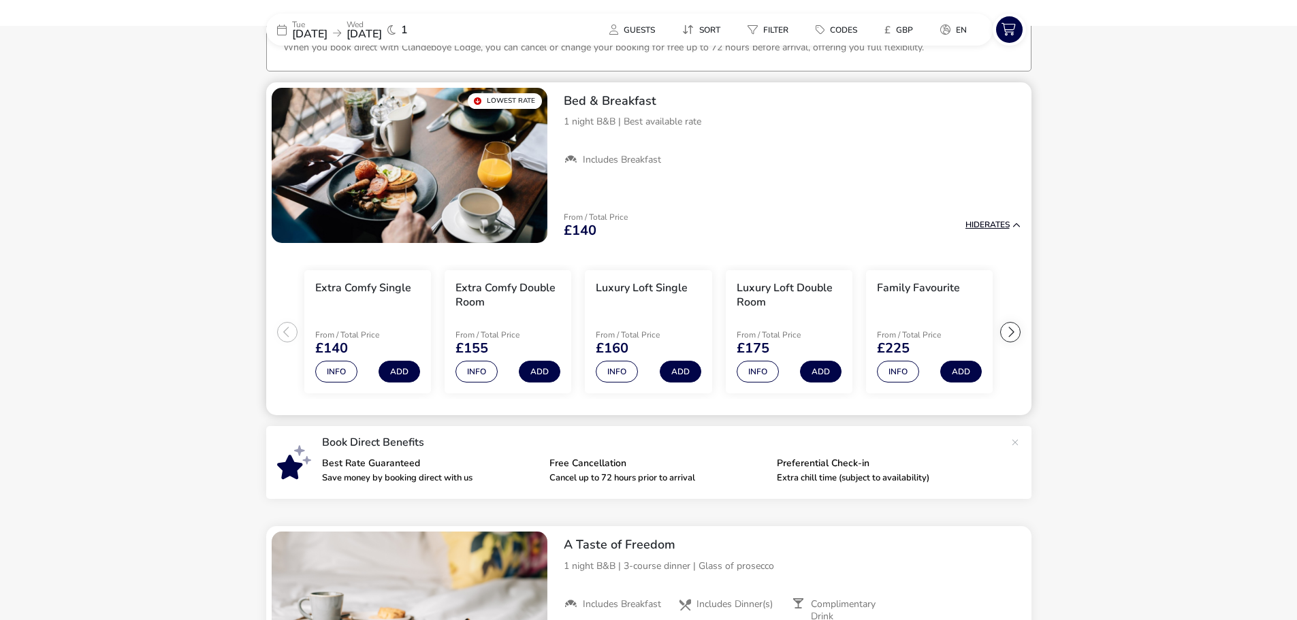
click at [995, 225] on button "Hide Rates" at bounding box center [992, 225] width 55 height 9
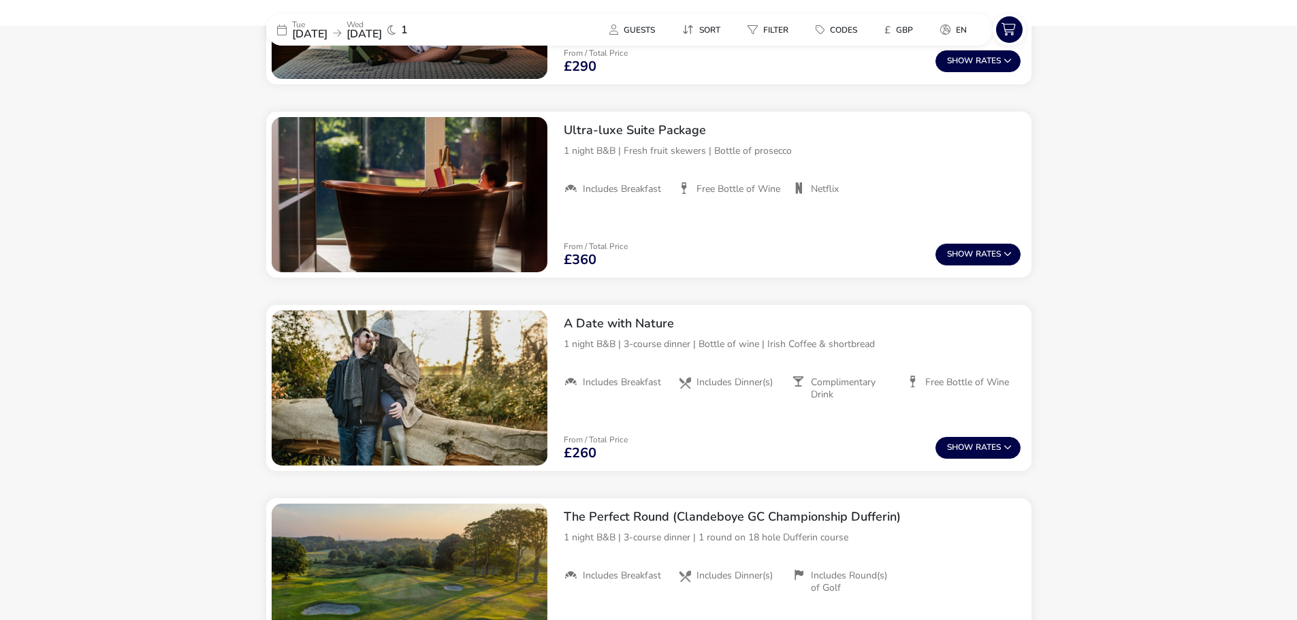
scroll to position [1119, 0]
click at [978, 257] on button "Show Rates" at bounding box center [978, 254] width 85 height 22
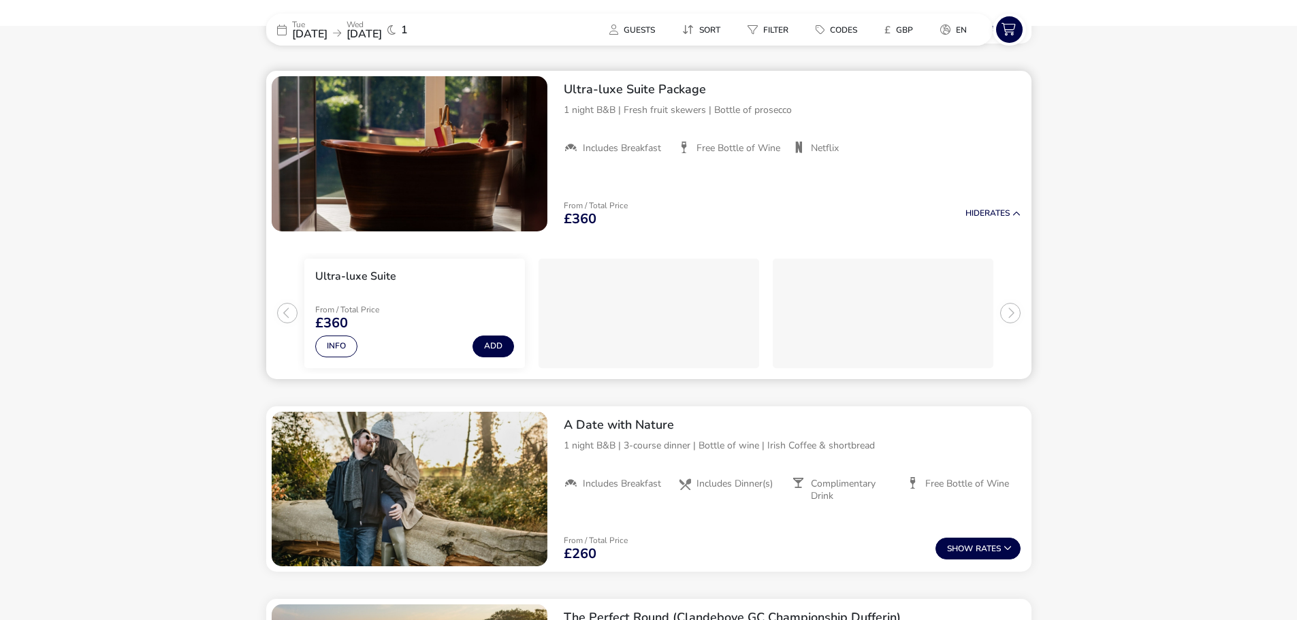
scroll to position [1162, 0]
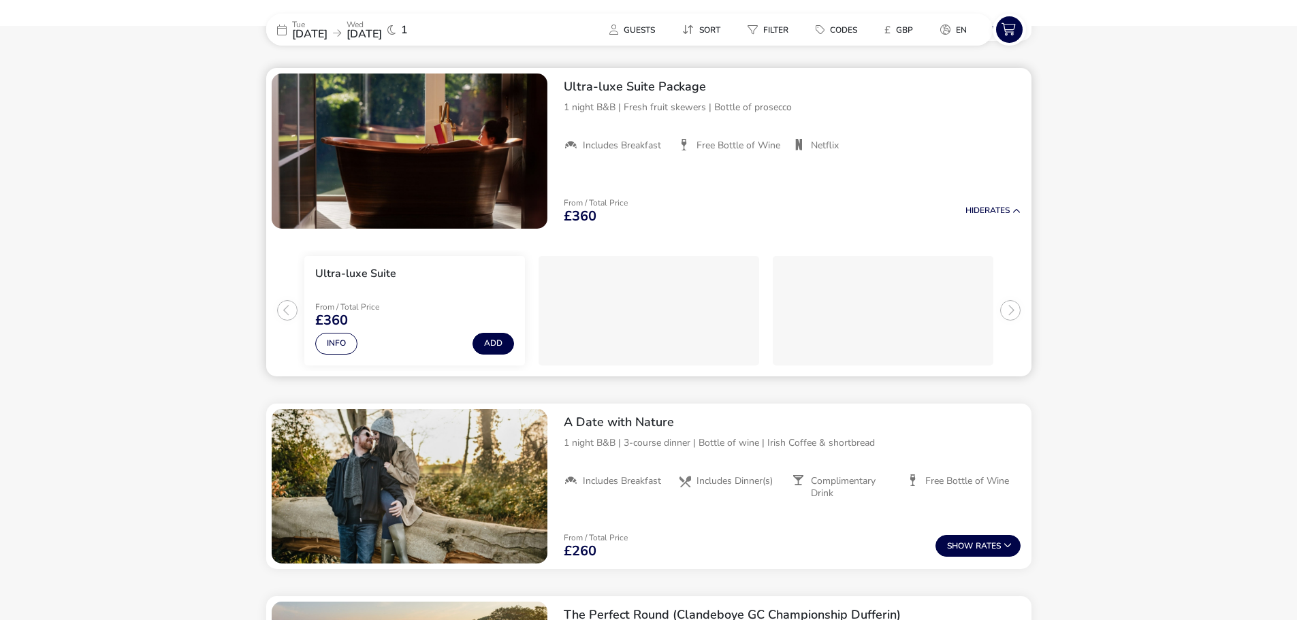
click at [286, 314] on ul "Ultra-luxe Suite From / Total Price £360 Info Add" at bounding box center [648, 305] width 765 height 142
click at [334, 344] on button "Info" at bounding box center [336, 344] width 42 height 22
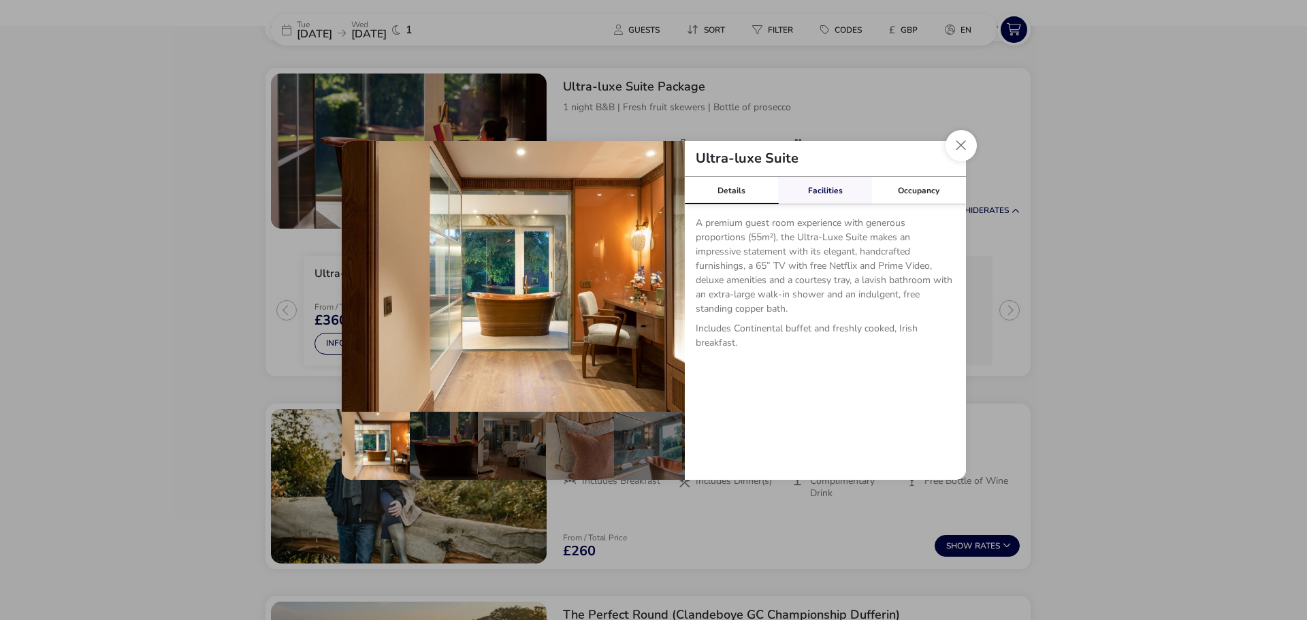
click at [827, 189] on link "Facilities" at bounding box center [825, 190] width 94 height 27
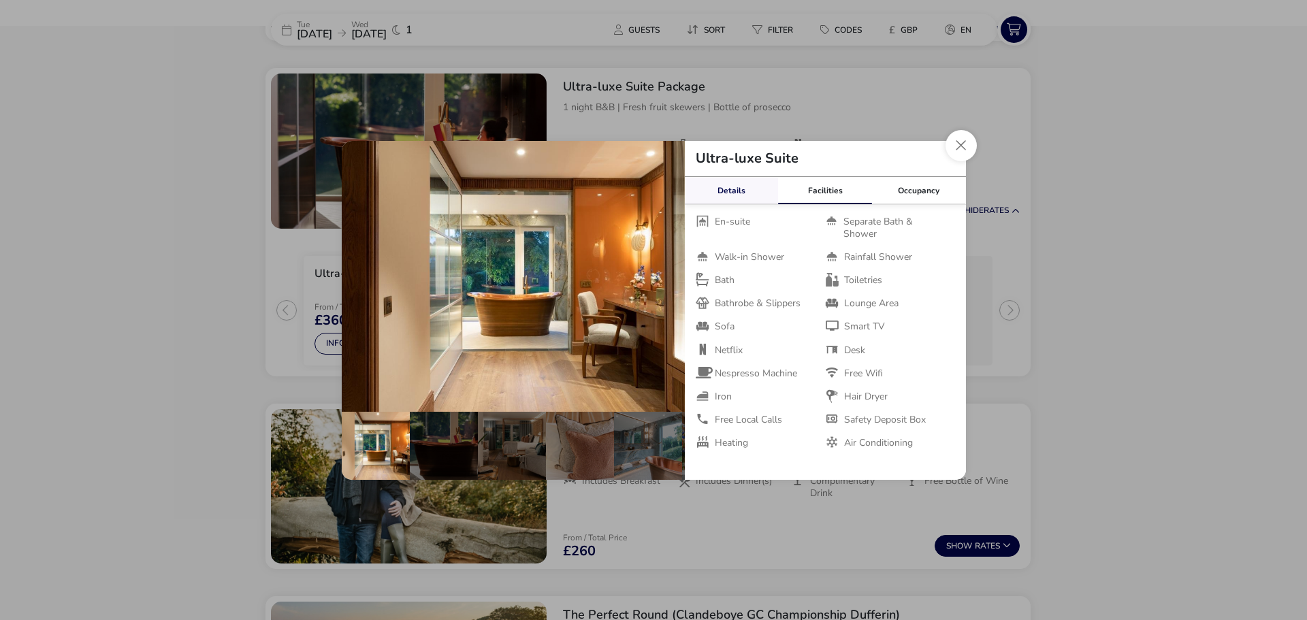
click at [731, 189] on link "Details" at bounding box center [732, 190] width 94 height 27
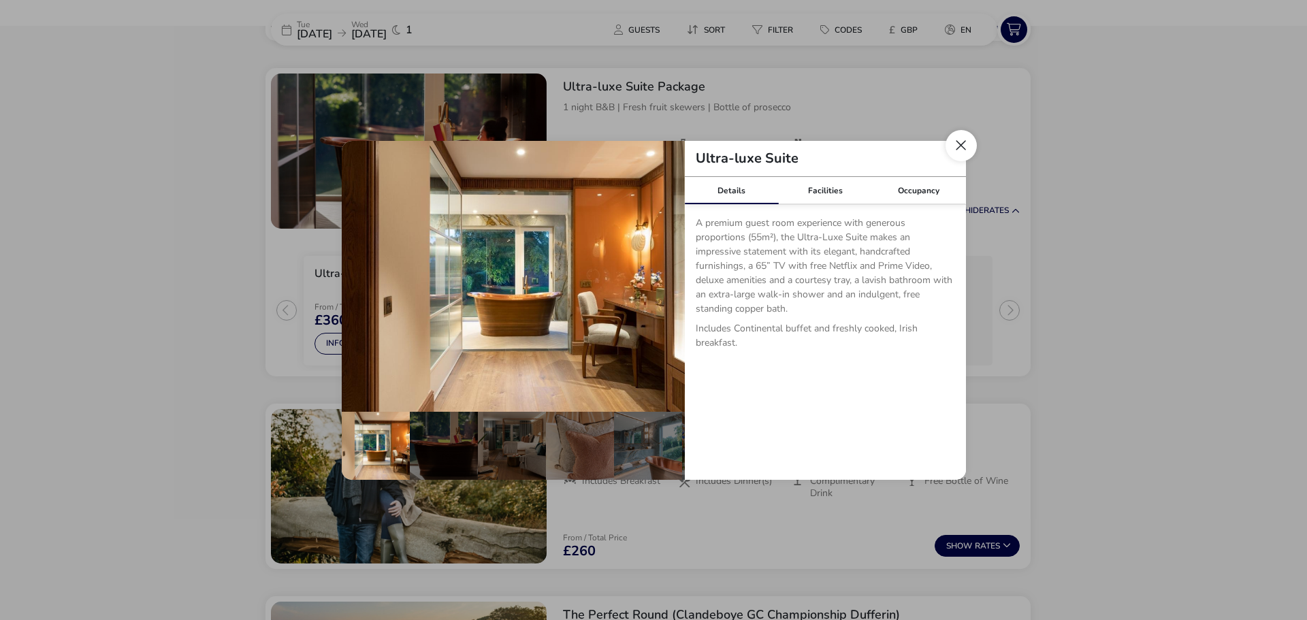
click at [960, 148] on button "Close dialog" at bounding box center [961, 145] width 31 height 31
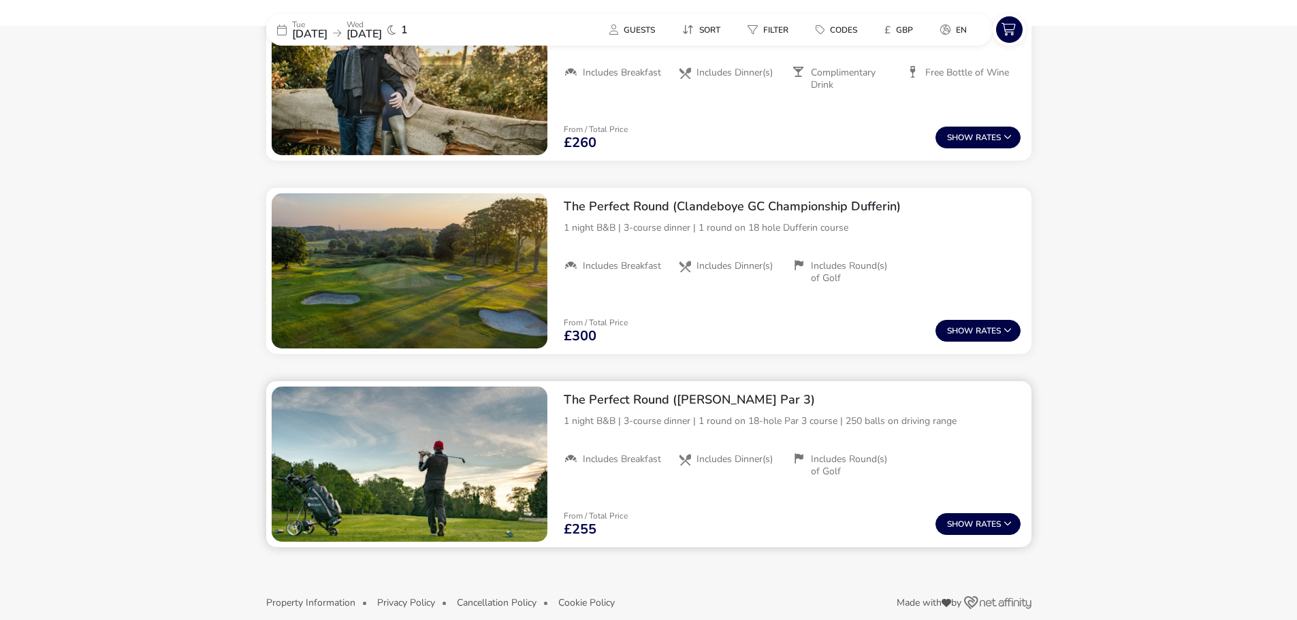
scroll to position [1587, 0]
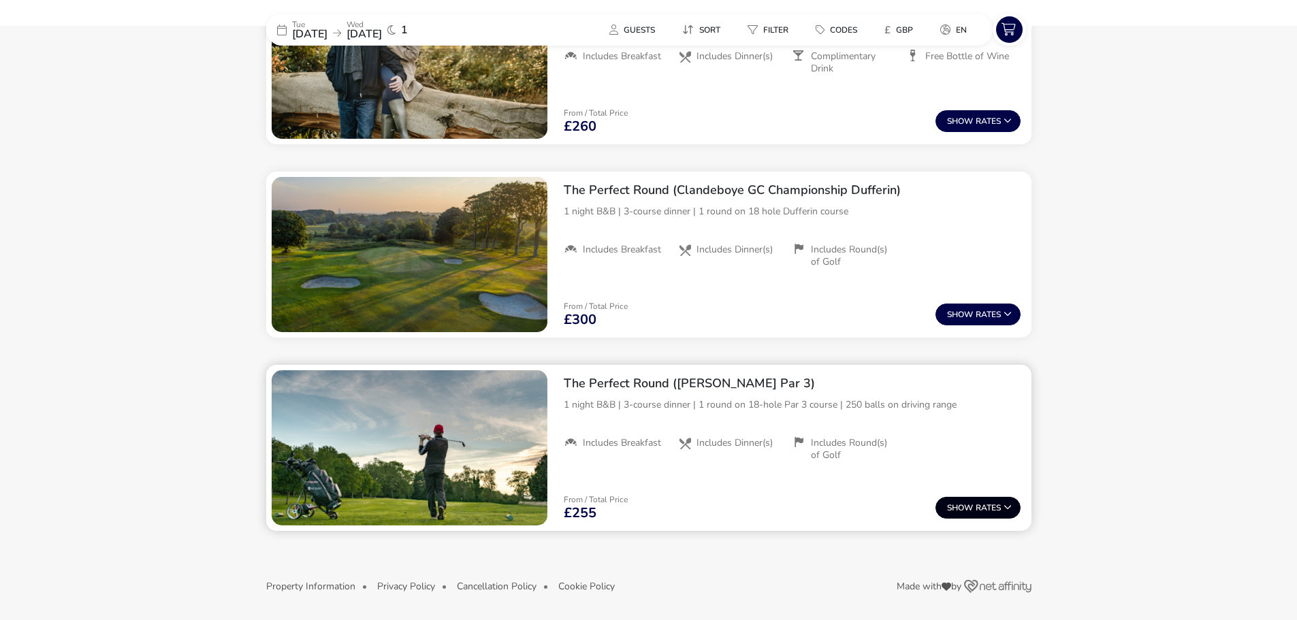
click at [959, 507] on span "Show" at bounding box center [961, 508] width 29 height 9
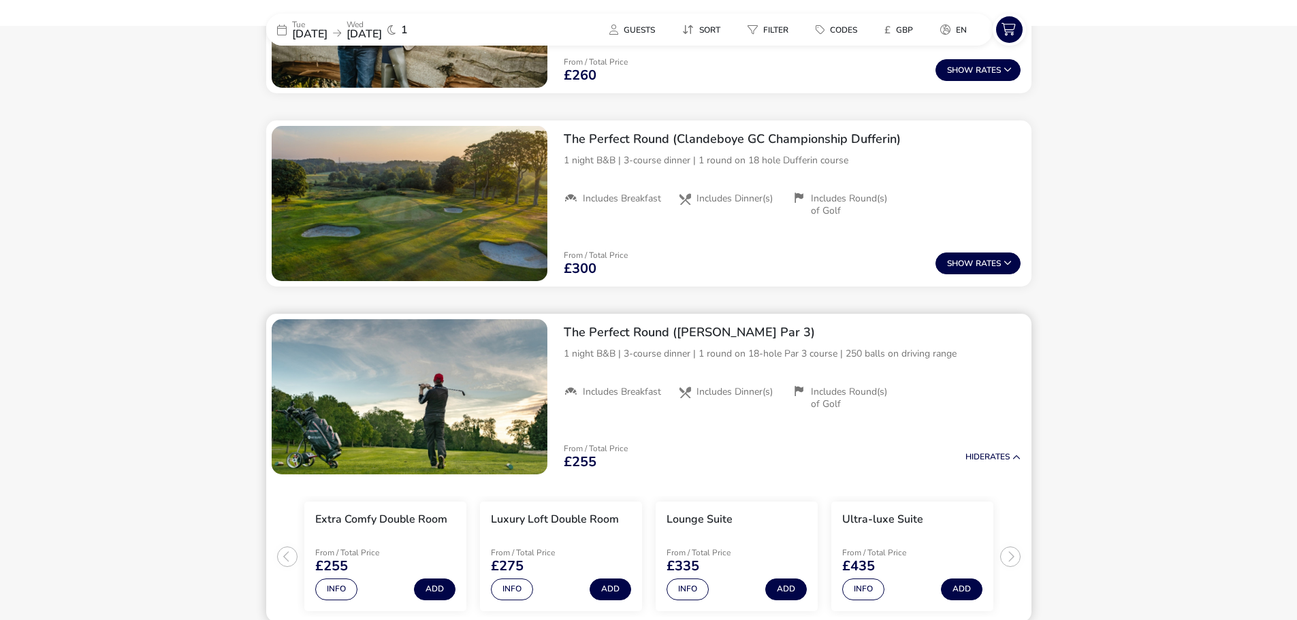
scroll to position [1729, 0]
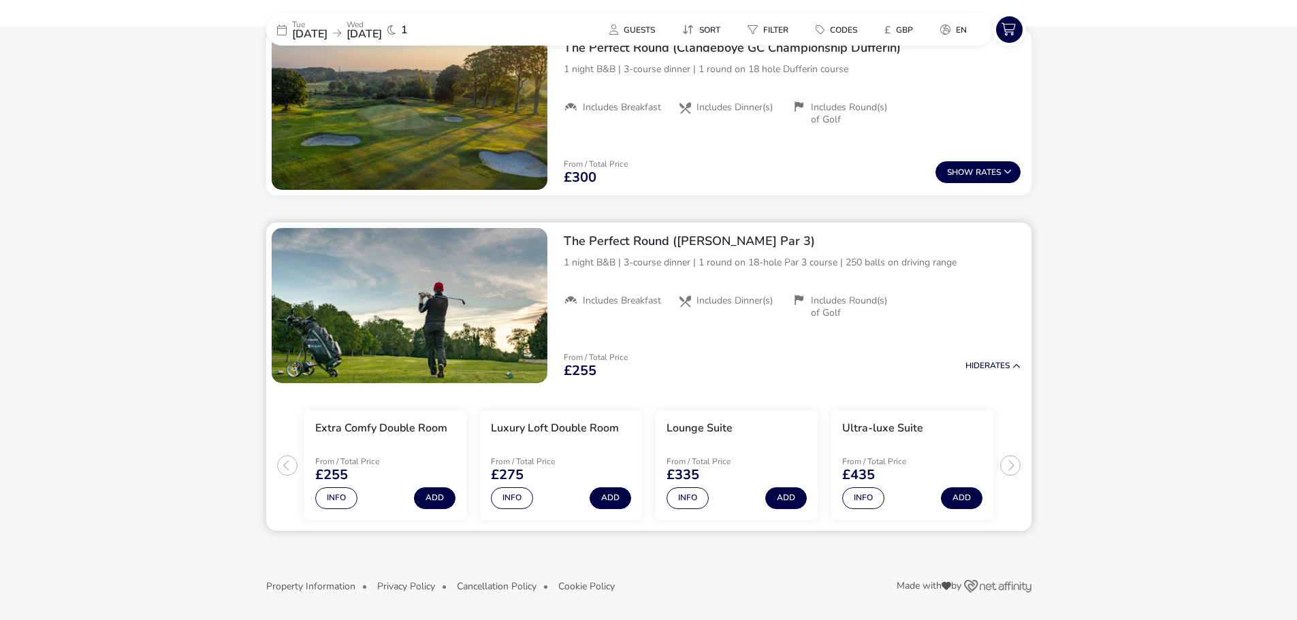
click at [994, 366] on button "Hide Rates" at bounding box center [992, 366] width 55 height 9
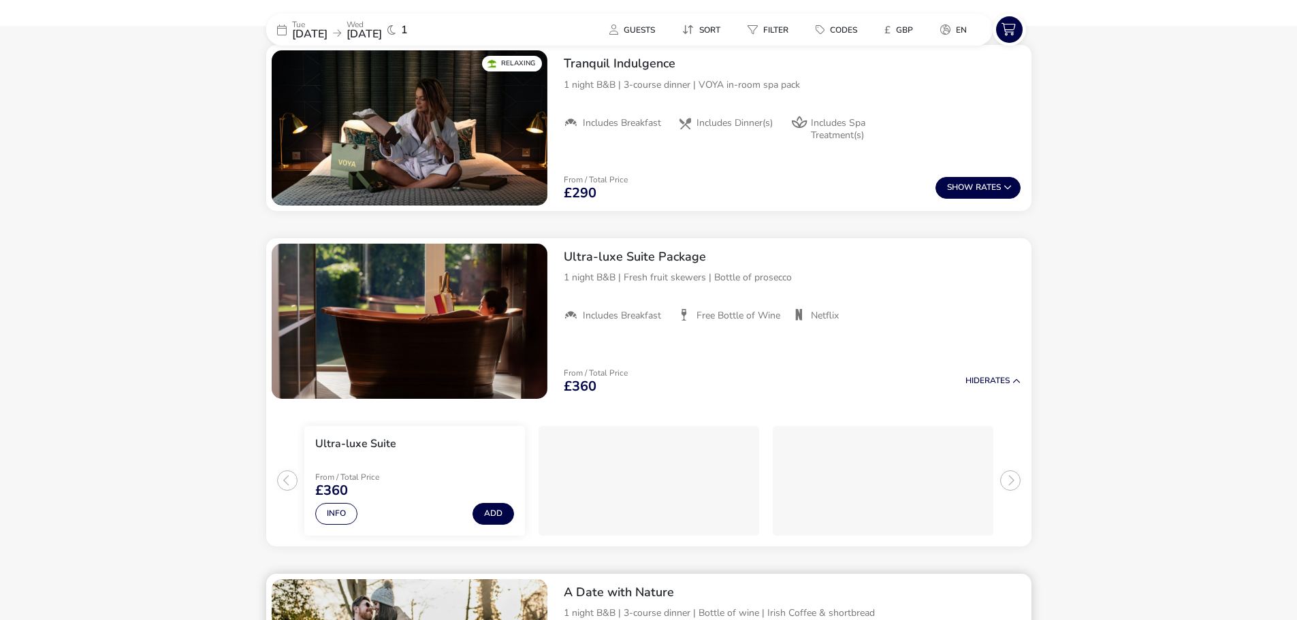
scroll to position [974, 0]
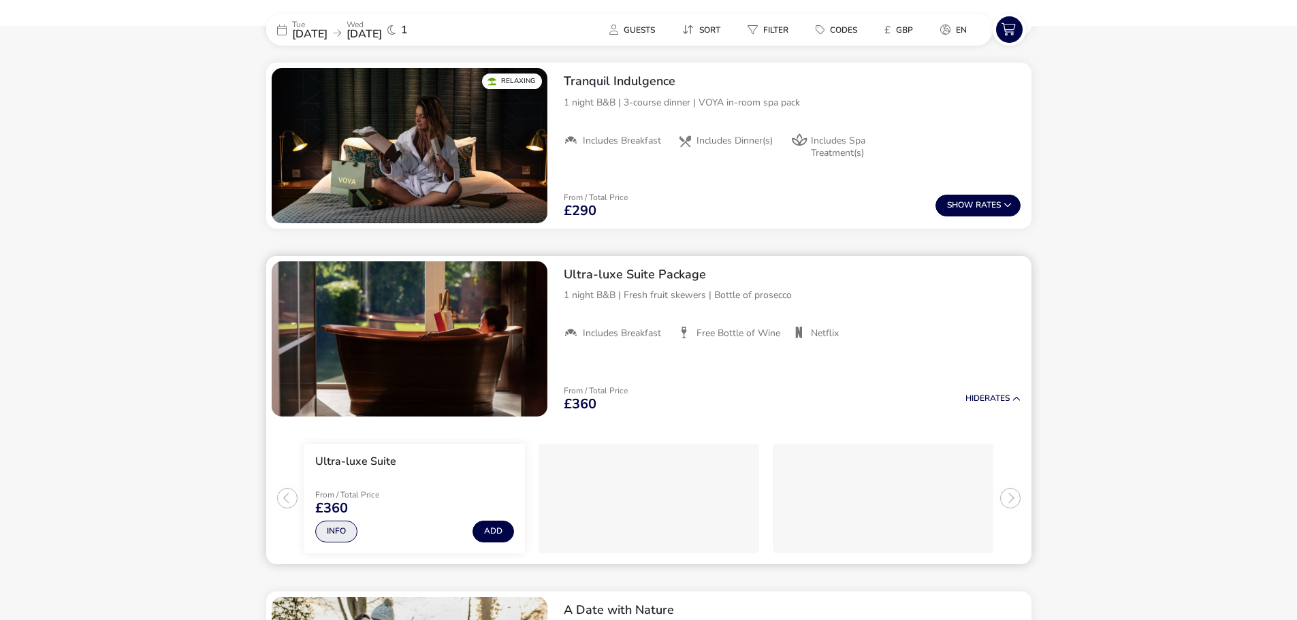
click at [340, 534] on button "Info" at bounding box center [336, 532] width 42 height 22
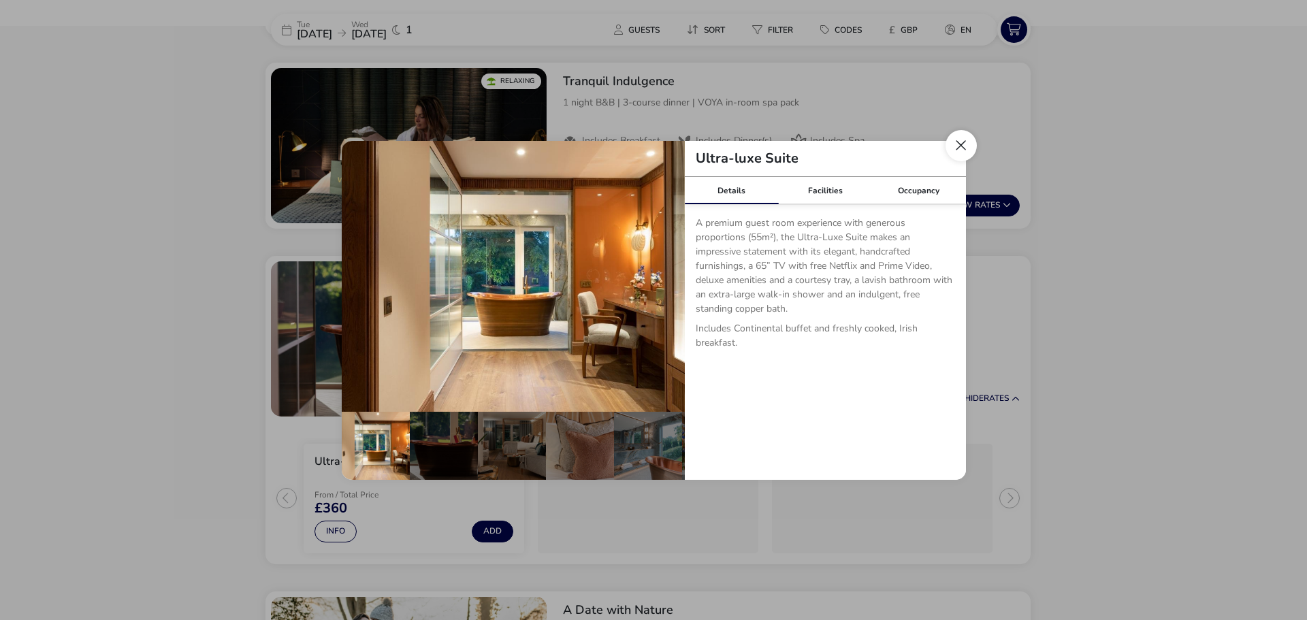
click at [959, 153] on button "Close dialog" at bounding box center [961, 145] width 31 height 31
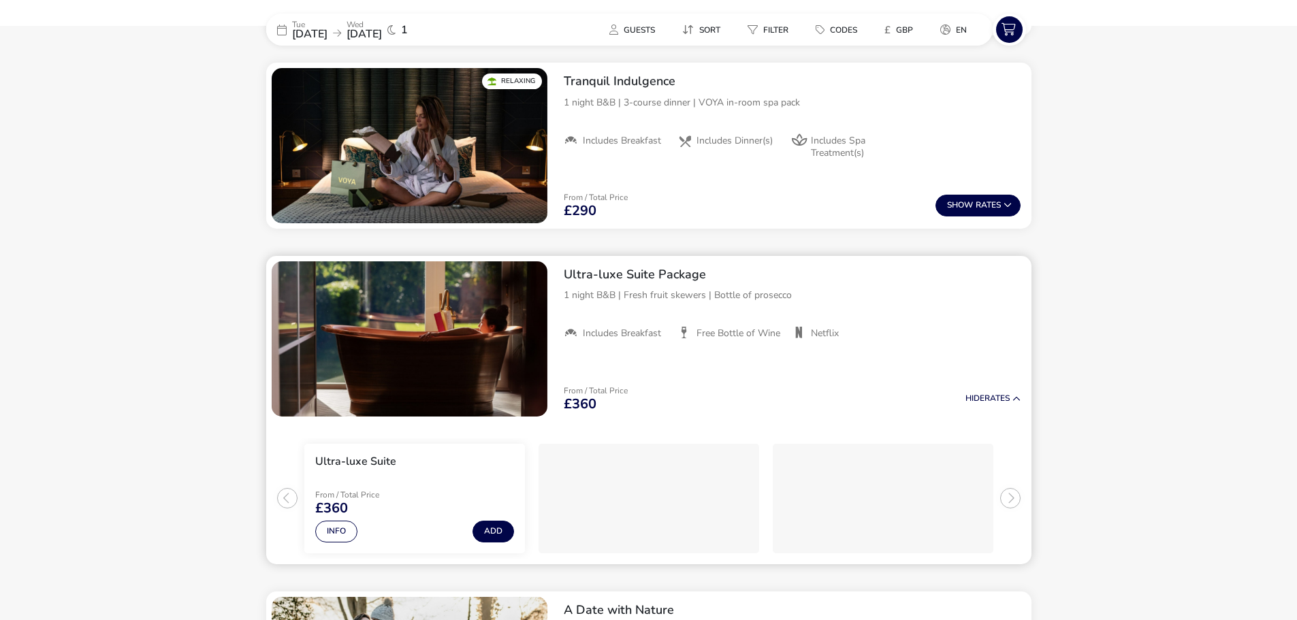
click at [490, 347] on img "1 / 1" at bounding box center [410, 338] width 276 height 155
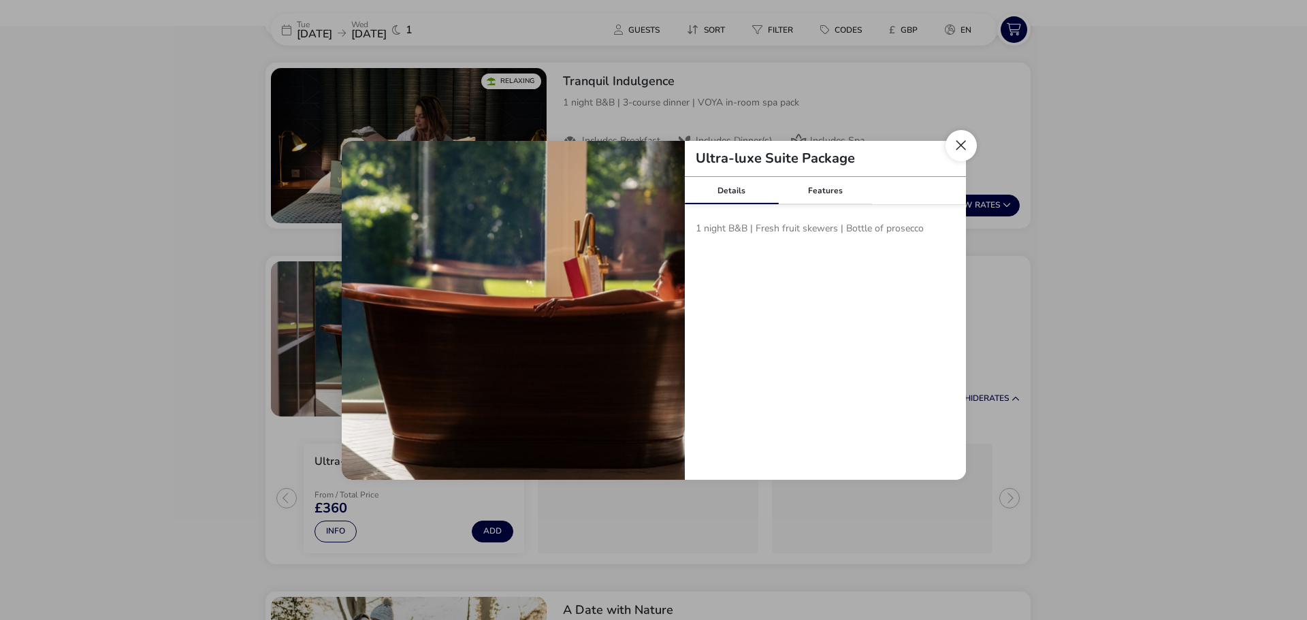
click at [967, 143] on button "Close modal" at bounding box center [961, 145] width 31 height 31
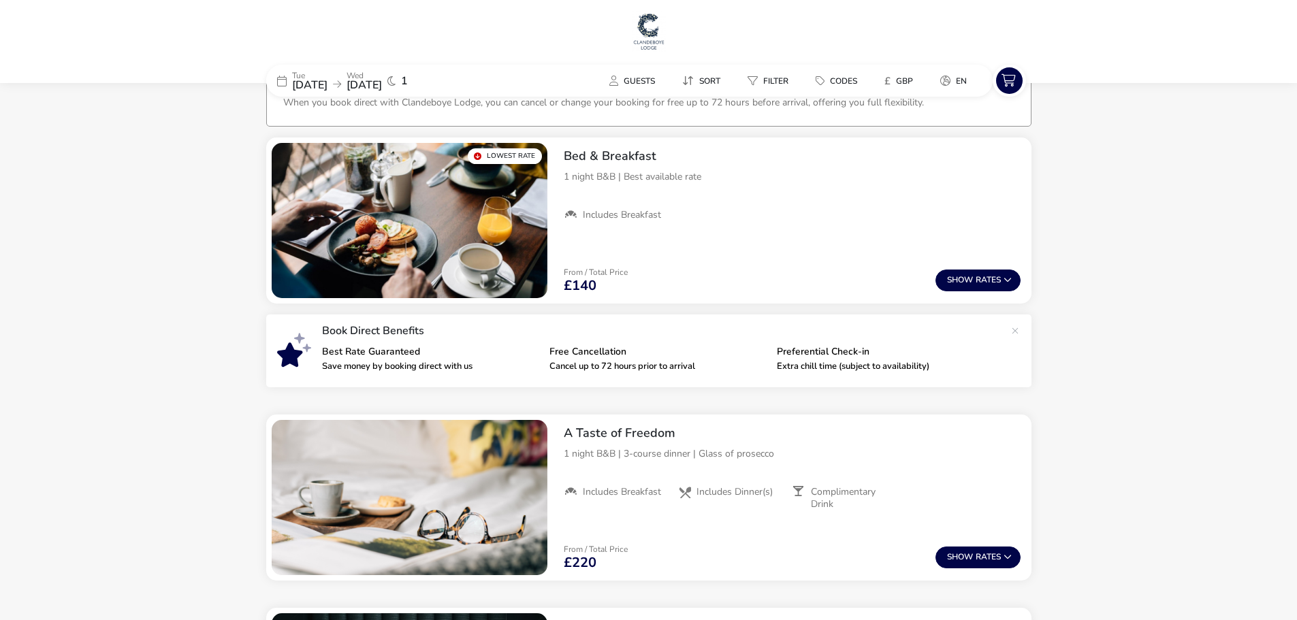
scroll to position [0, 0]
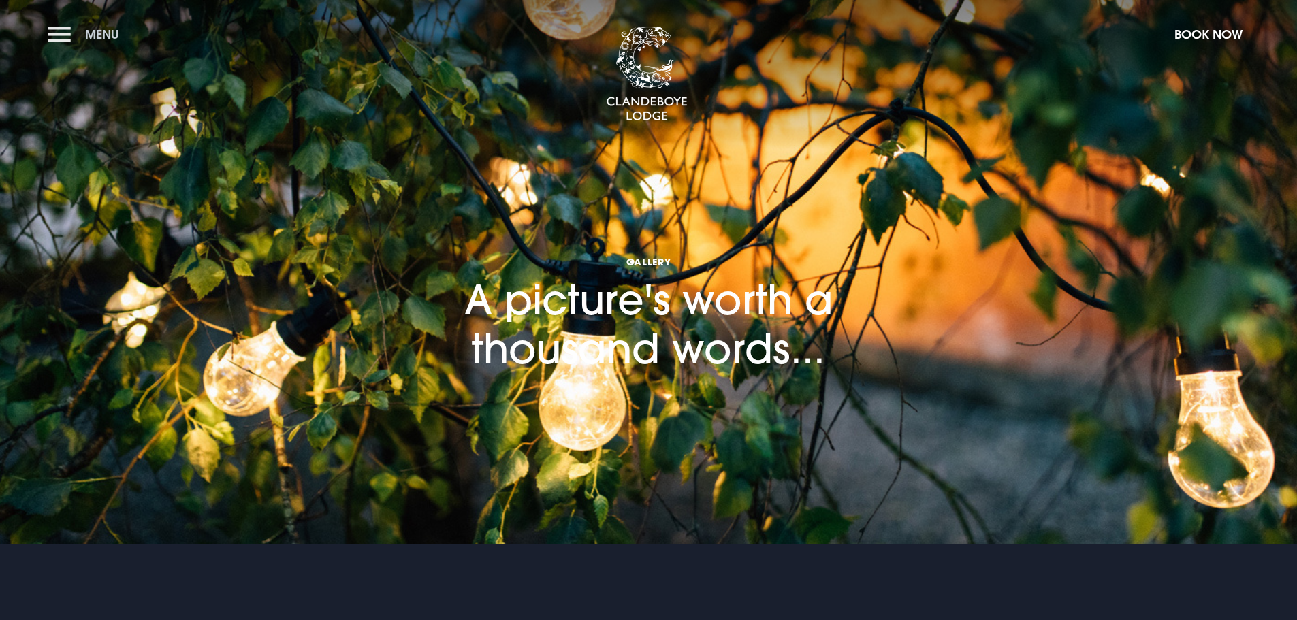
click at [69, 37] on button "Menu" at bounding box center [87, 34] width 78 height 29
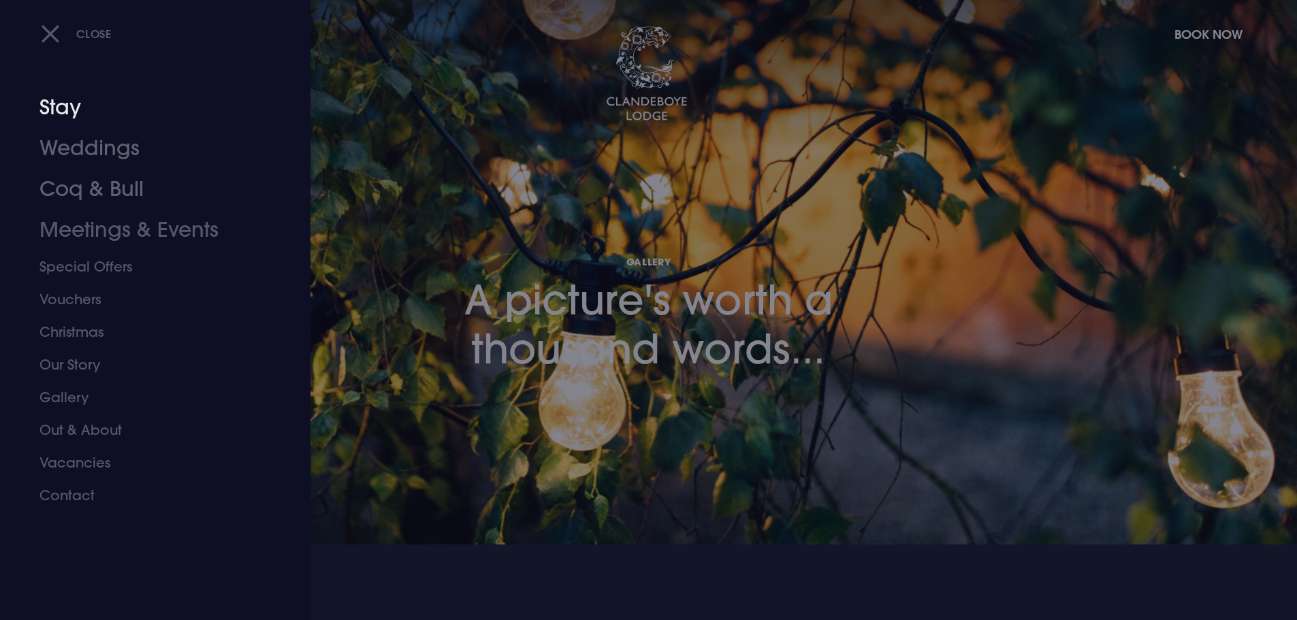
click at [68, 112] on link "Stay" at bounding box center [146, 107] width 215 height 41
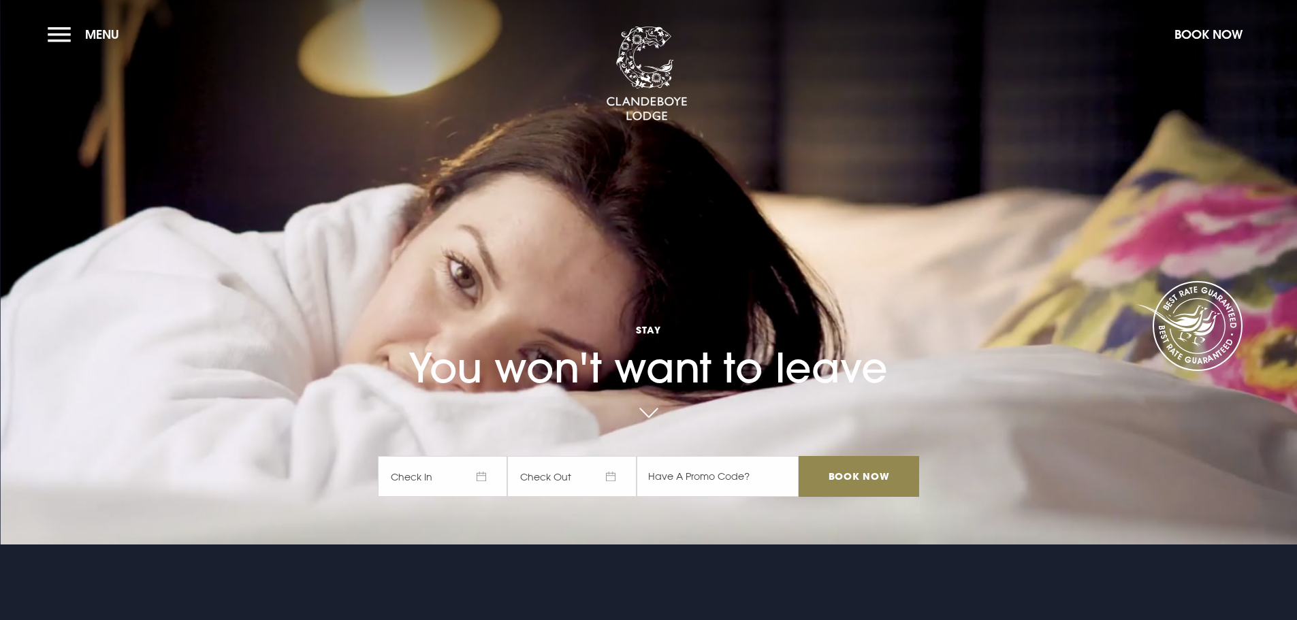
click at [484, 478] on span "Check In" at bounding box center [442, 476] width 129 height 41
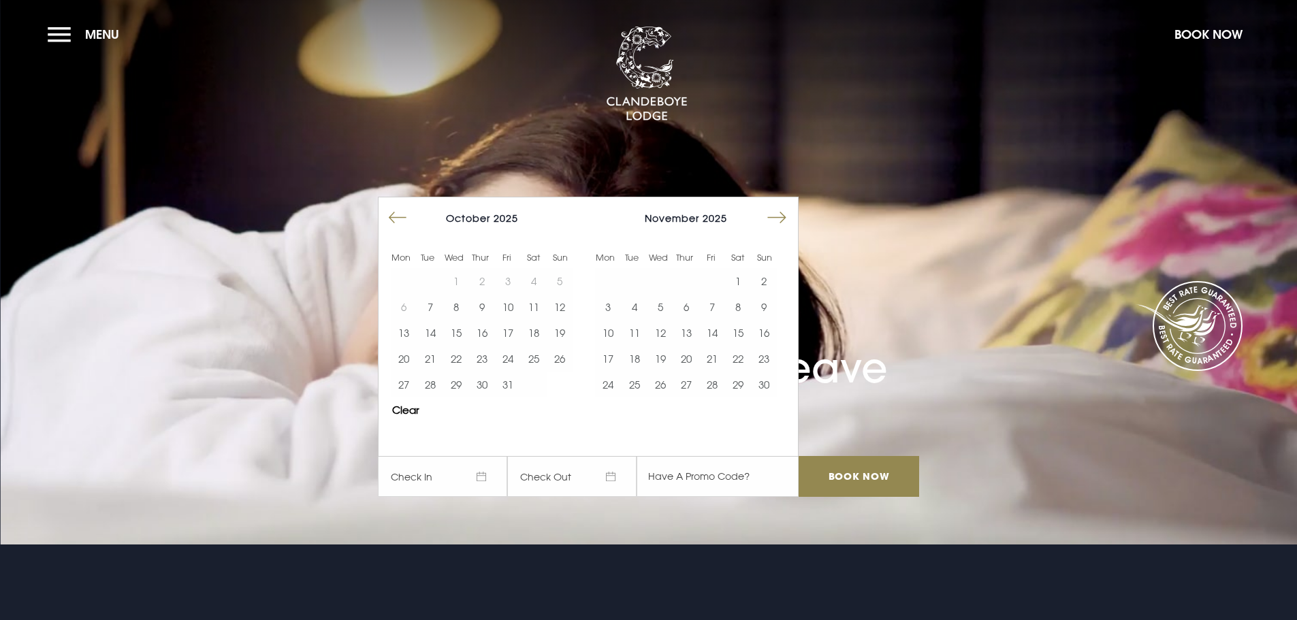
drag, startPoint x: 797, startPoint y: 216, endPoint x: 781, endPoint y: 217, distance: 16.4
click at [797, 216] on div at bounding box center [784, 221] width 27 height 31
click at [781, 217] on button "Move forward to switch to the next month." at bounding box center [777, 218] width 26 height 26
click at [634, 308] on button "9" at bounding box center [634, 307] width 26 height 26
click at [670, 313] on button "10" at bounding box center [660, 307] width 26 height 26
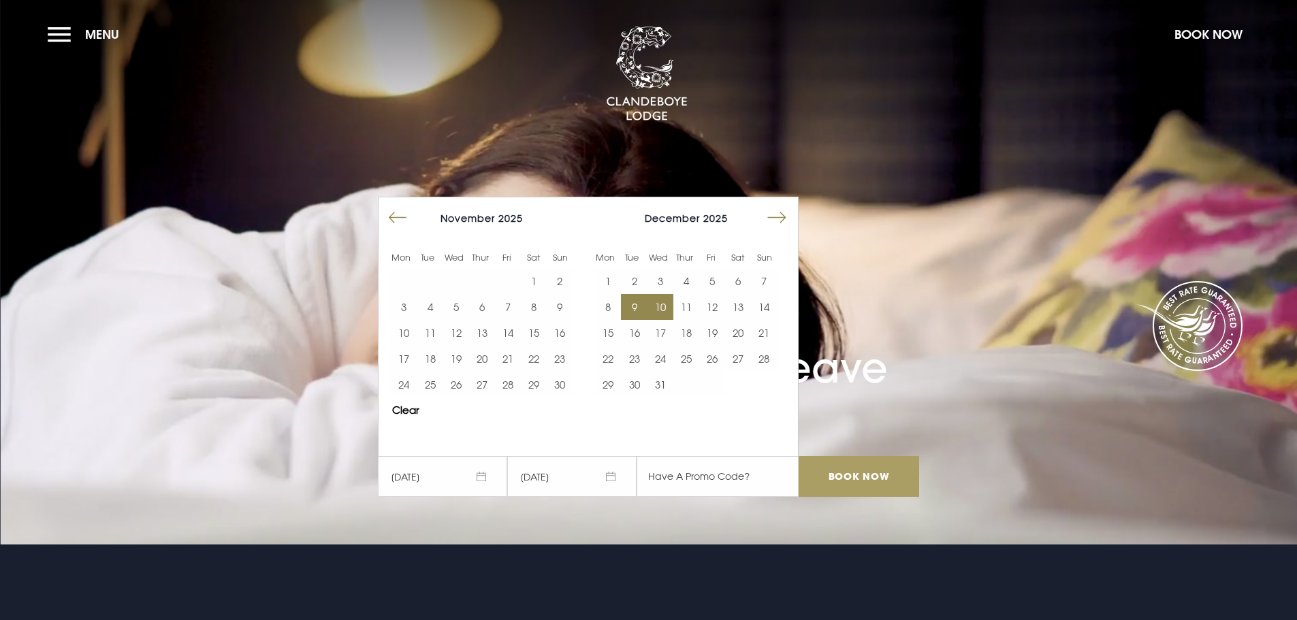
click at [847, 475] on input "Book Now" at bounding box center [859, 476] width 120 height 41
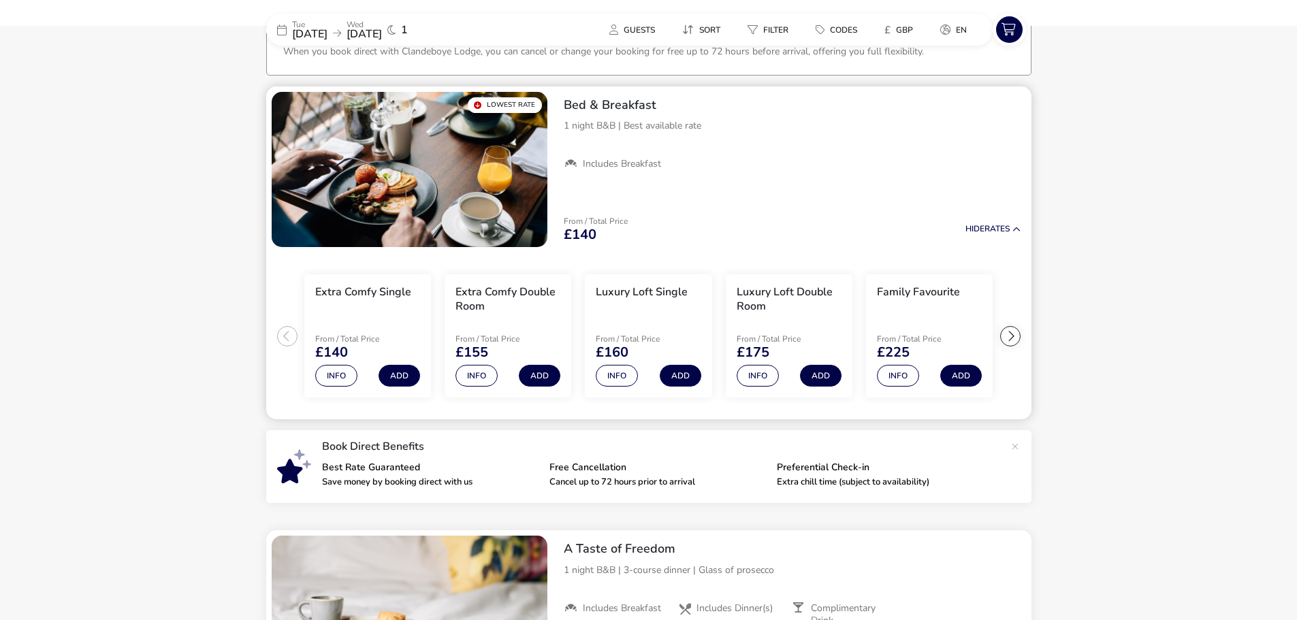
scroll to position [95, 0]
click at [997, 229] on button "Hide Rates" at bounding box center [992, 228] width 55 height 9
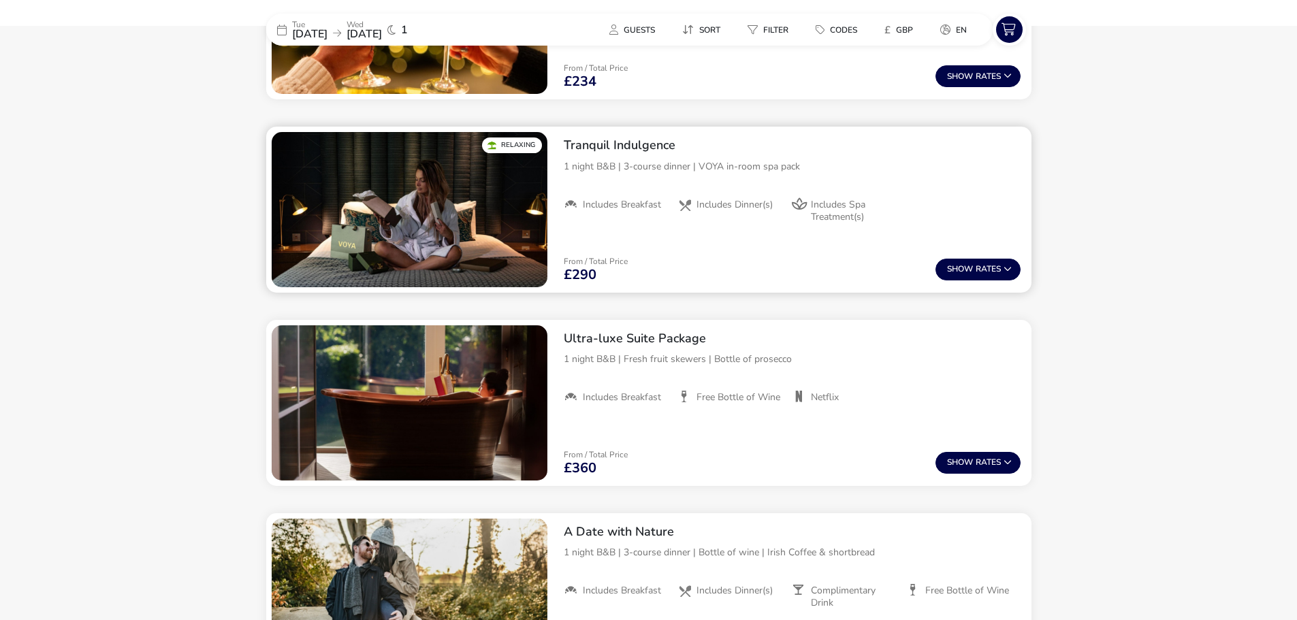
scroll to position [912, 0]
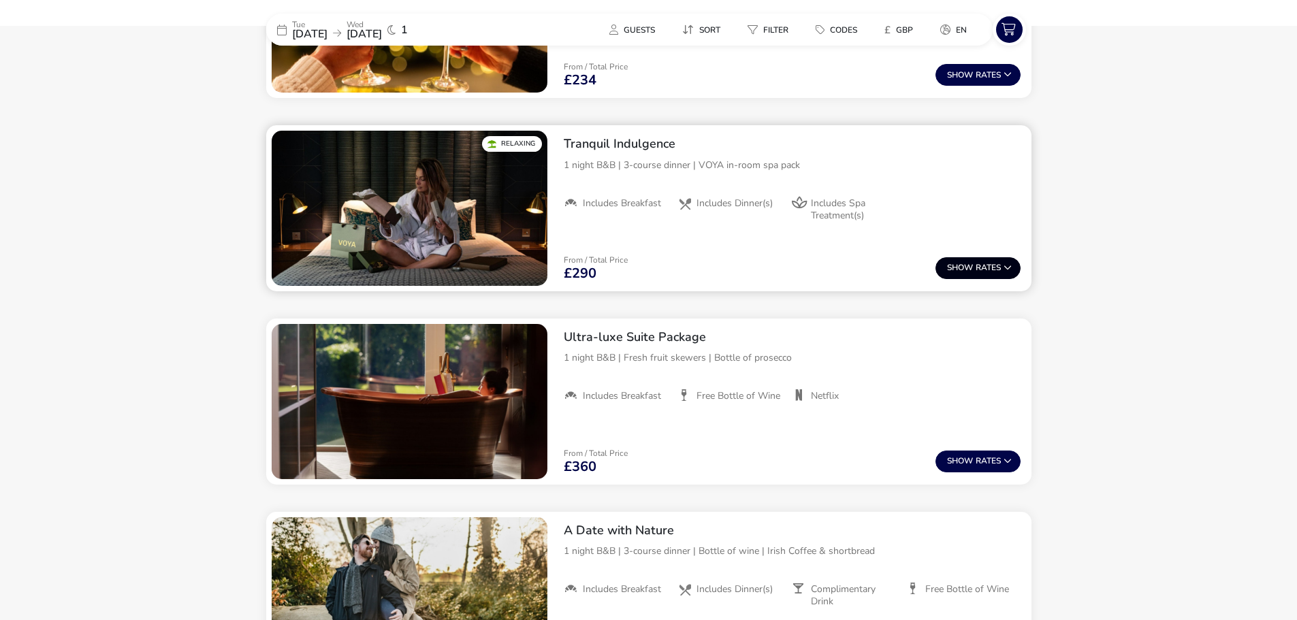
click at [967, 267] on span "Show" at bounding box center [961, 267] width 29 height 9
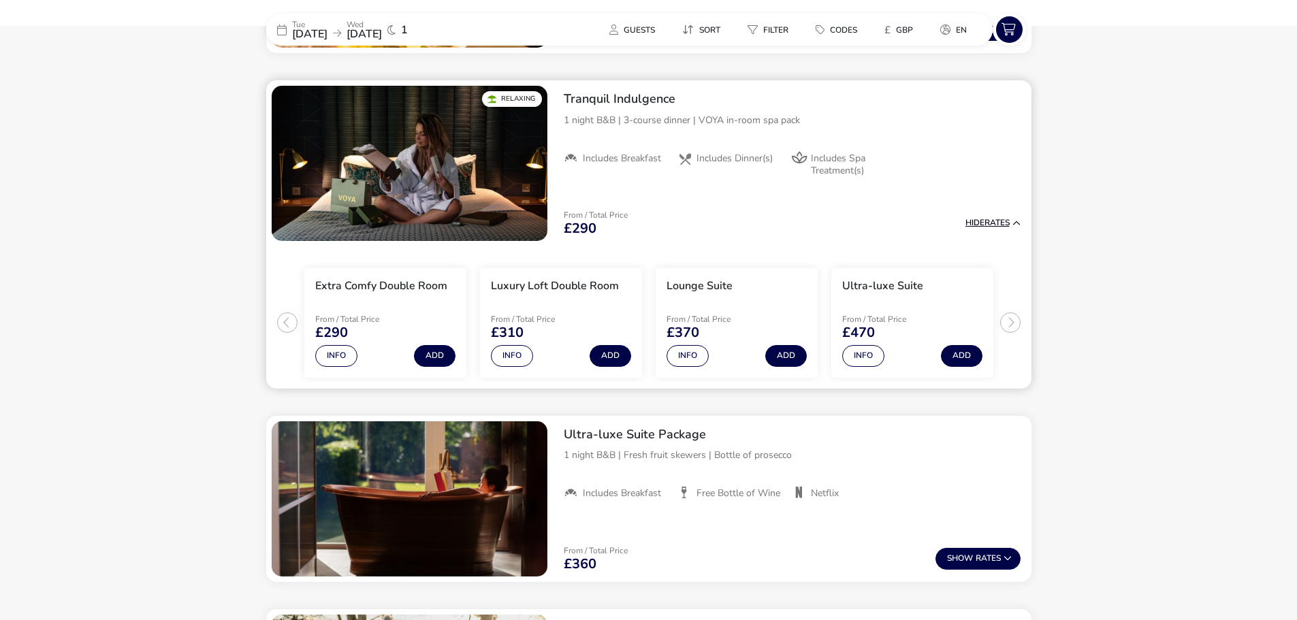
scroll to position [969, 0]
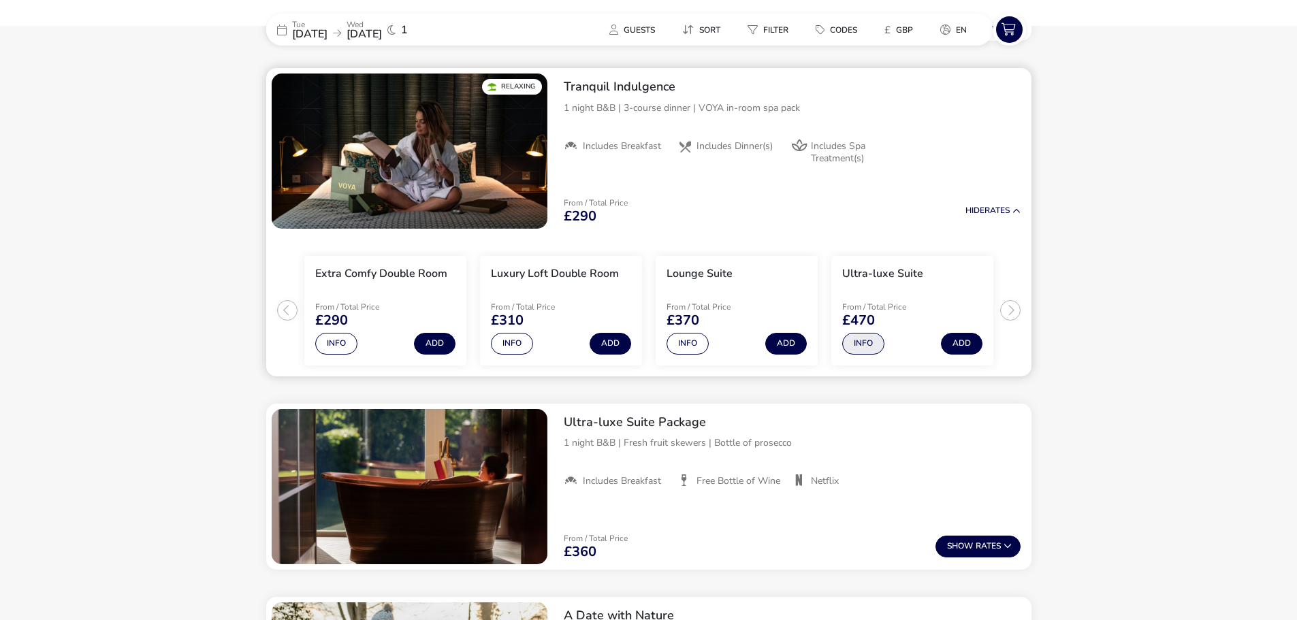
click at [867, 351] on button "Info" at bounding box center [863, 344] width 42 height 22
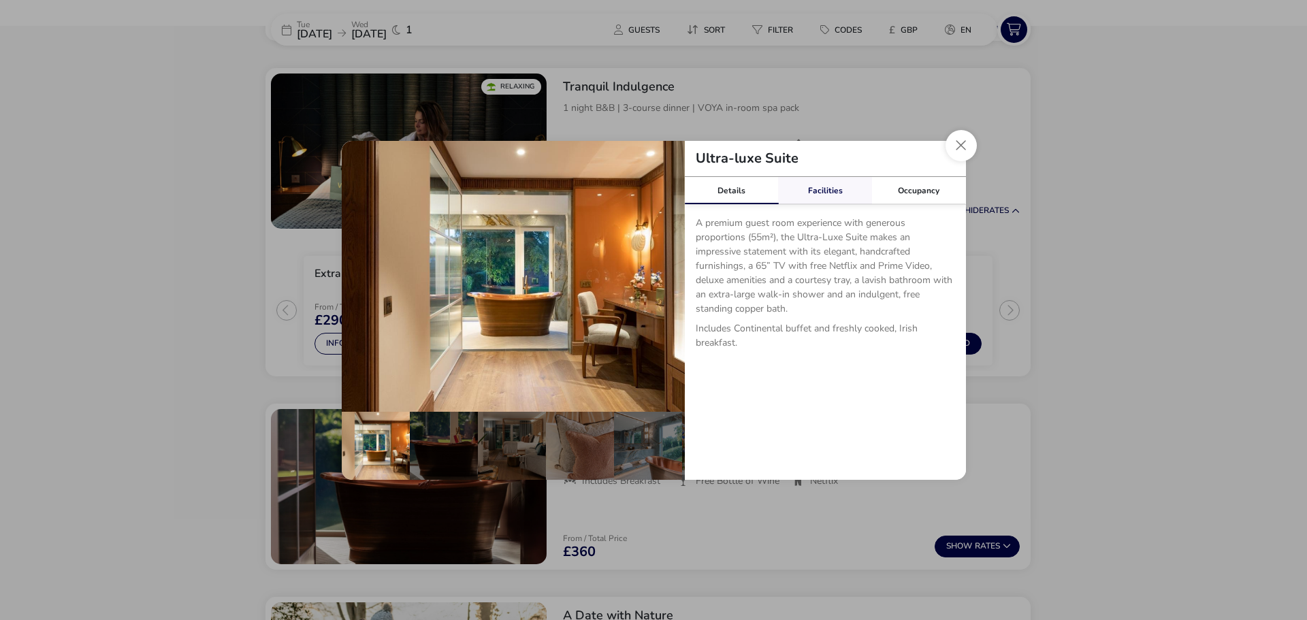
click at [815, 191] on link "Facilities" at bounding box center [825, 190] width 94 height 27
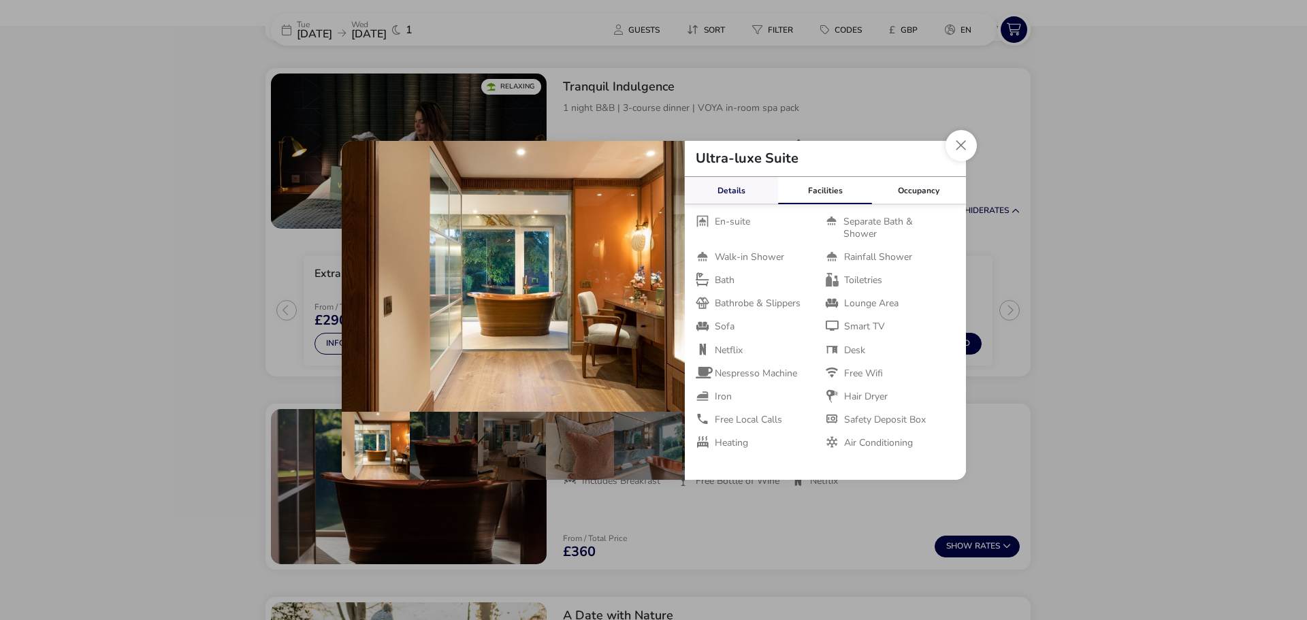
click at [734, 192] on link "Details" at bounding box center [732, 190] width 94 height 27
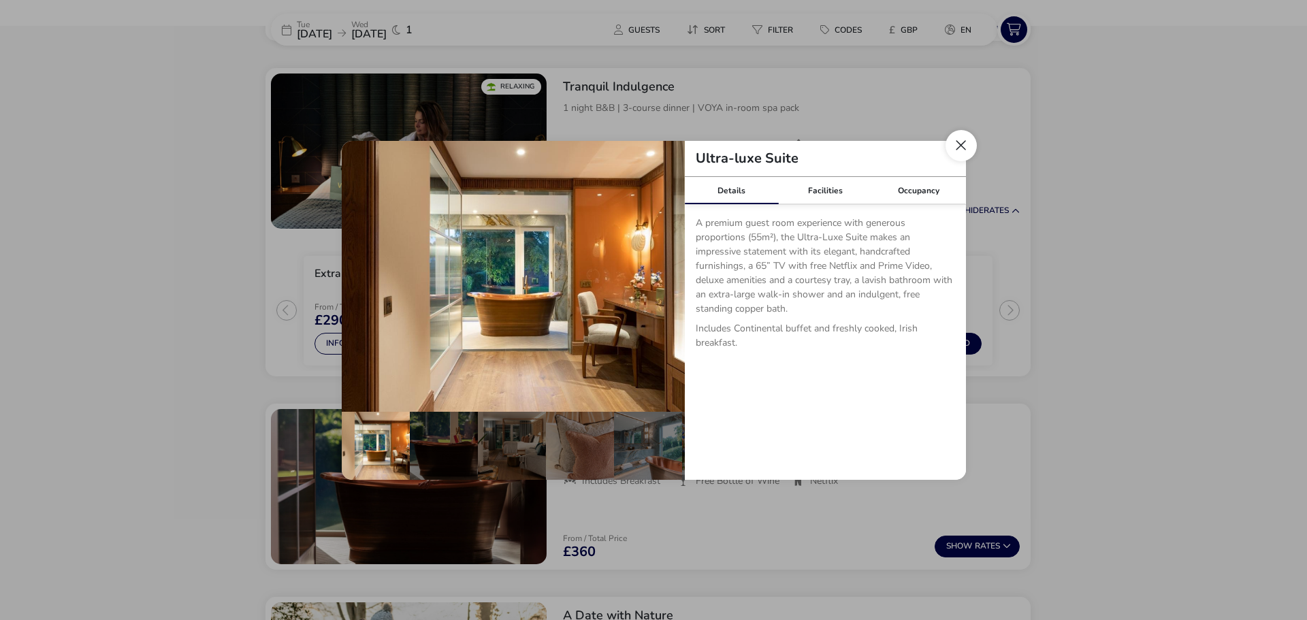
click at [957, 150] on button "Close dialog" at bounding box center [961, 145] width 31 height 31
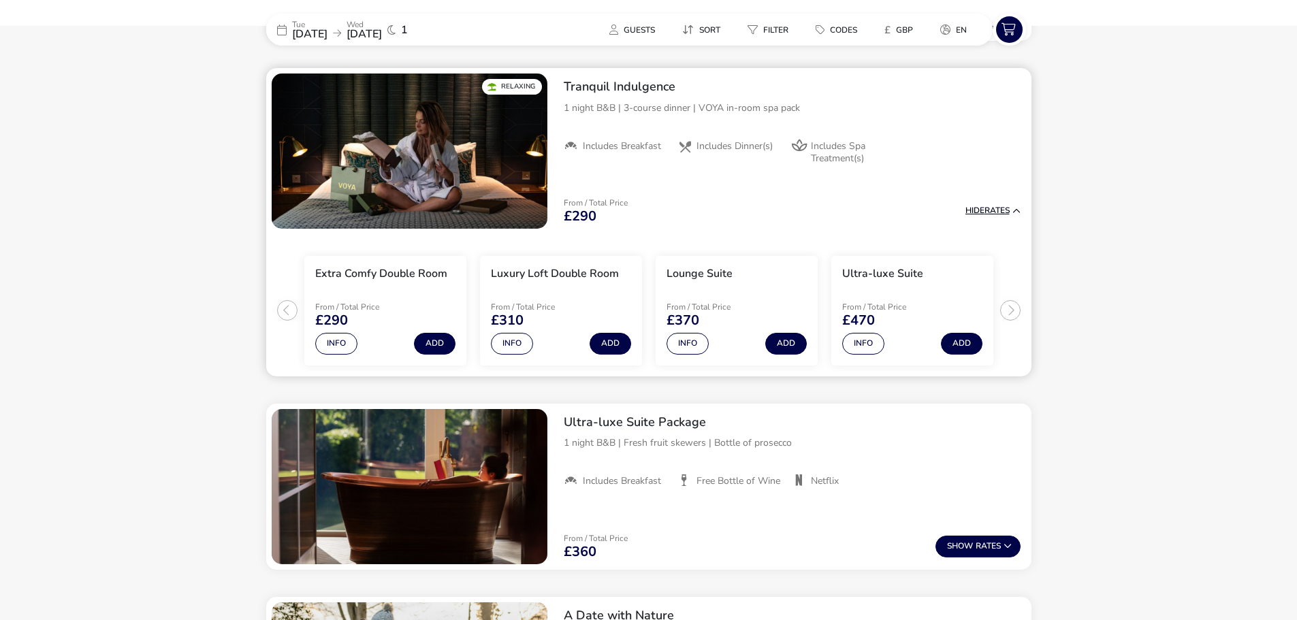
click at [996, 210] on button "Hide Rates" at bounding box center [992, 210] width 55 height 9
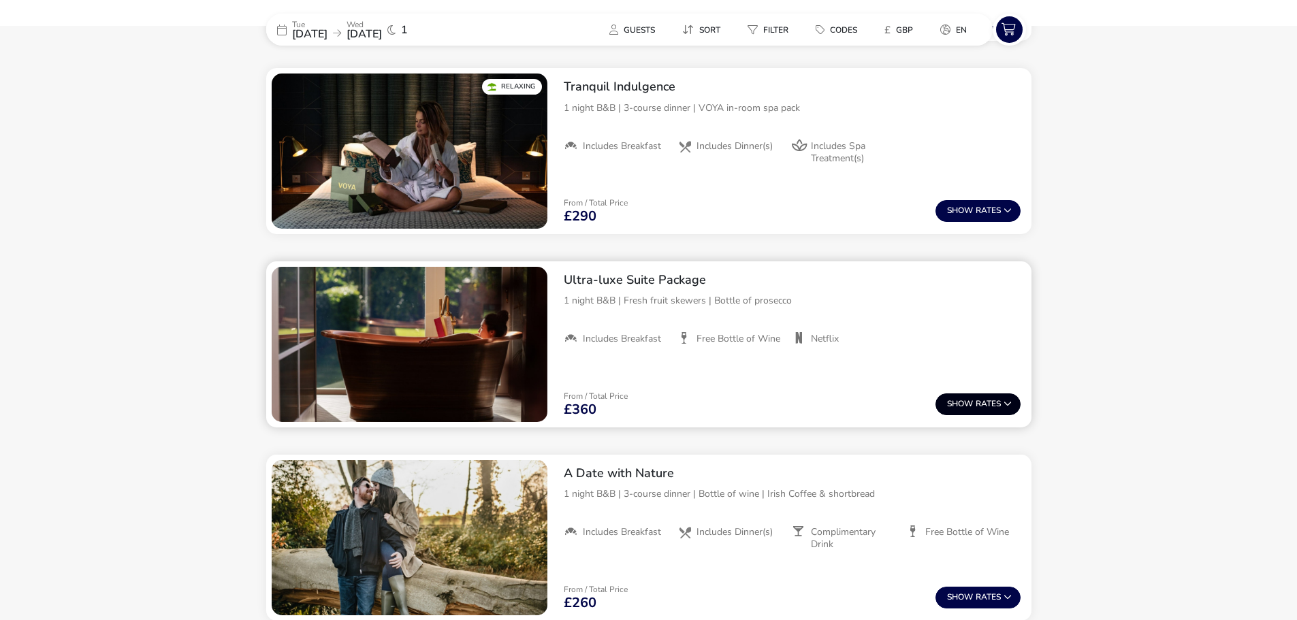
click at [973, 400] on span "Show" at bounding box center [961, 404] width 29 height 9
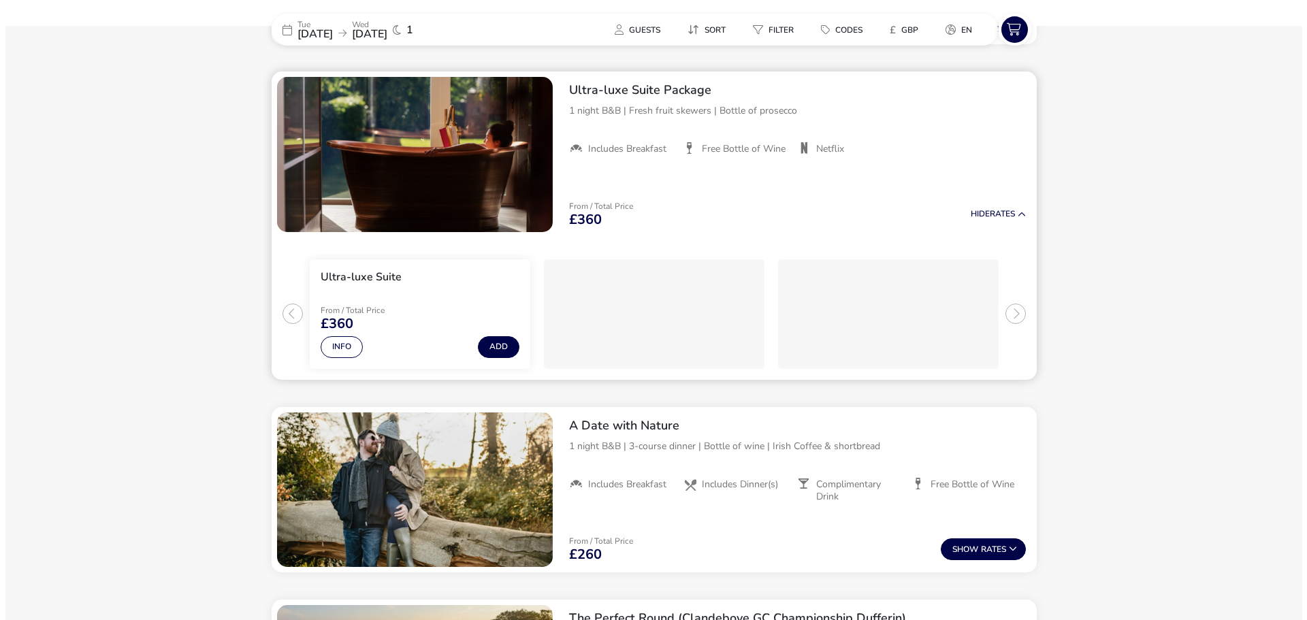
scroll to position [1162, 0]
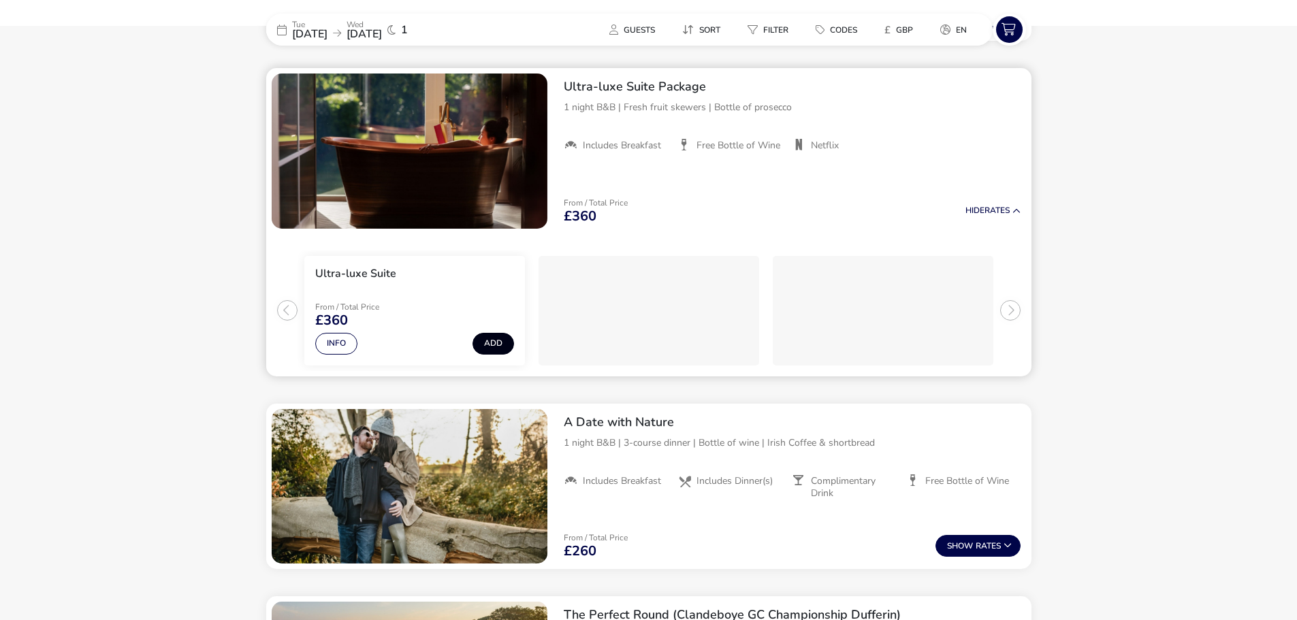
click at [494, 344] on button "Add" at bounding box center [494, 344] width 42 height 22
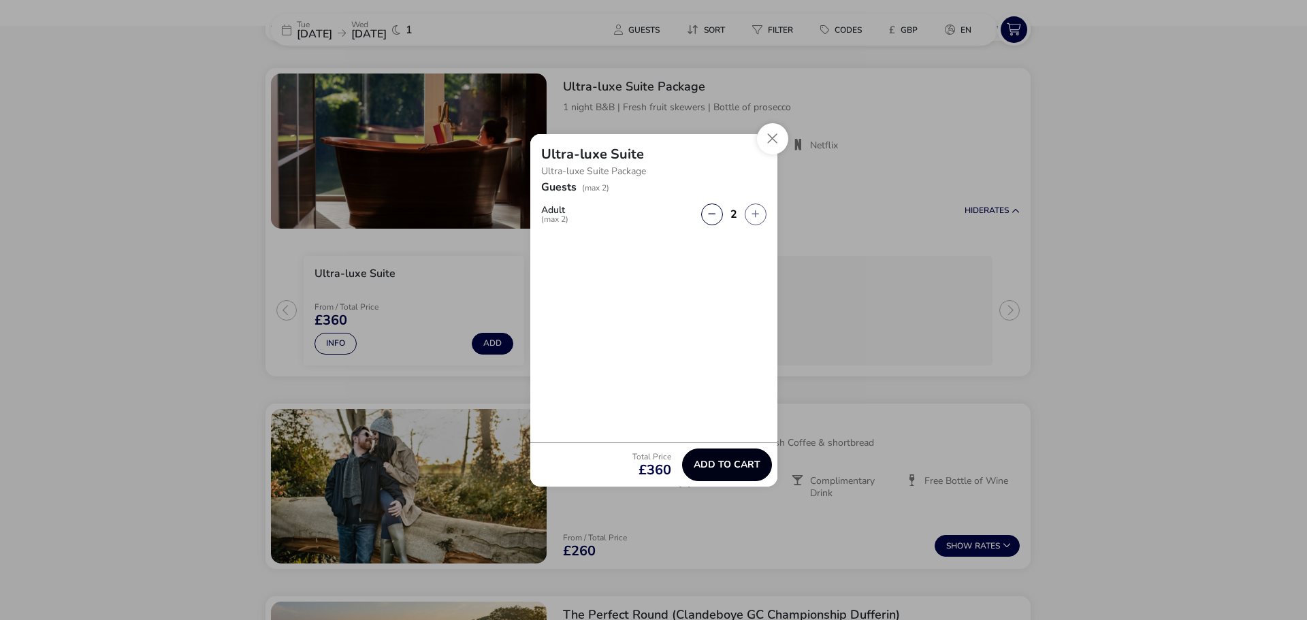
click at [718, 460] on span "Add to cart" at bounding box center [727, 465] width 67 height 10
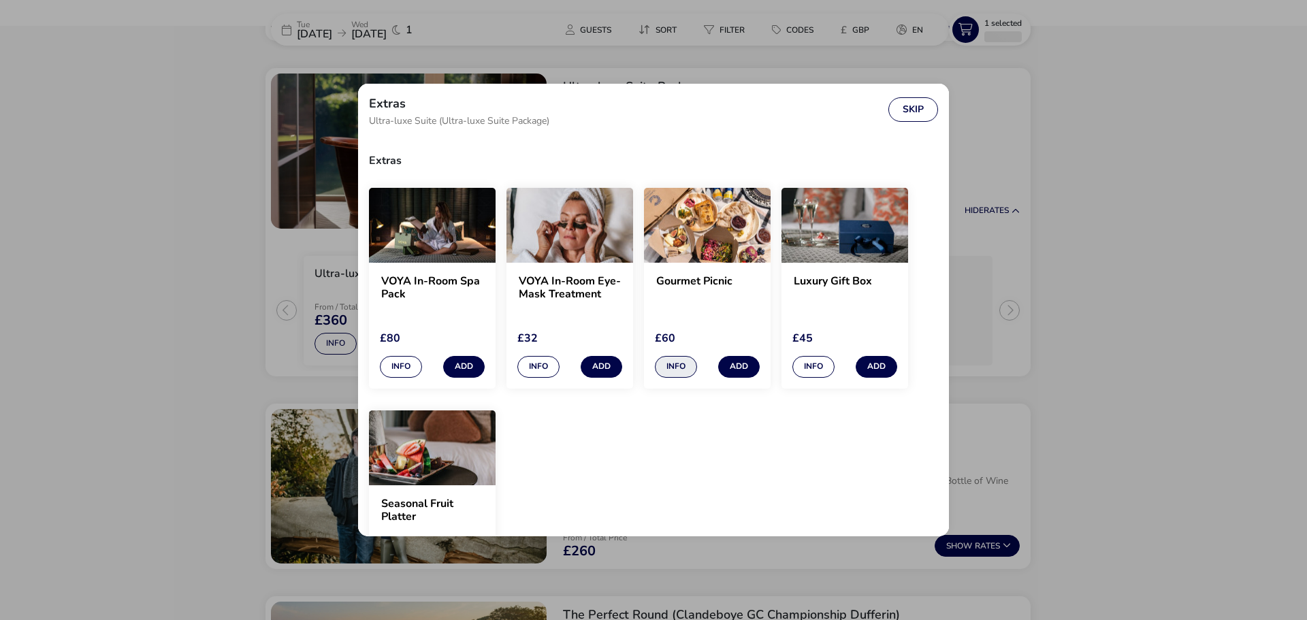
click at [676, 364] on button "Info" at bounding box center [676, 367] width 42 height 22
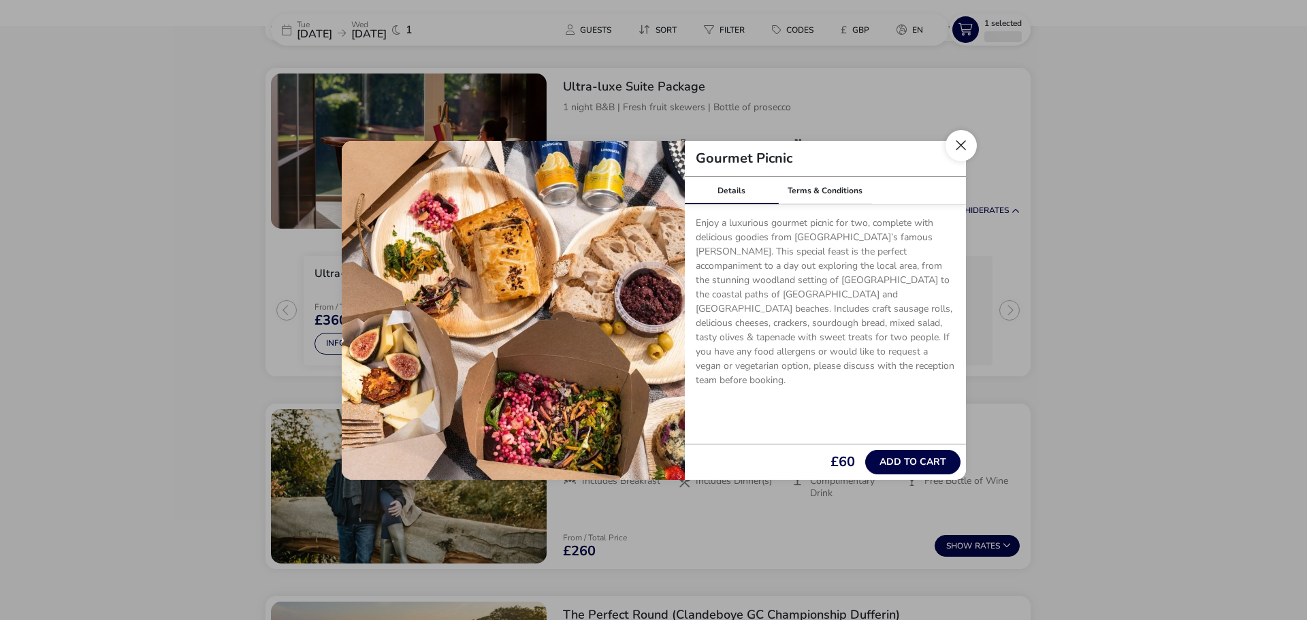
click at [969, 147] on button "Close" at bounding box center [961, 145] width 31 height 31
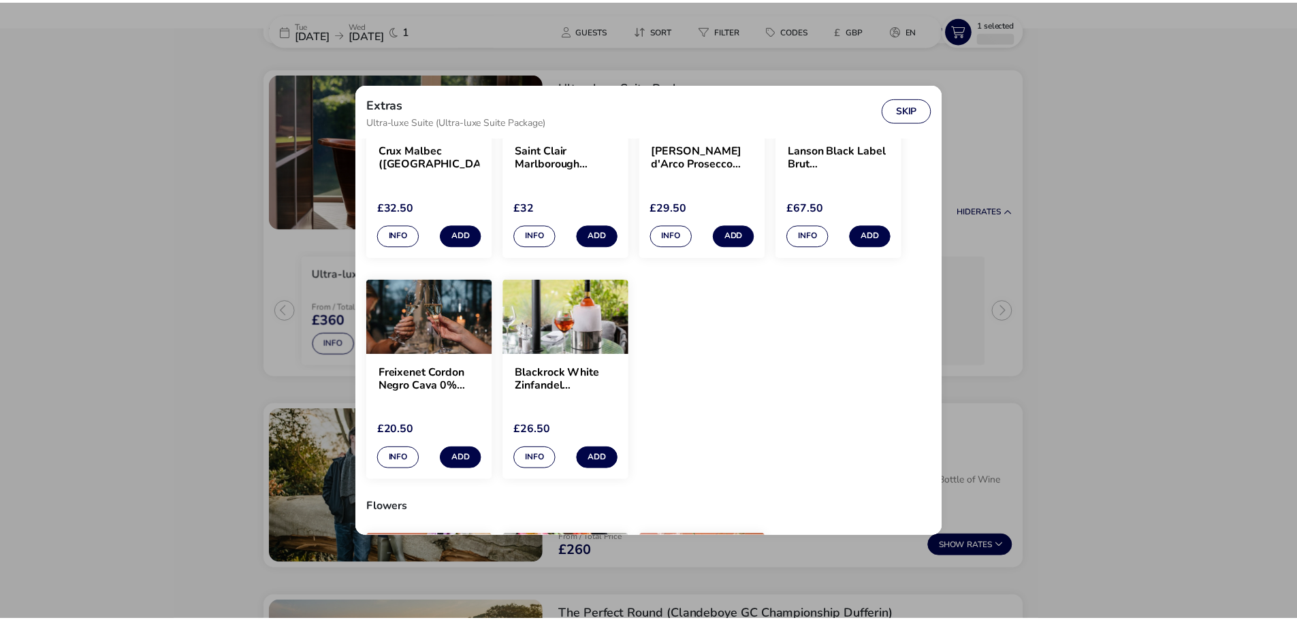
scroll to position [603, 0]
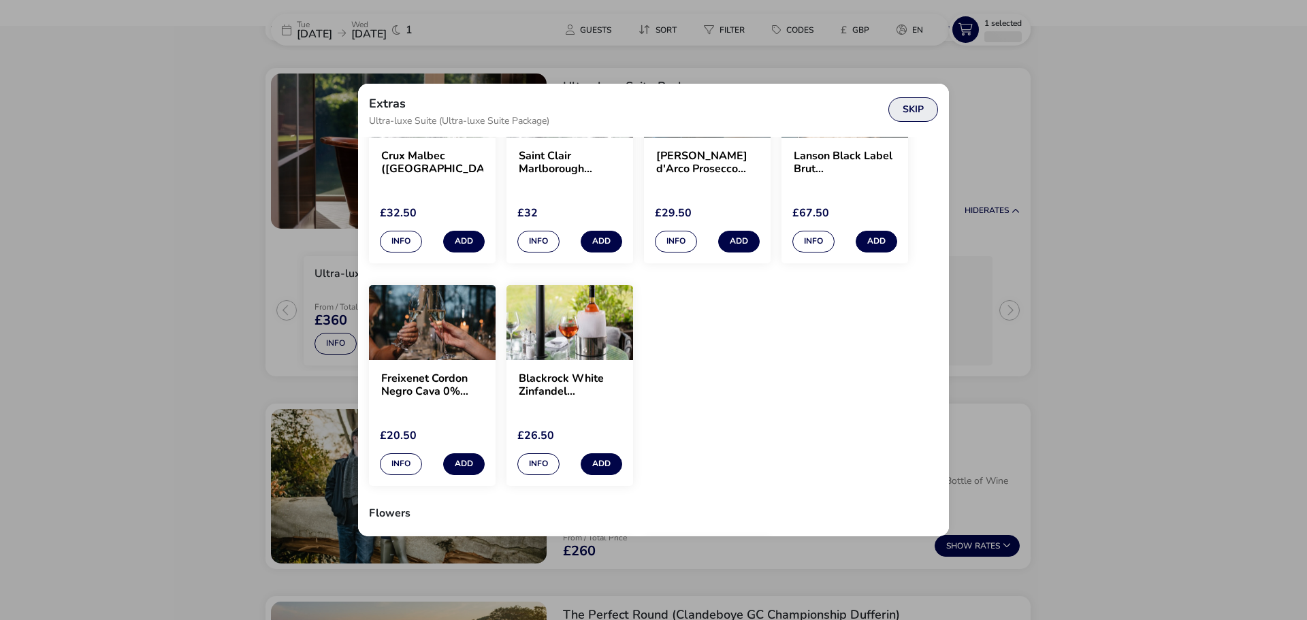
click at [921, 109] on button "Skip" at bounding box center [914, 109] width 50 height 25
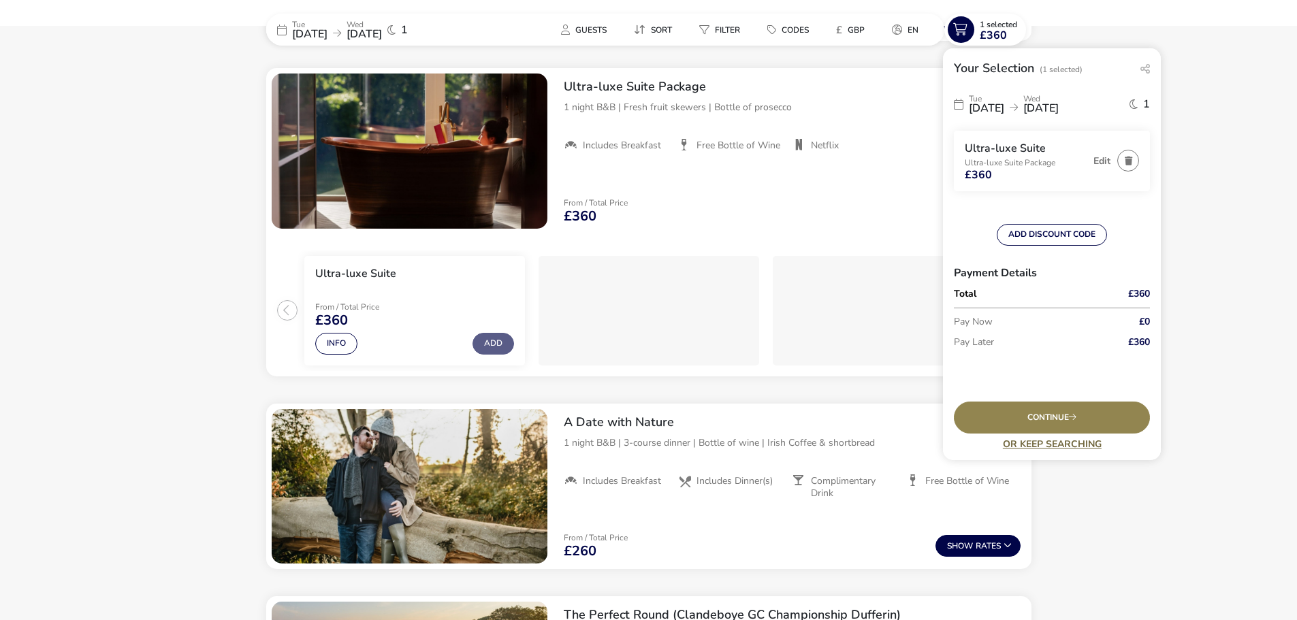
click at [1025, 447] on link "Or Keep Searching" at bounding box center [1052, 444] width 196 height 10
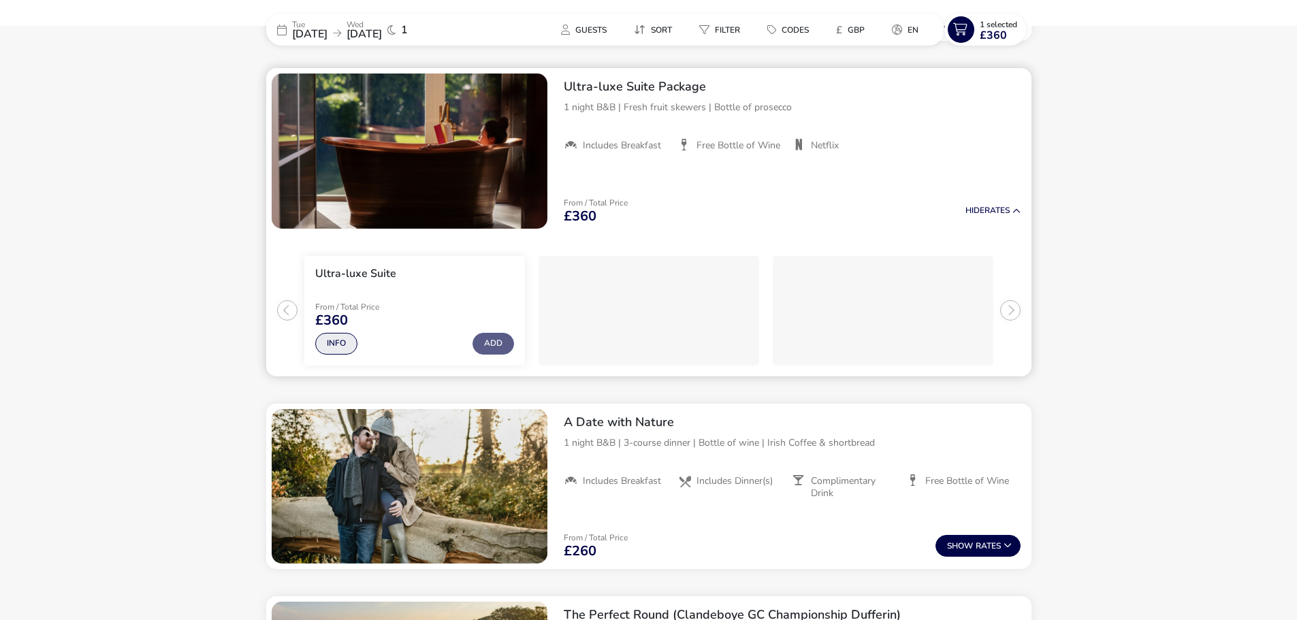
click at [328, 343] on button "Info" at bounding box center [336, 344] width 42 height 22
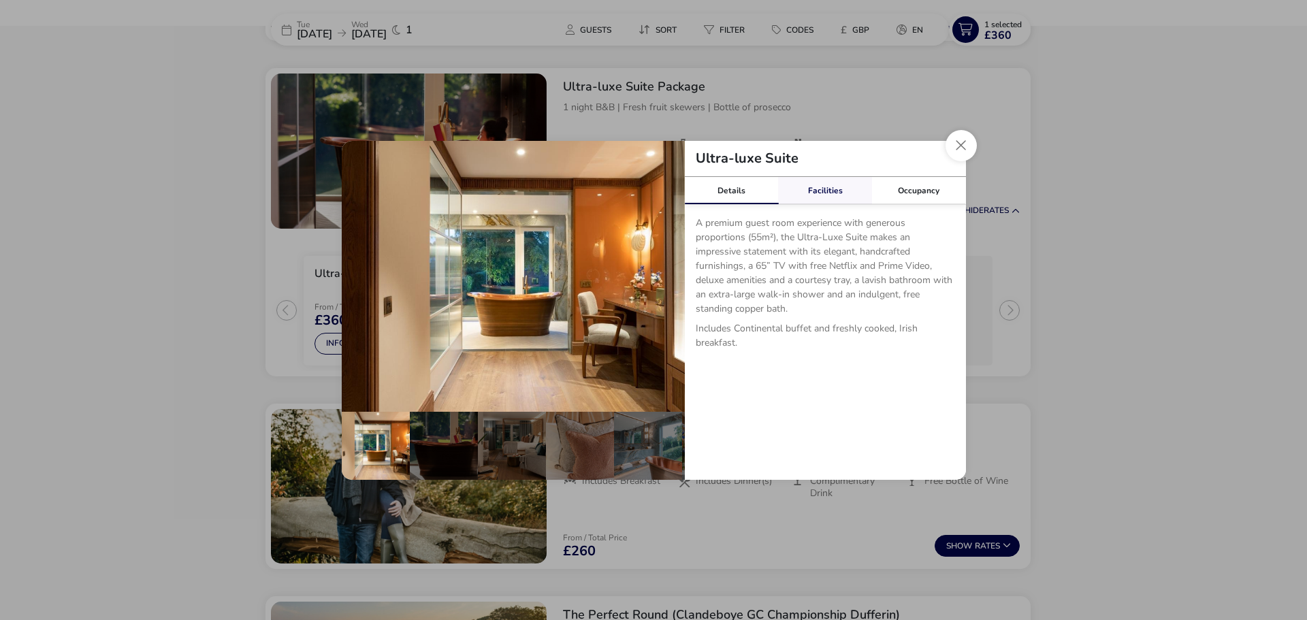
click at [840, 186] on link "Facilities" at bounding box center [825, 190] width 94 height 27
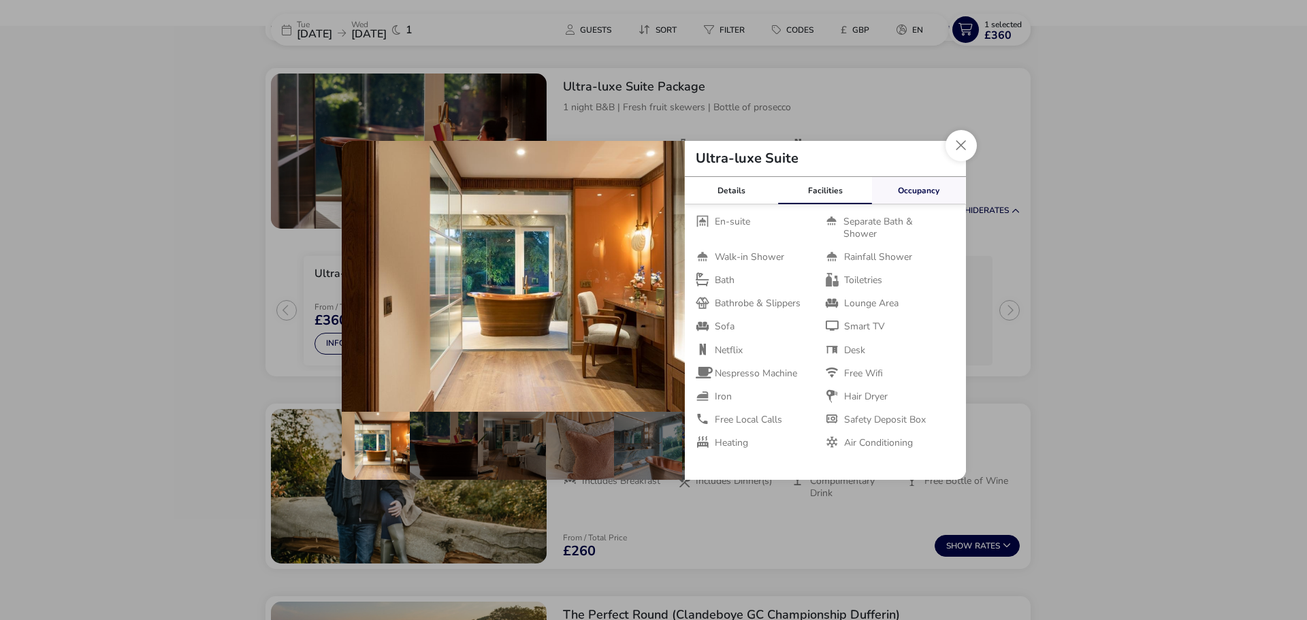
click at [916, 188] on link "Occupancy" at bounding box center [919, 190] width 94 height 27
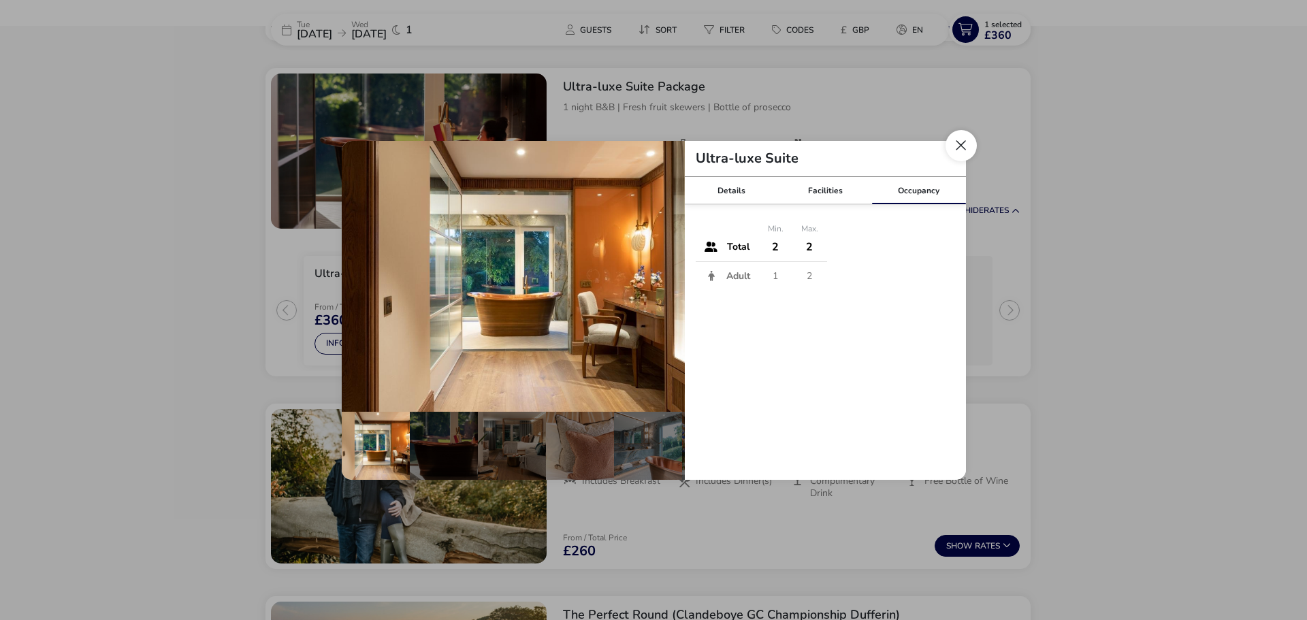
click at [958, 148] on button "Close dialog" at bounding box center [961, 145] width 31 height 31
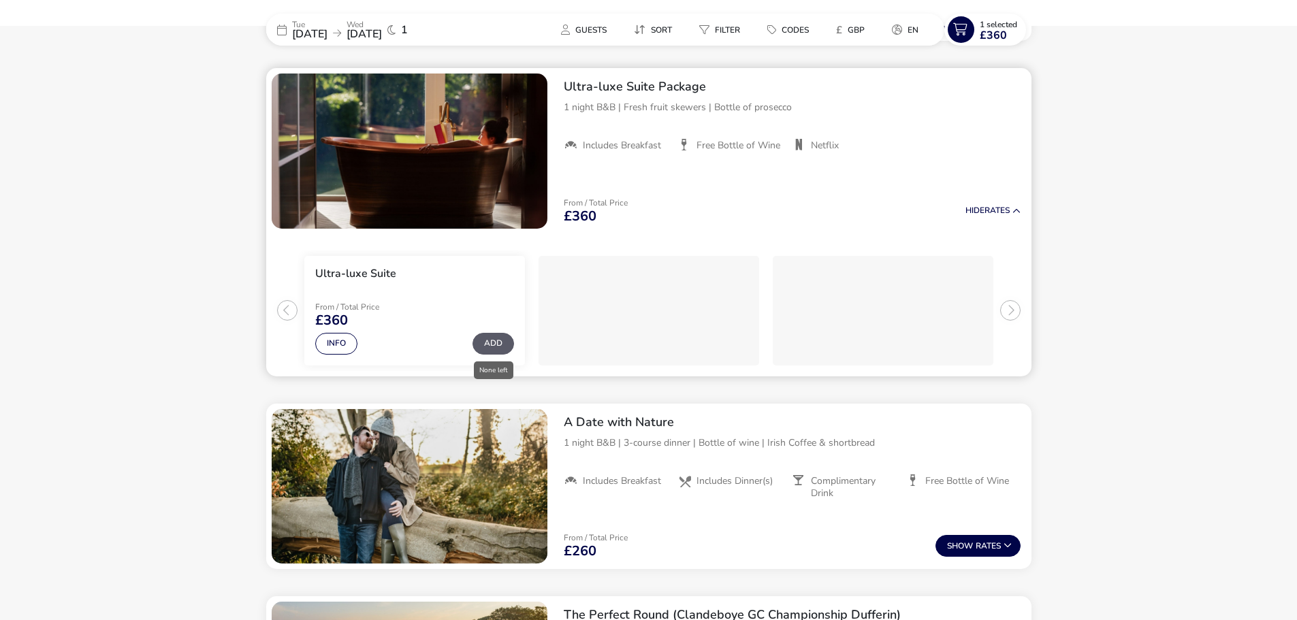
click at [492, 345] on button "Add" at bounding box center [494, 344] width 42 height 22
click at [982, 30] on span "£360" at bounding box center [993, 35] width 27 height 11
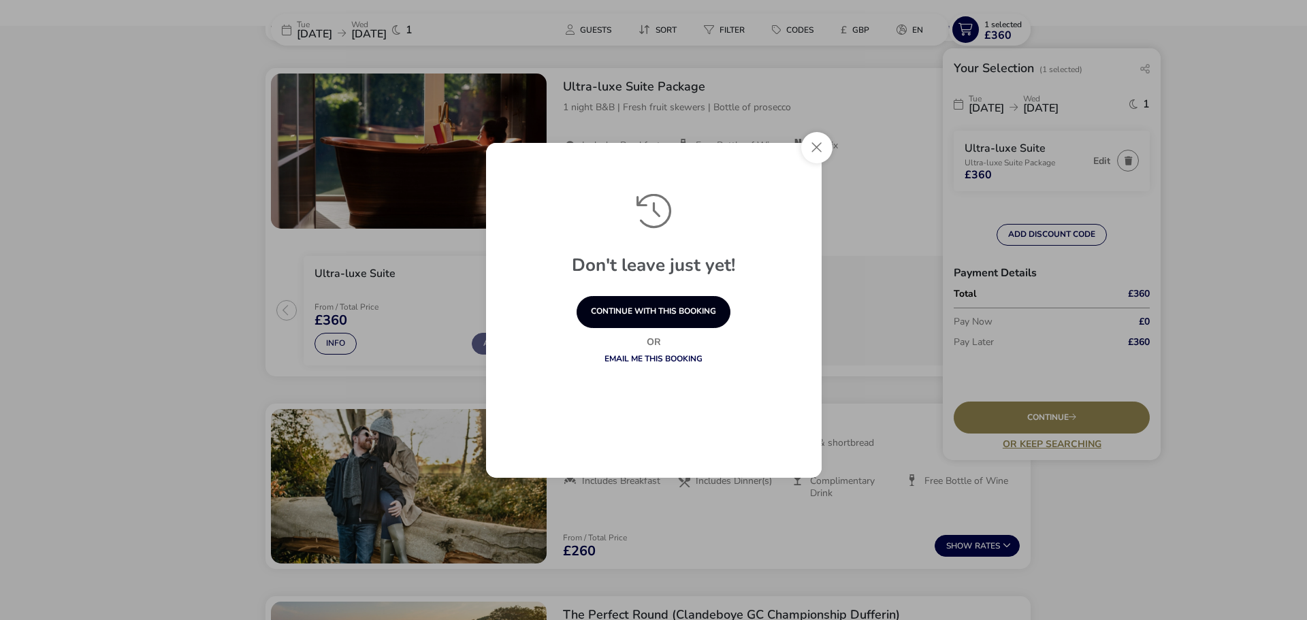
click at [645, 306] on button "continue with this booking" at bounding box center [654, 312] width 154 height 32
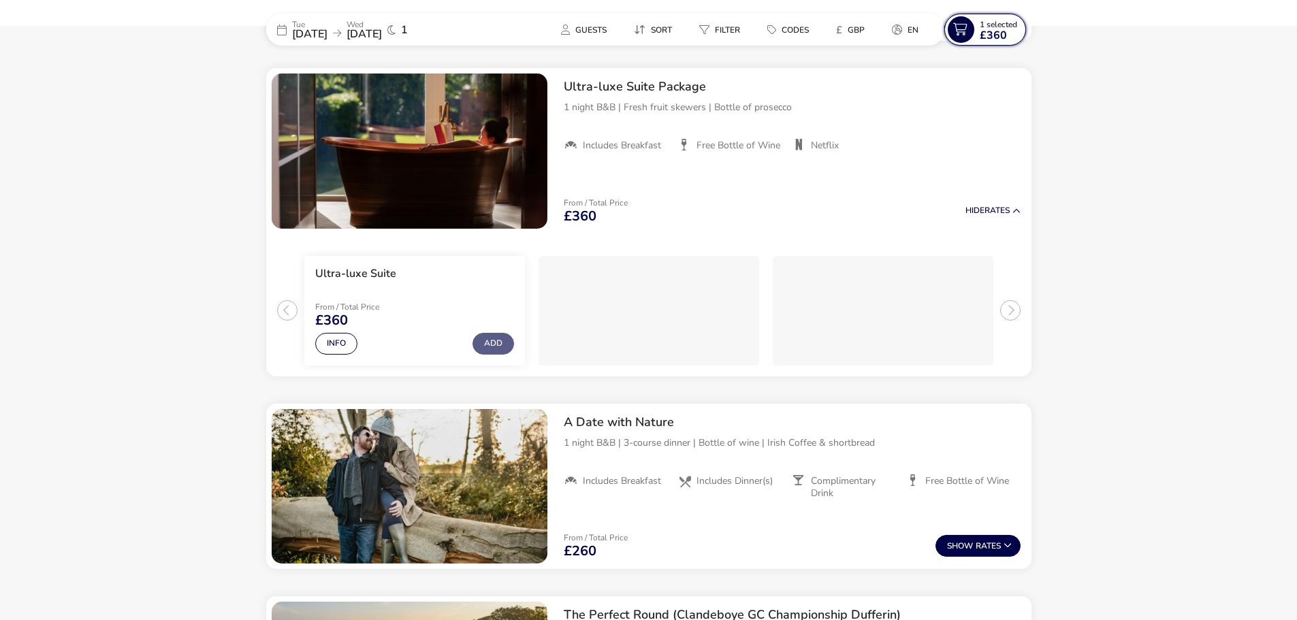
click at [987, 18] on button "1 Selected £360" at bounding box center [985, 30] width 82 height 32
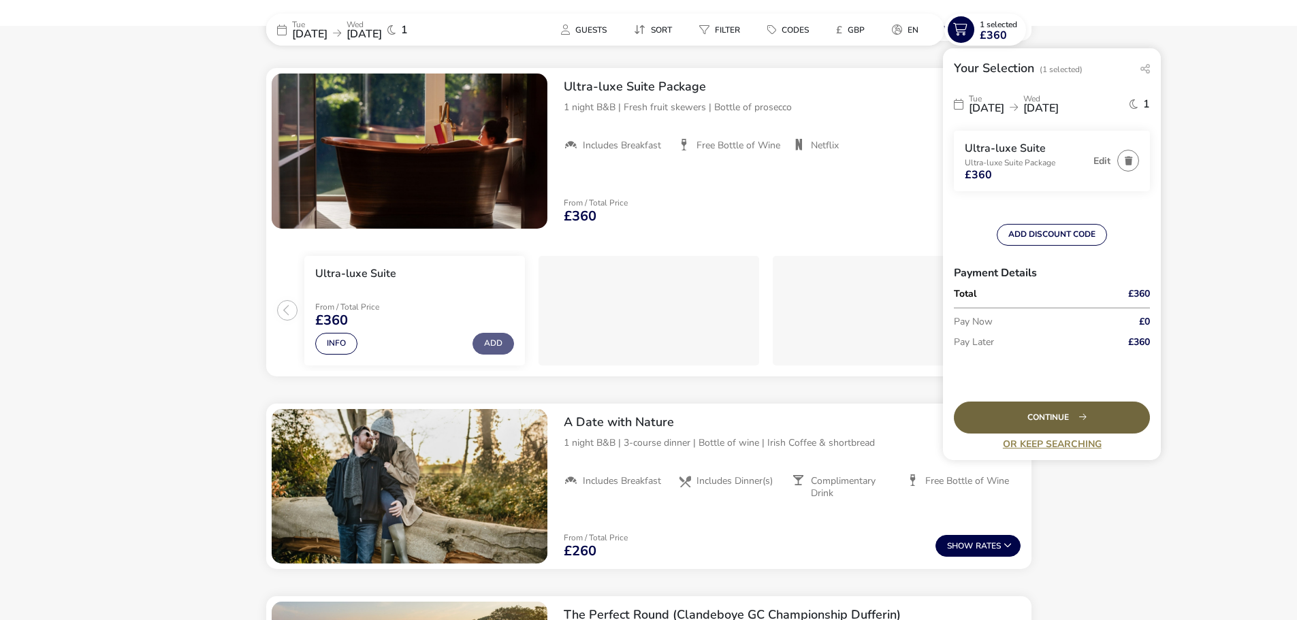
click at [1051, 415] on div "Continue" at bounding box center [1052, 418] width 196 height 32
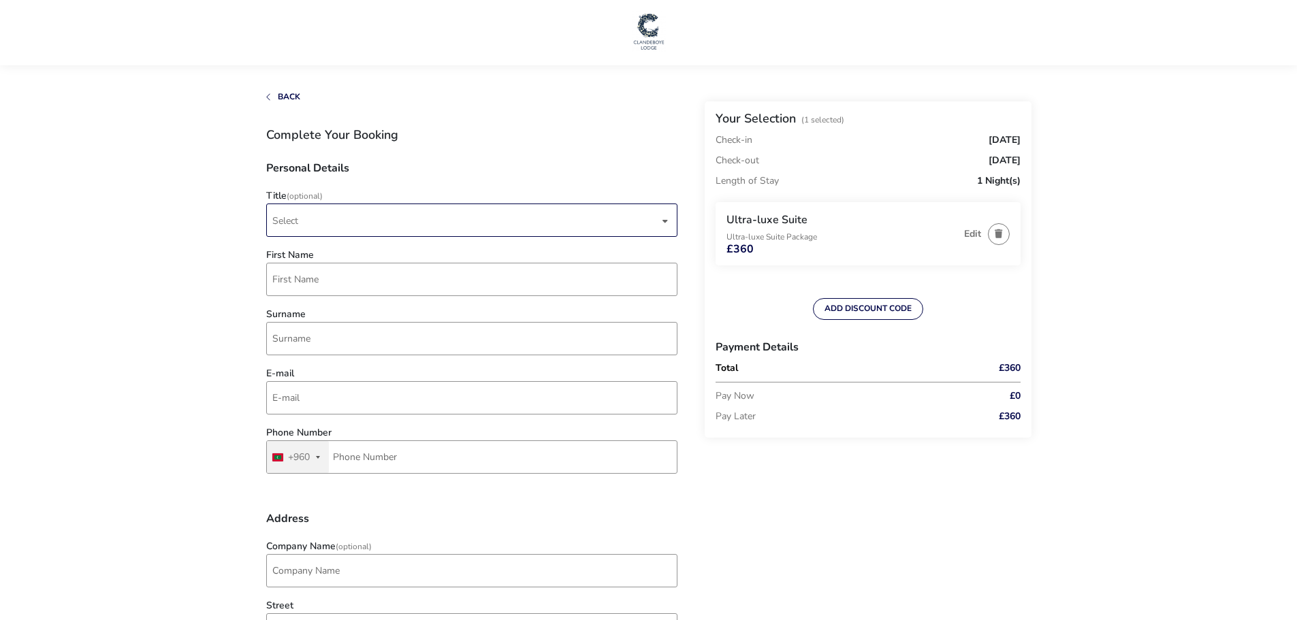
click at [344, 213] on span "Select" at bounding box center [465, 220] width 387 height 32
click at [303, 248] on li "Mr" at bounding box center [472, 254] width 411 height 33
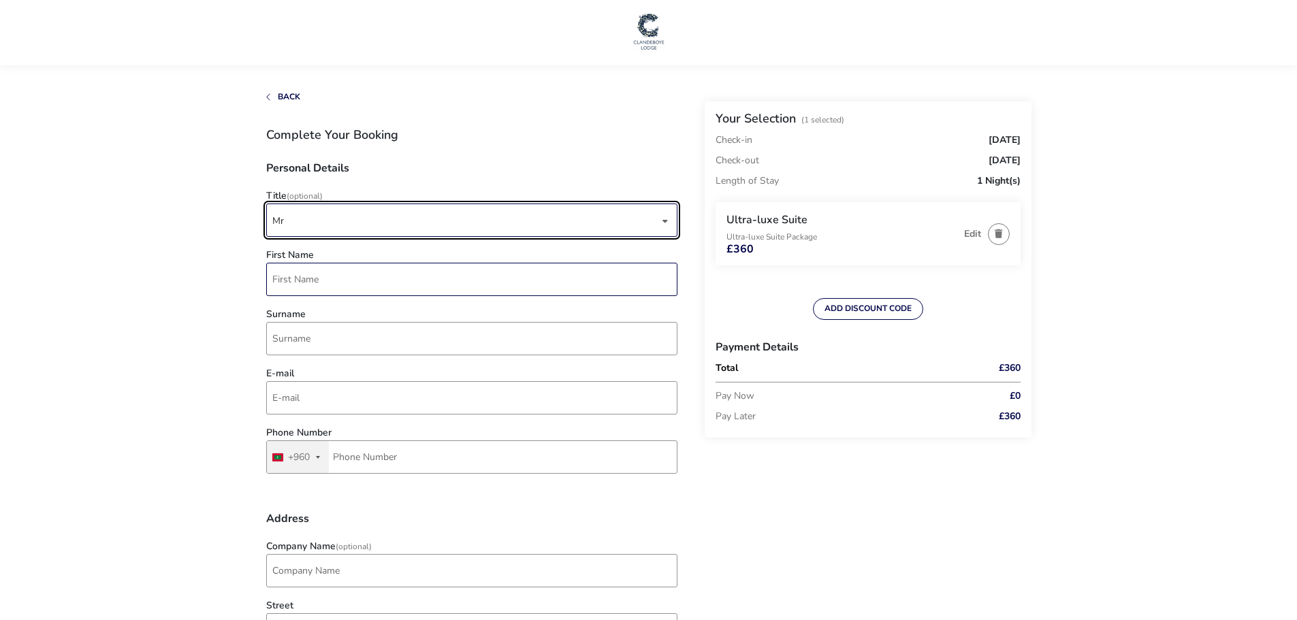
click at [313, 272] on input "First Name" at bounding box center [471, 279] width 411 height 33
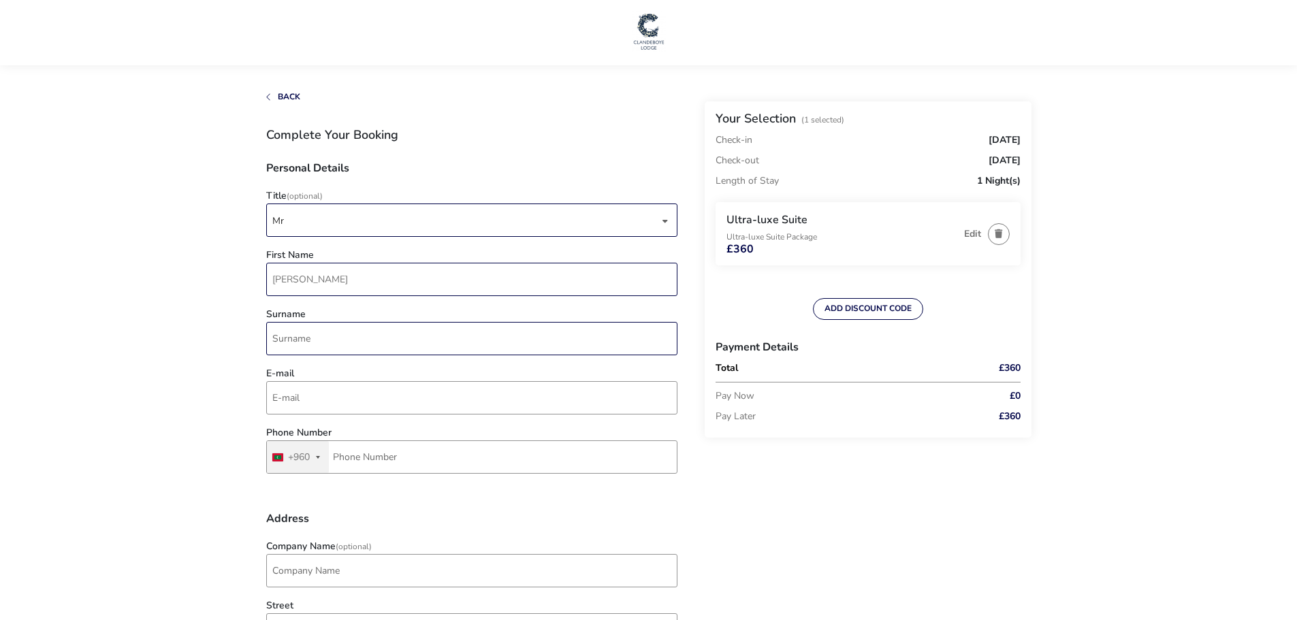
type input "[PERSON_NAME]"
click at [331, 338] on input "Surname" at bounding box center [471, 338] width 411 height 33
type input "ALLANSON"
click at [332, 390] on input "E-mail" at bounding box center [471, 397] width 411 height 33
type input "[EMAIL_ADDRESS][DOMAIN_NAME]"
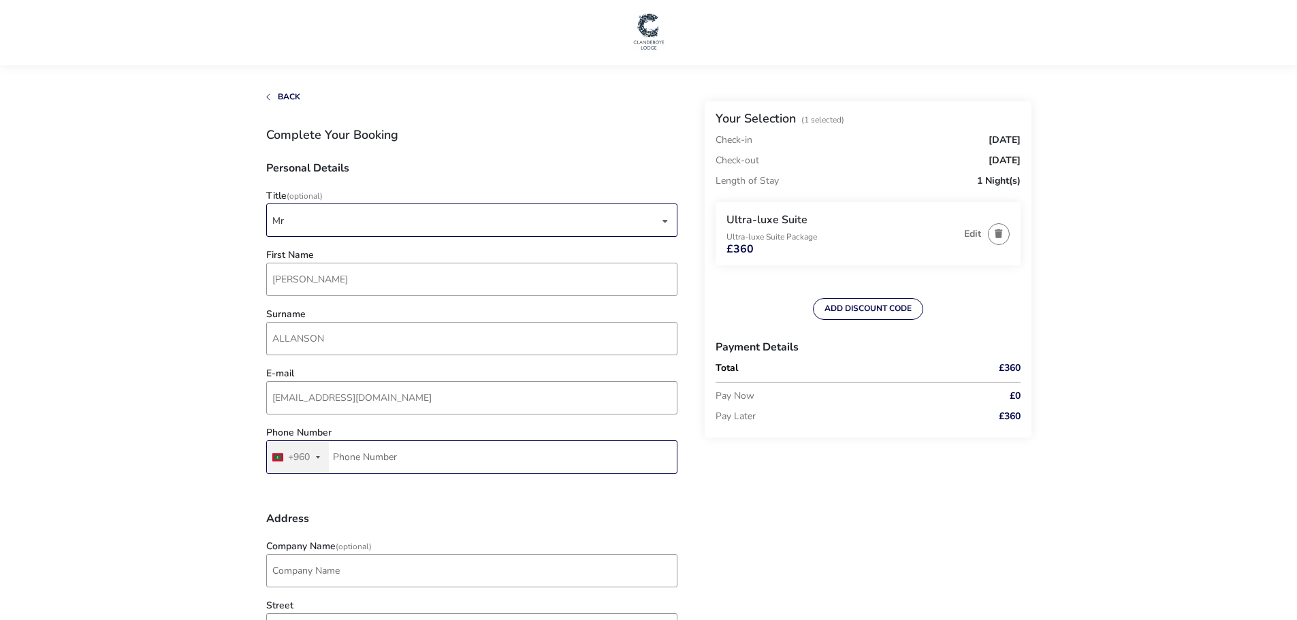
click at [408, 458] on input "Phone Number" at bounding box center [471, 457] width 411 height 33
click at [321, 456] on button "[GEOGRAPHIC_DATA] +960 +960" at bounding box center [298, 457] width 62 height 32
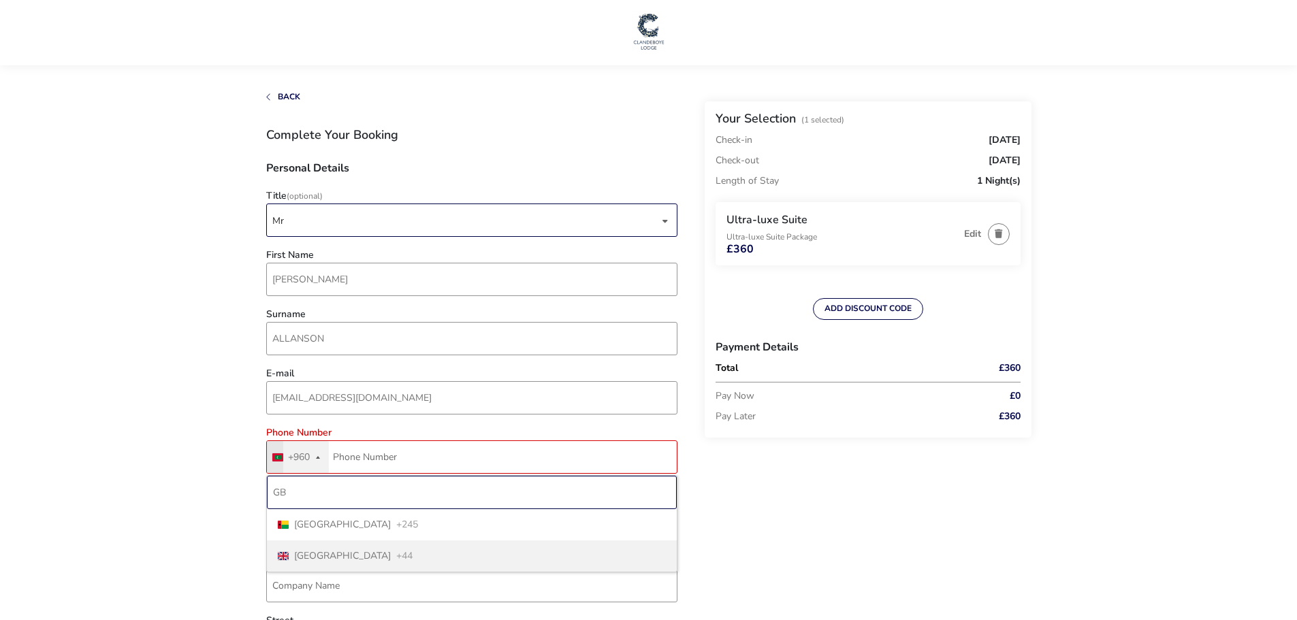
type input "GB"
click at [335, 560] on span "[GEOGRAPHIC_DATA]" at bounding box center [342, 556] width 97 height 10
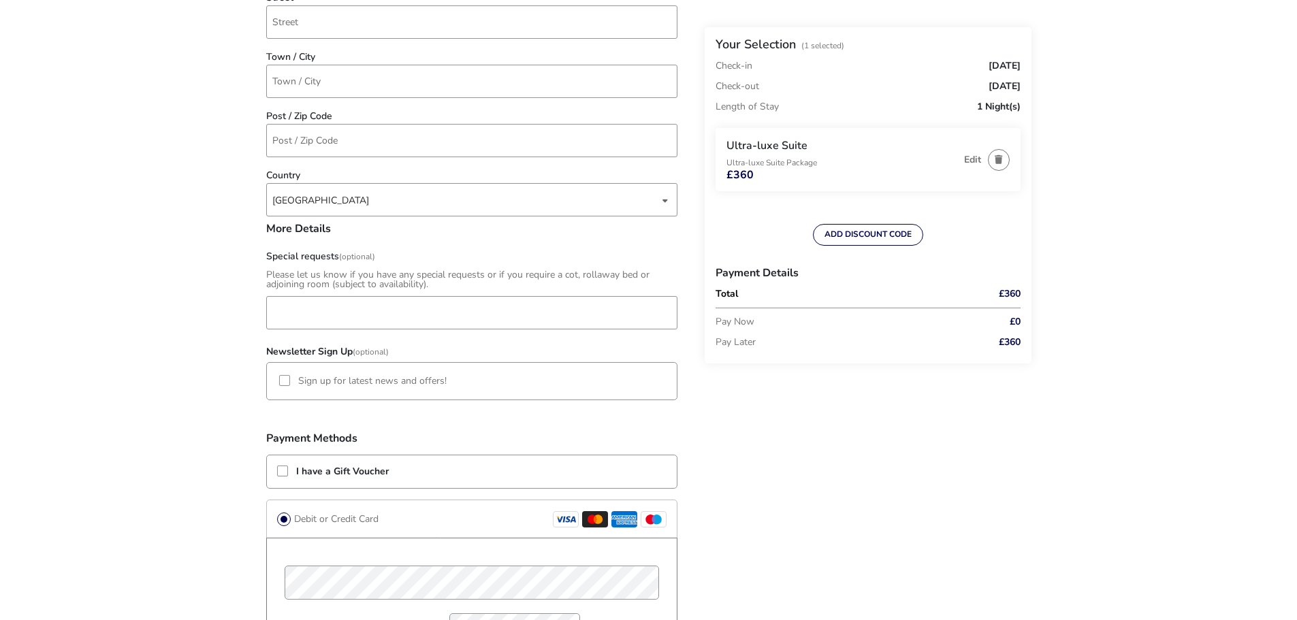
scroll to position [613, 0]
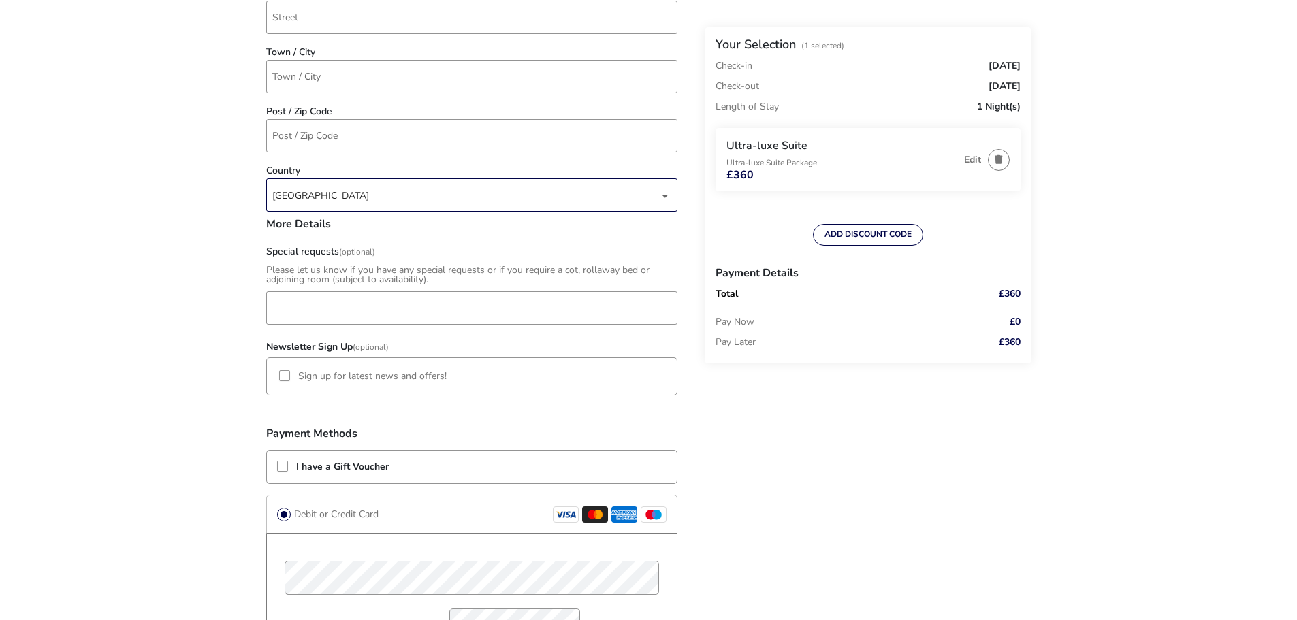
click at [662, 195] on div "dropdown trigger" at bounding box center [665, 195] width 7 height 27
type input "7704 394829"
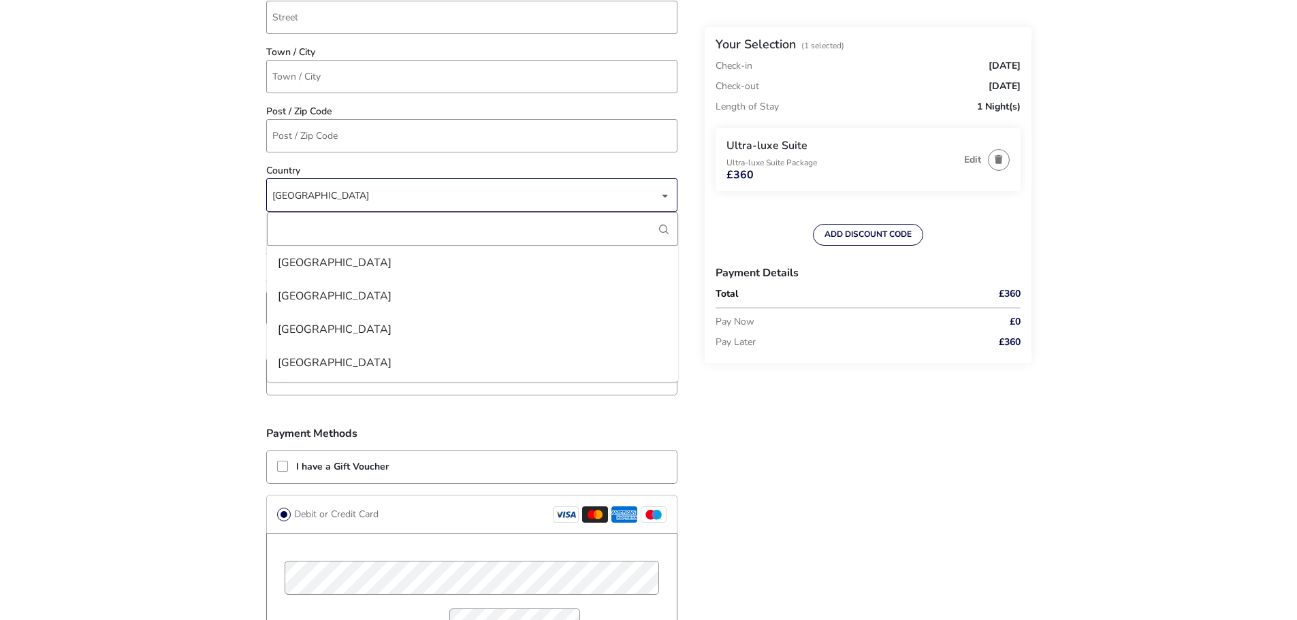
scroll to position [4401, 0]
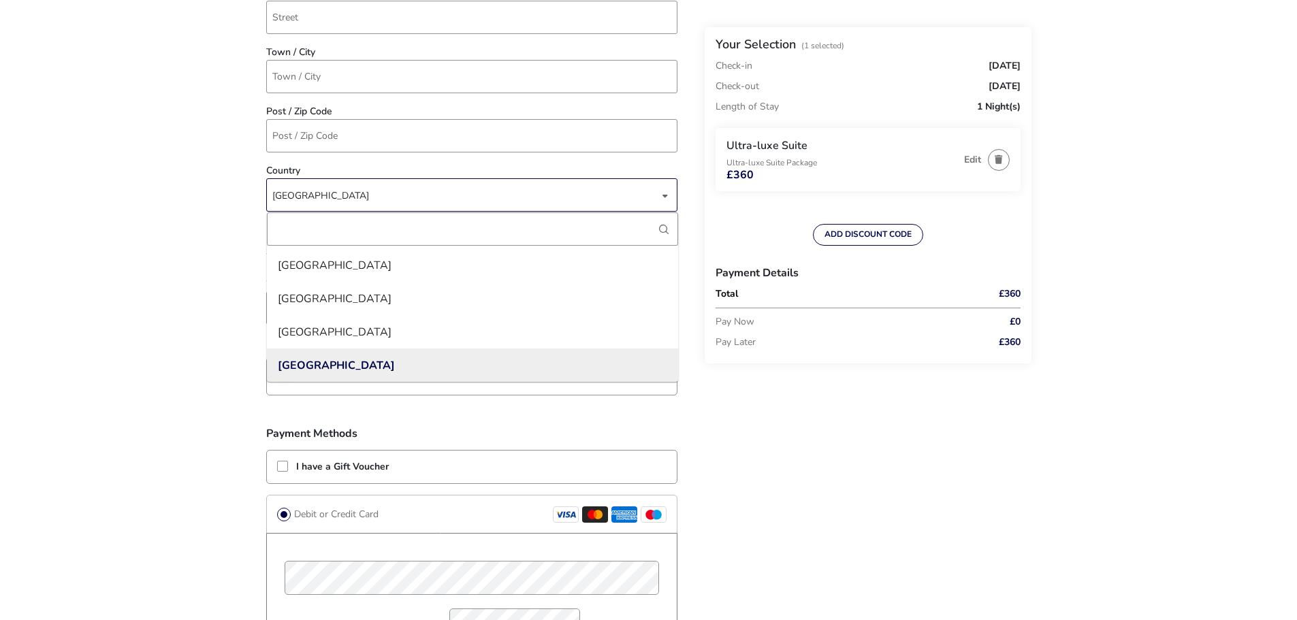
click at [663, 194] on div "dropdown trigger" at bounding box center [665, 195] width 7 height 27
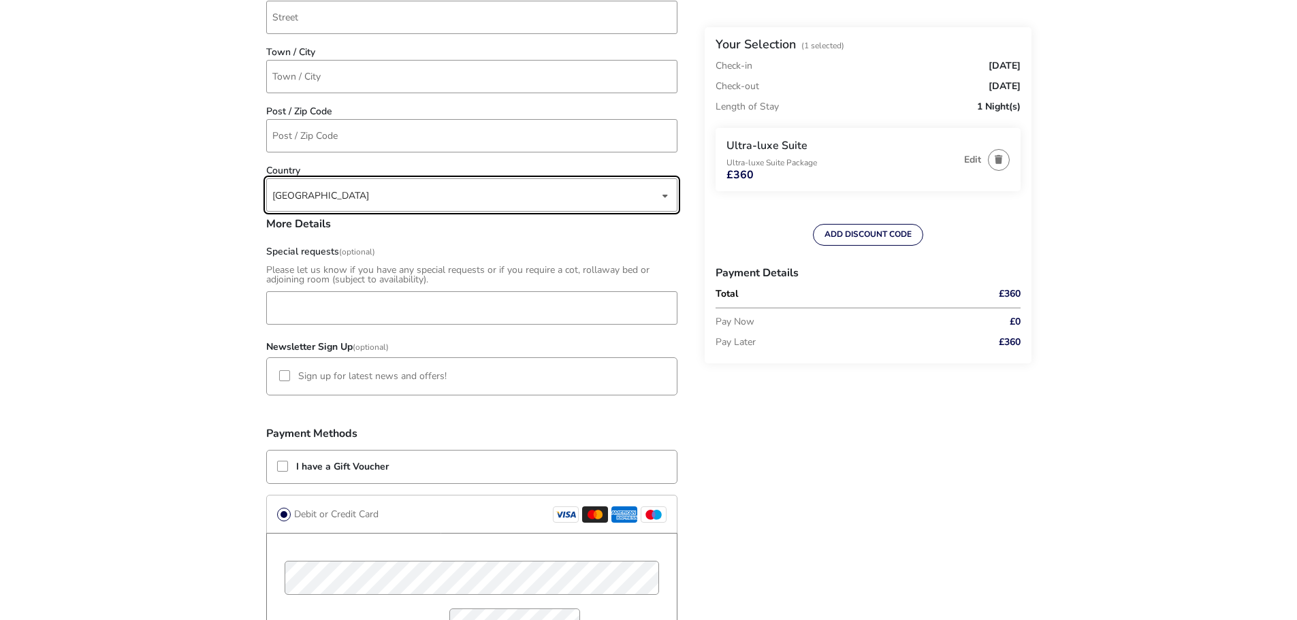
scroll to position [340, 0]
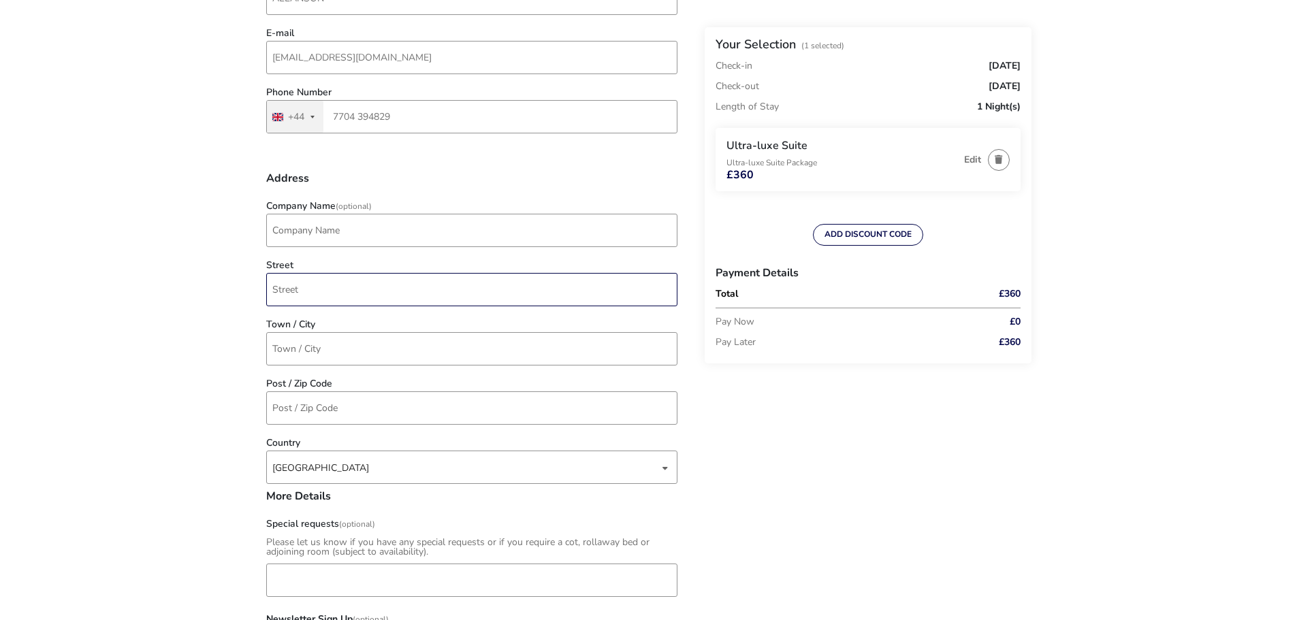
click at [310, 289] on input "Street" at bounding box center [471, 289] width 411 height 33
type input "[STREET_ADDRESS][PERSON_NAME]"
type input "ST HELENS"
type input "WA94TY"
click at [657, 469] on div "[GEOGRAPHIC_DATA]" at bounding box center [465, 467] width 387 height 33
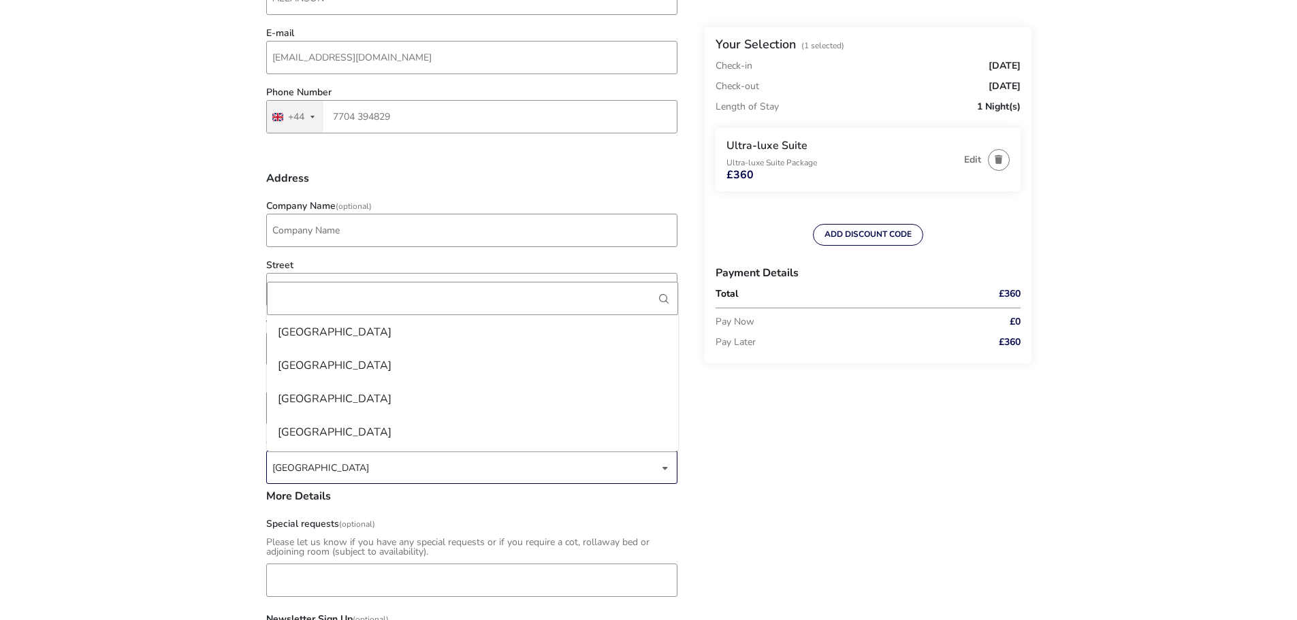
scroll to position [4401, 0]
type input "Y"
type input "UNITED"
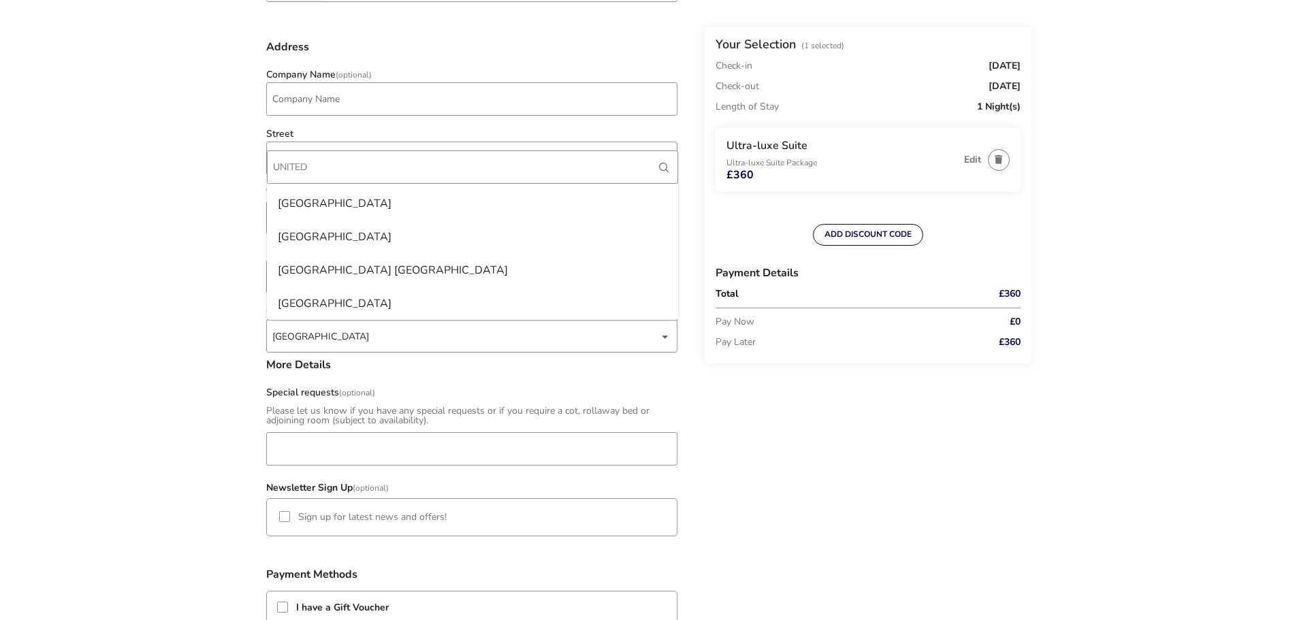
scroll to position [477, 0]
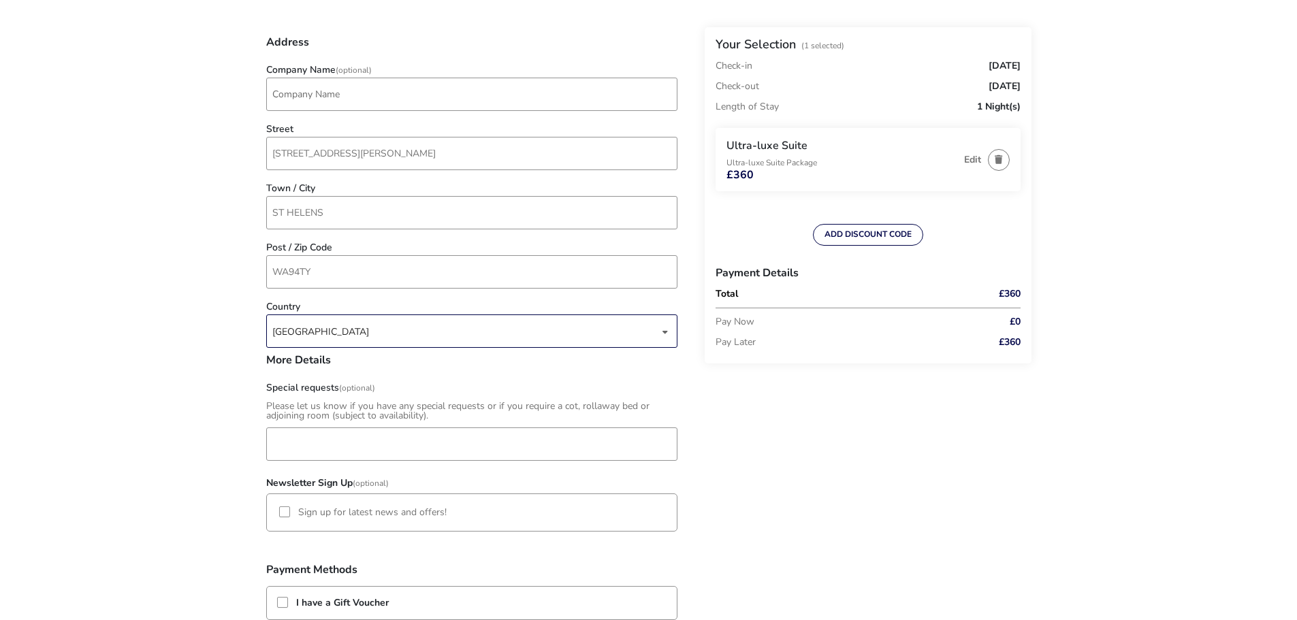
click at [345, 334] on div "[GEOGRAPHIC_DATA]" at bounding box center [465, 331] width 387 height 33
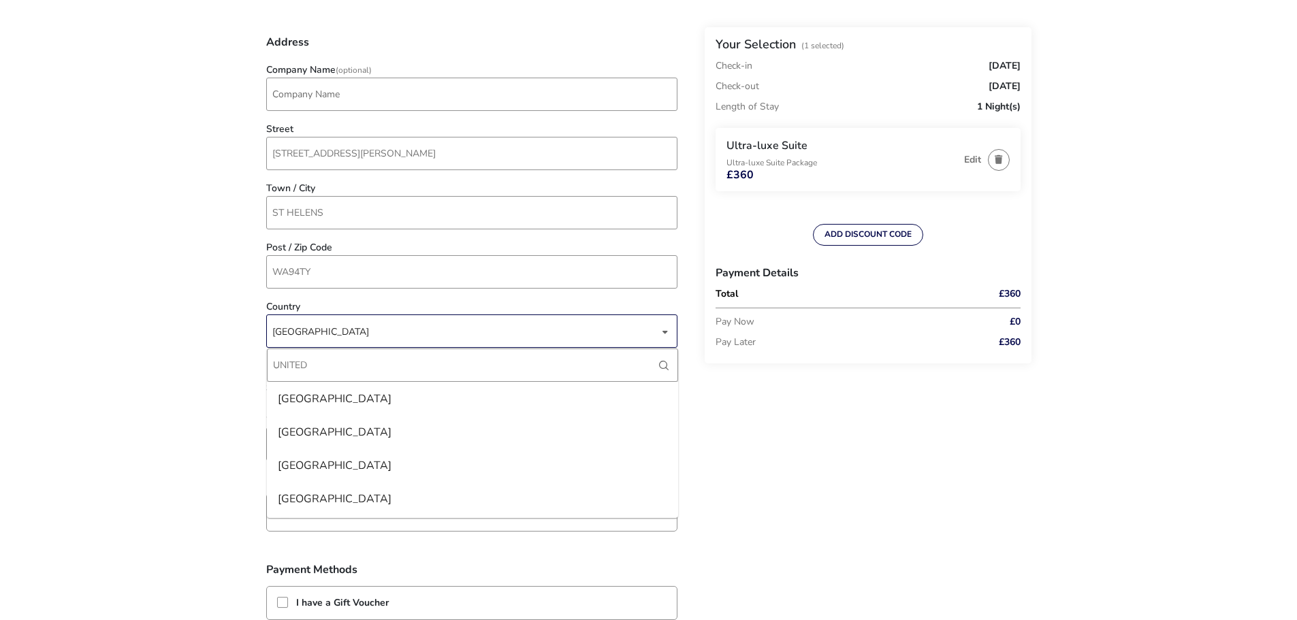
drag, startPoint x: 673, startPoint y: 404, endPoint x: 674, endPoint y: 415, distance: 10.9
click at [674, 382] on div "UNITED" at bounding box center [472, 365] width 411 height 33
click at [348, 426] on li "[GEOGRAPHIC_DATA]" at bounding box center [472, 431] width 411 height 33
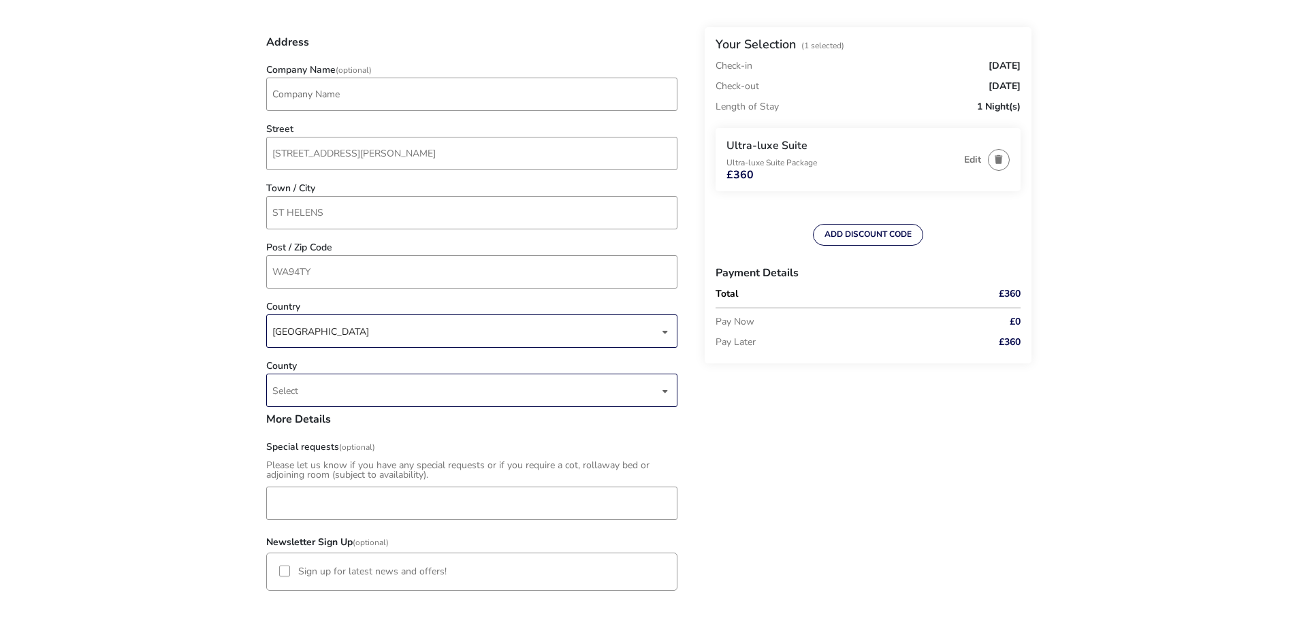
click at [662, 394] on div "dropdown trigger" at bounding box center [665, 391] width 7 height 27
type input "MER"
click at [347, 452] on li "Merseyside" at bounding box center [472, 457] width 411 height 33
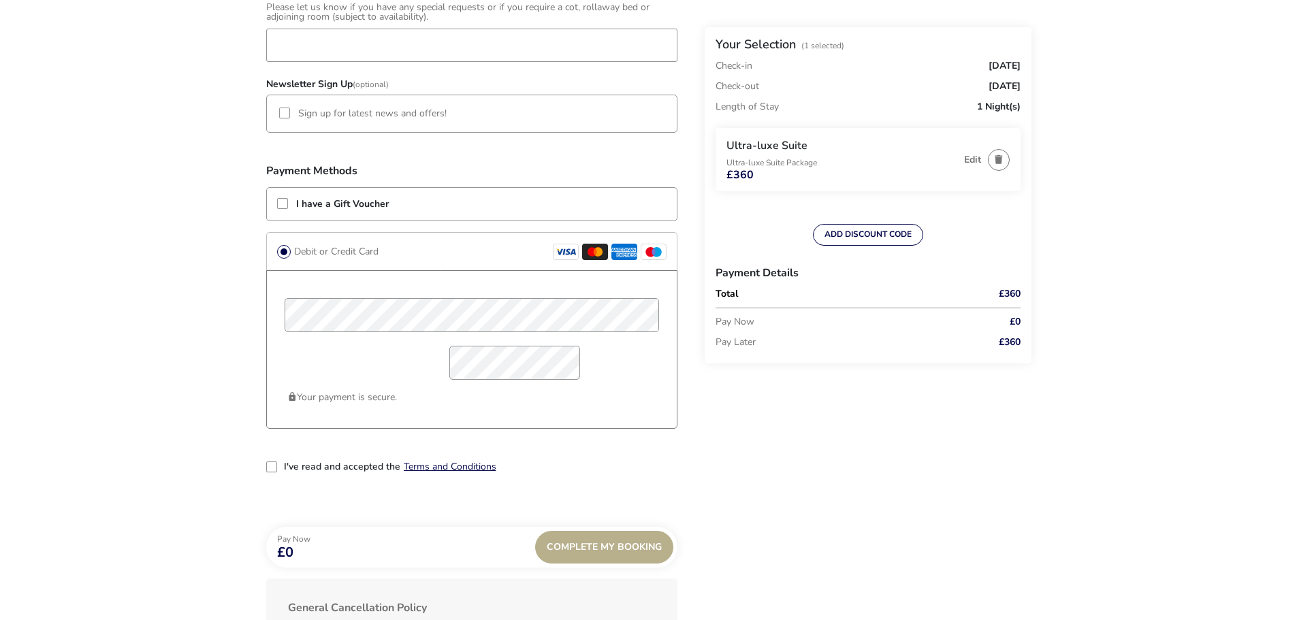
scroll to position [953, 0]
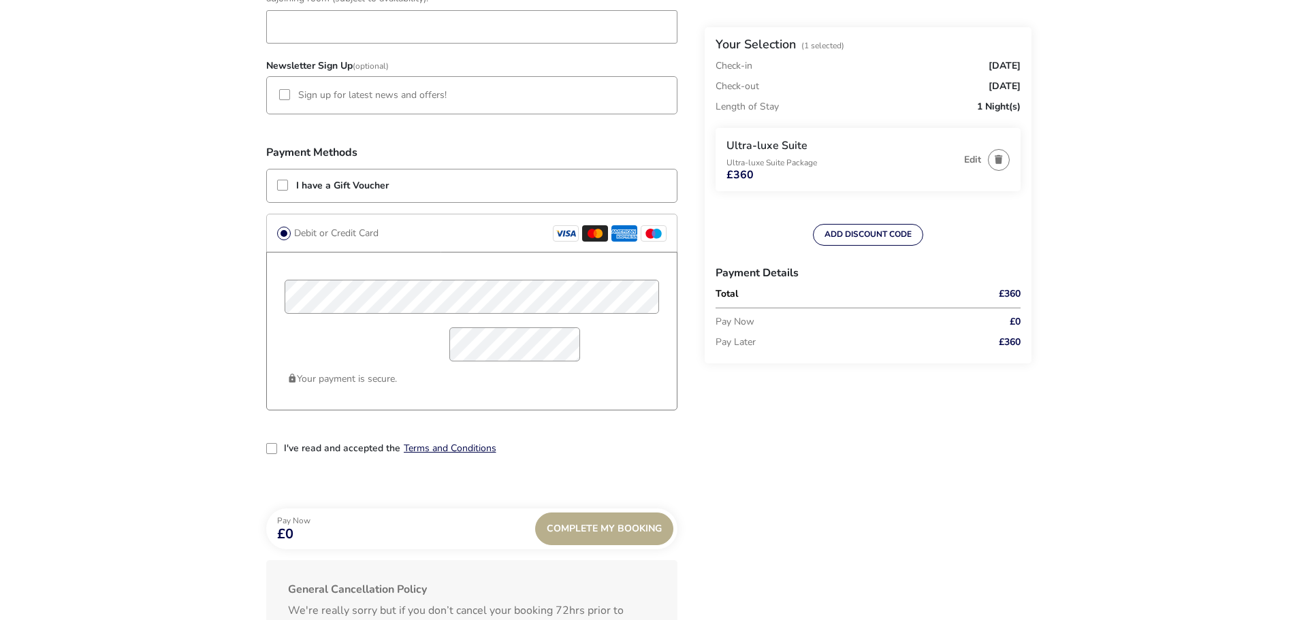
click at [275, 451] on div "2-term_condi" at bounding box center [271, 448] width 11 height 11
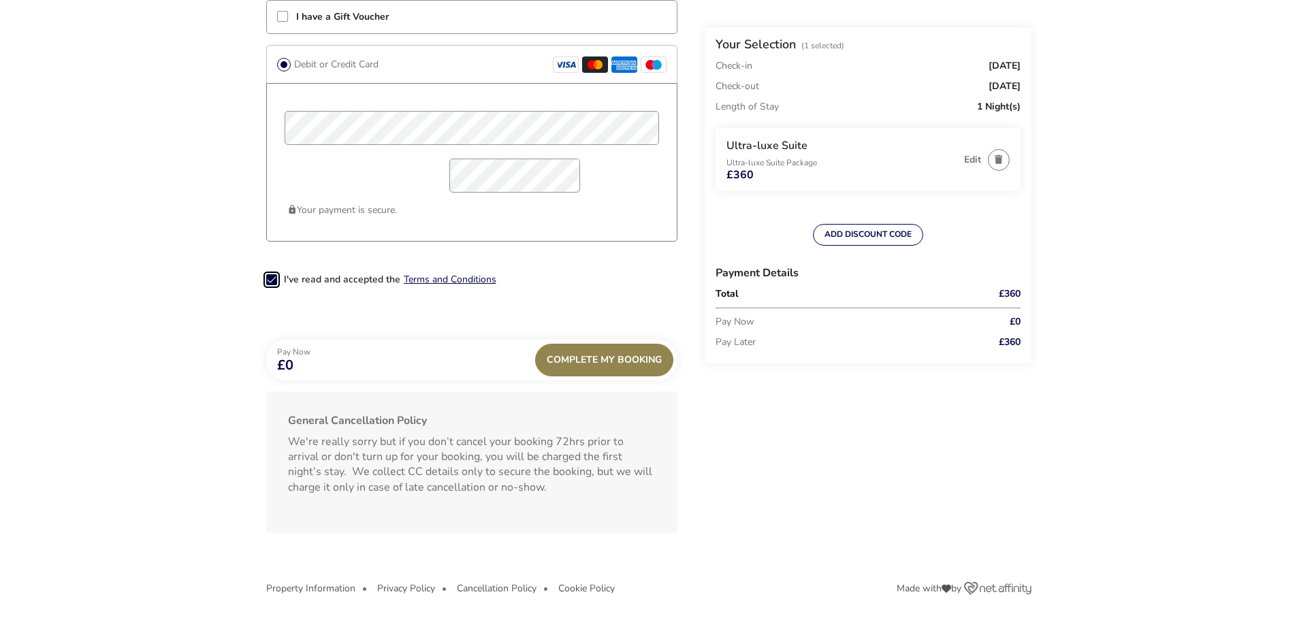
scroll to position [1124, 0]
click at [564, 364] on div "Complete My Booking" at bounding box center [604, 358] width 138 height 33
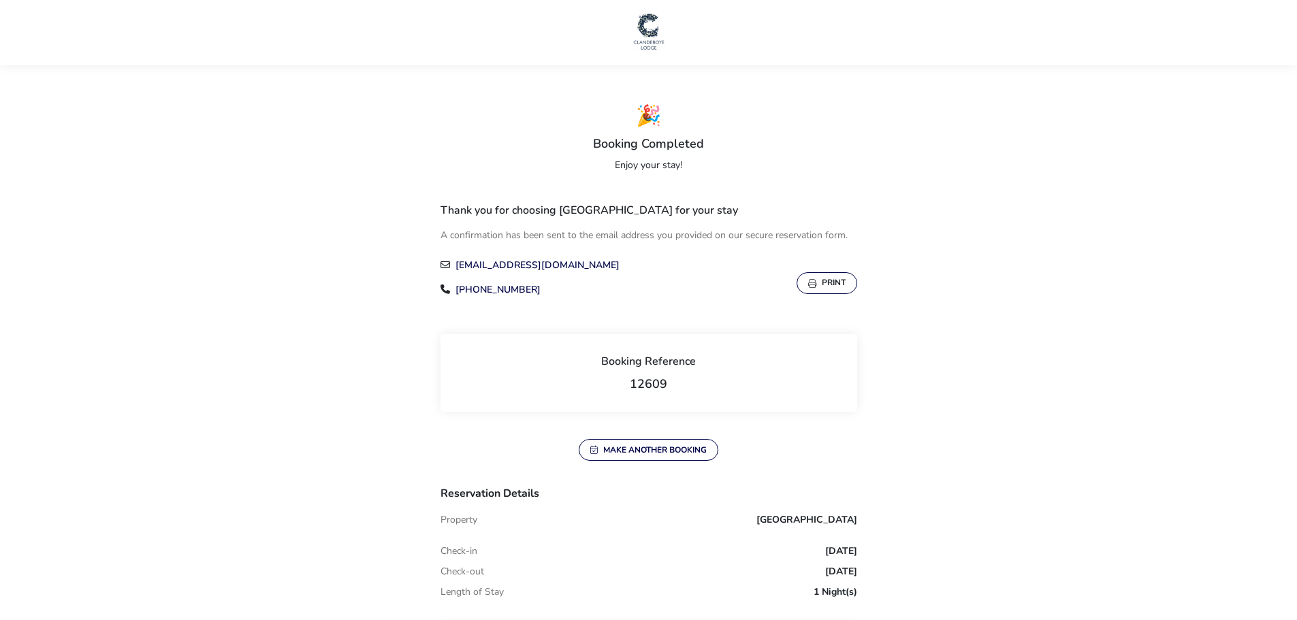
click at [836, 278] on button "Print" at bounding box center [827, 283] width 61 height 22
